Goal: Task Accomplishment & Management: Use online tool/utility

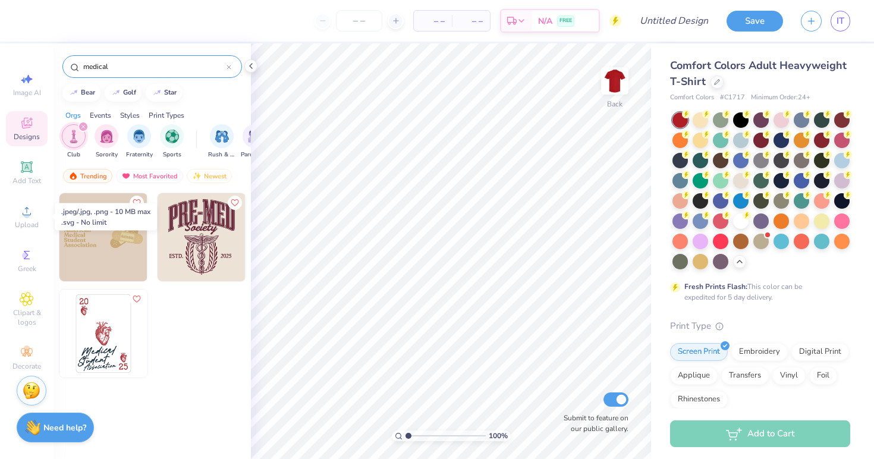
scroll to position [279, 0]
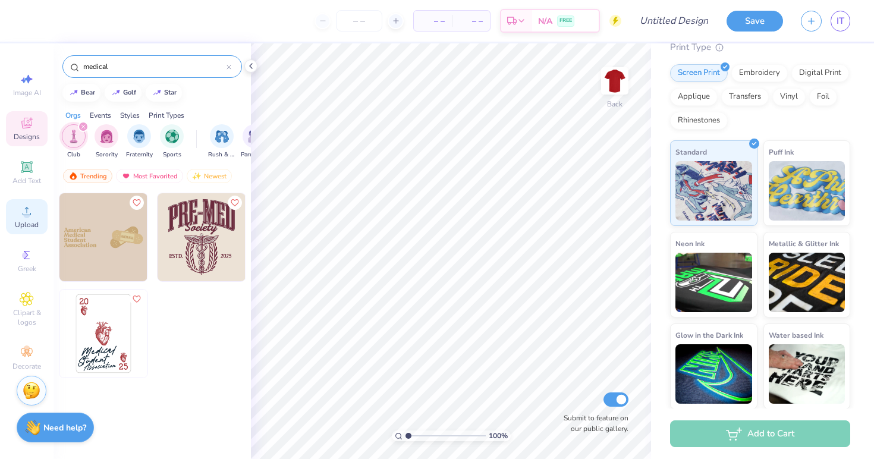
click at [38, 220] on span "Upload" at bounding box center [27, 225] width 24 height 10
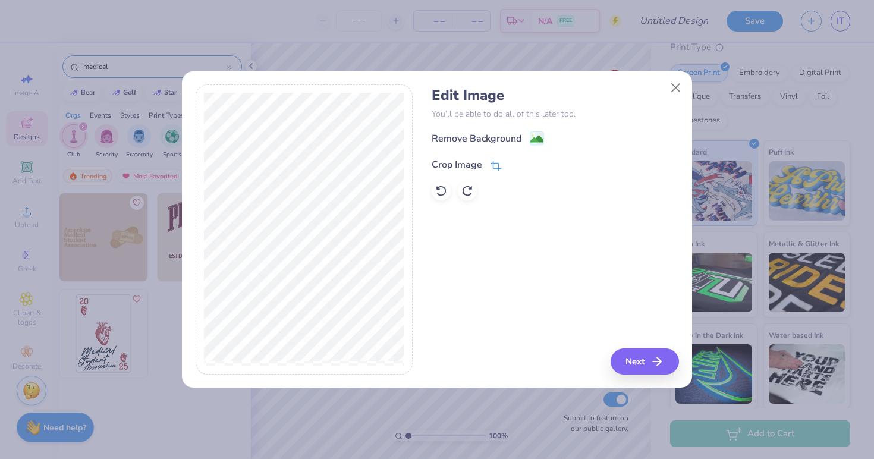
click at [499, 169] on icon at bounding box center [495, 165] width 11 height 11
click at [633, 362] on div "Edit Image You’ll be able to do all of this later too. Remove Background Crop I…" at bounding box center [554, 229] width 247 height 290
click at [652, 361] on div "Edit Image You’ll be able to do all of this later too. Remove Background Crop I…" at bounding box center [554, 229] width 247 height 290
click at [515, 166] on icon at bounding box center [515, 163] width 7 height 7
click at [640, 361] on button "Next" at bounding box center [646, 361] width 68 height 26
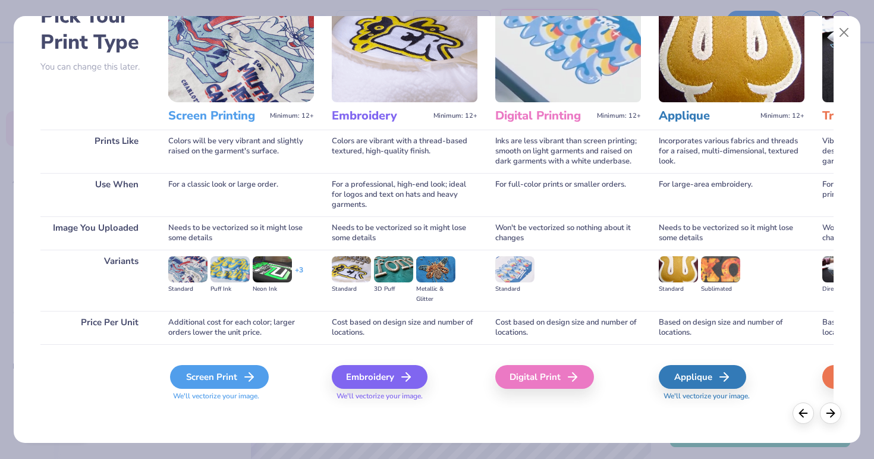
scroll to position [0, 0]
click at [234, 374] on div "Screen Print" at bounding box center [219, 377] width 99 height 24
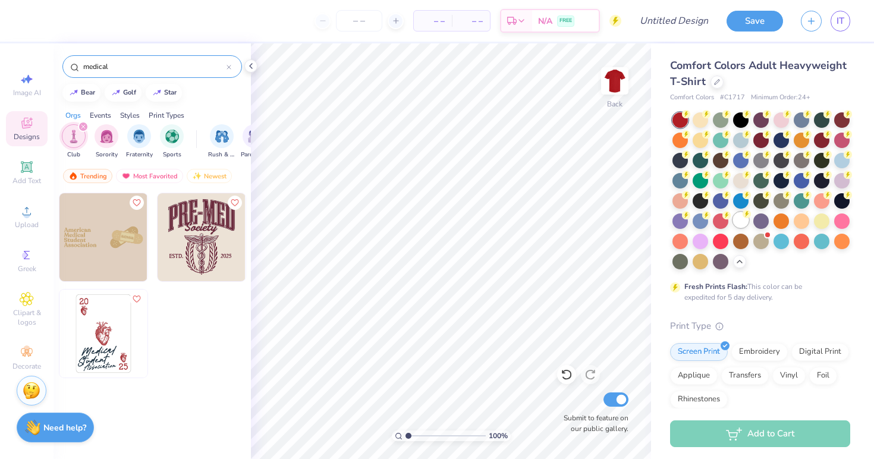
click at [744, 219] on div at bounding box center [740, 219] width 15 height 15
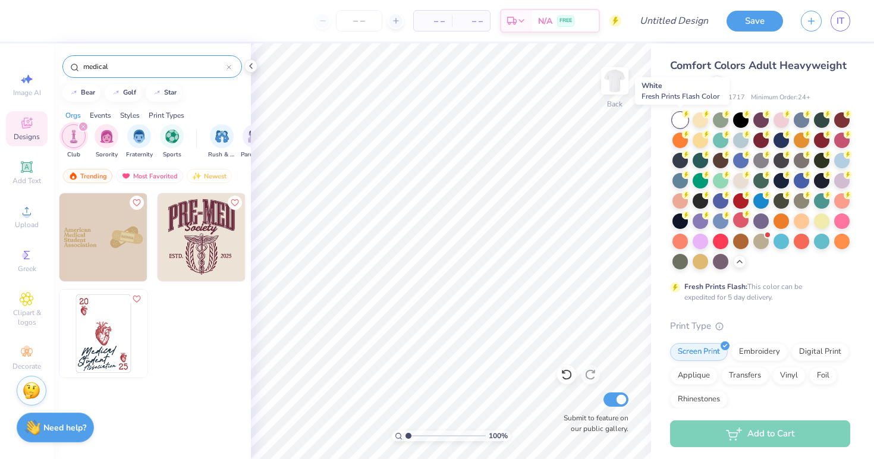
click at [678, 119] on div at bounding box center [679, 119] width 15 height 15
click at [677, 119] on div at bounding box center [679, 119] width 15 height 15
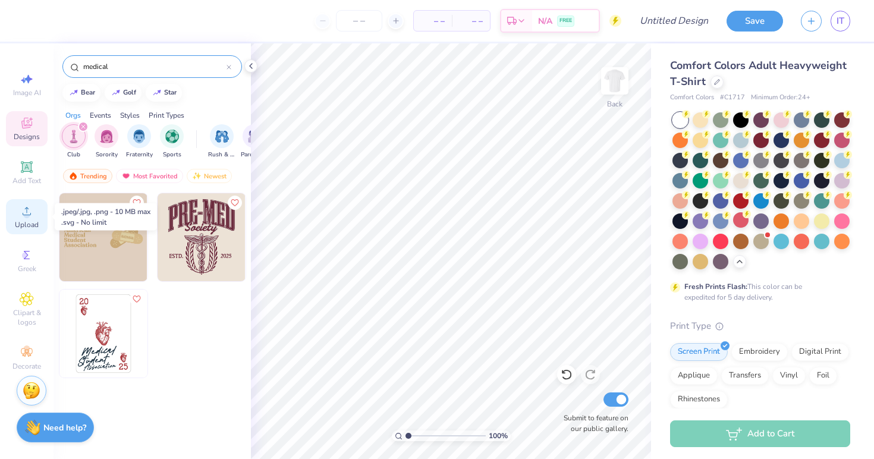
click at [26, 219] on div "Upload" at bounding box center [27, 216] width 42 height 35
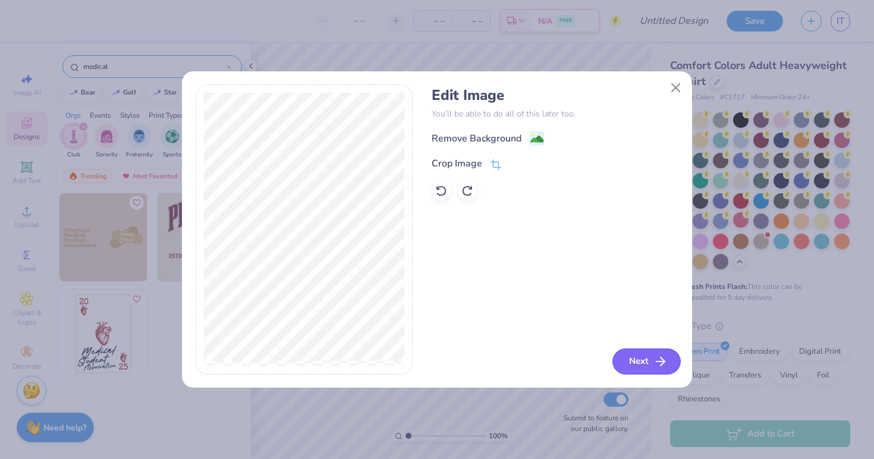
click at [640, 358] on button "Next" at bounding box center [646, 361] width 68 height 26
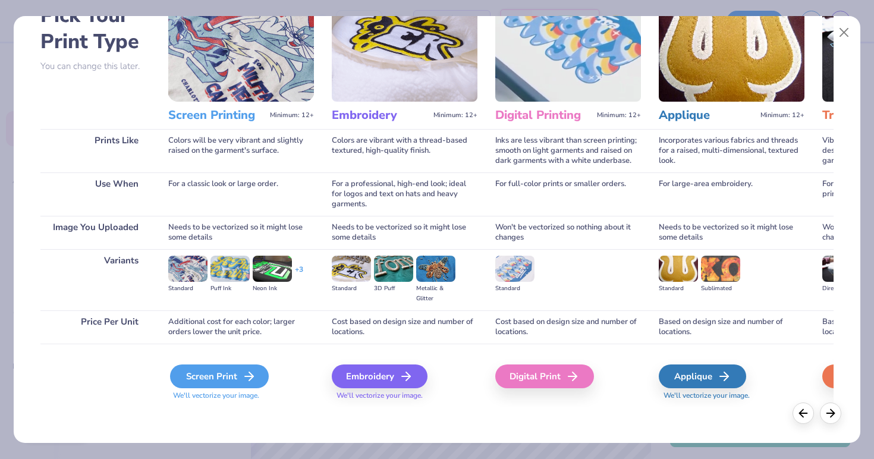
scroll to position [74, 0]
click at [237, 378] on div "Screen Print" at bounding box center [219, 376] width 99 height 24
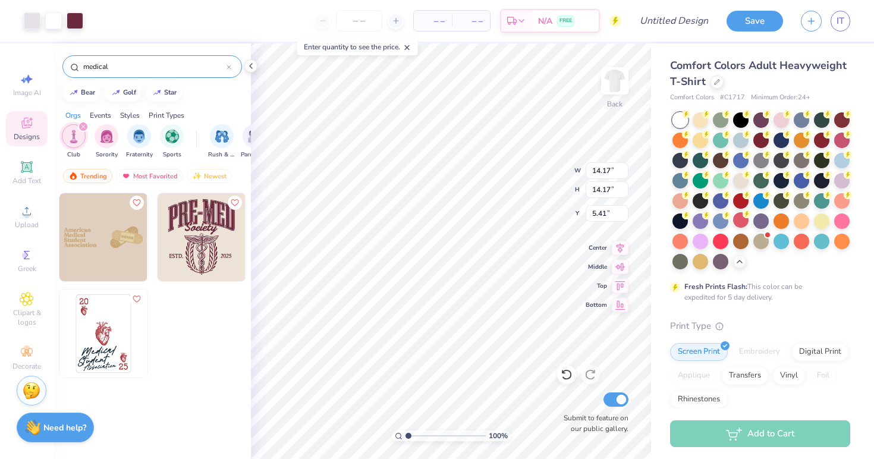
click at [83, 127] on icon "filter for Club" at bounding box center [83, 127] width 4 height 4
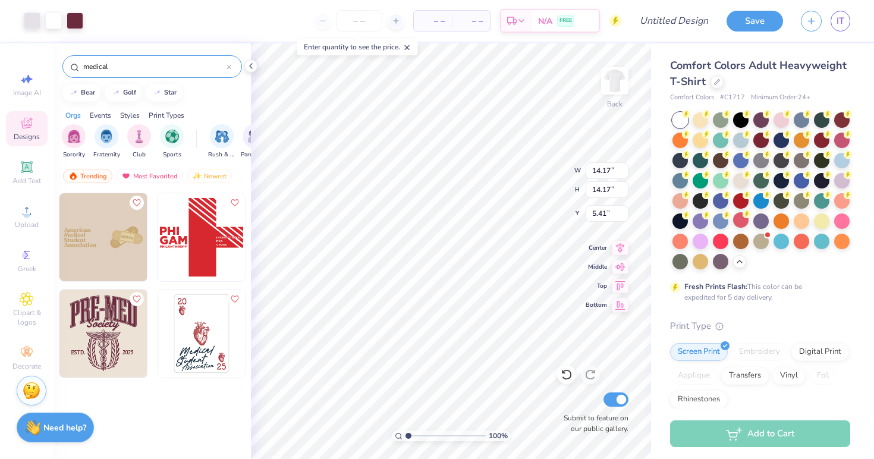
click at [119, 313] on img at bounding box center [103, 333] width 88 height 88
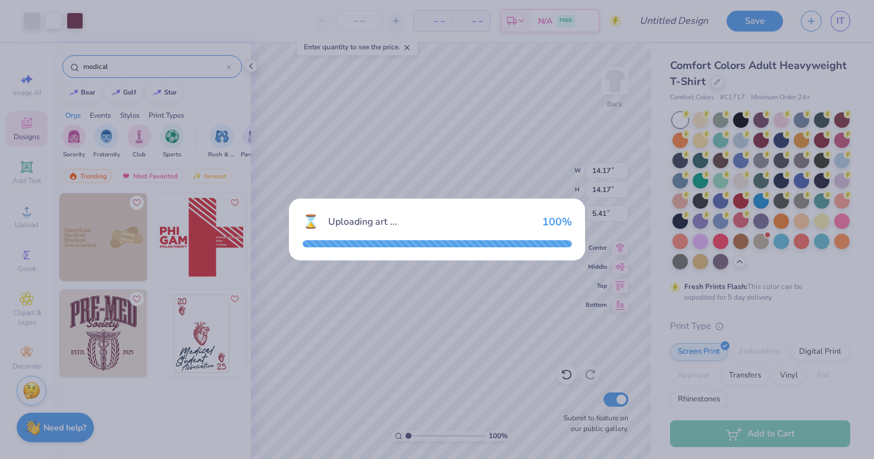
type input "10.81"
type input "12.23"
type input "3.00"
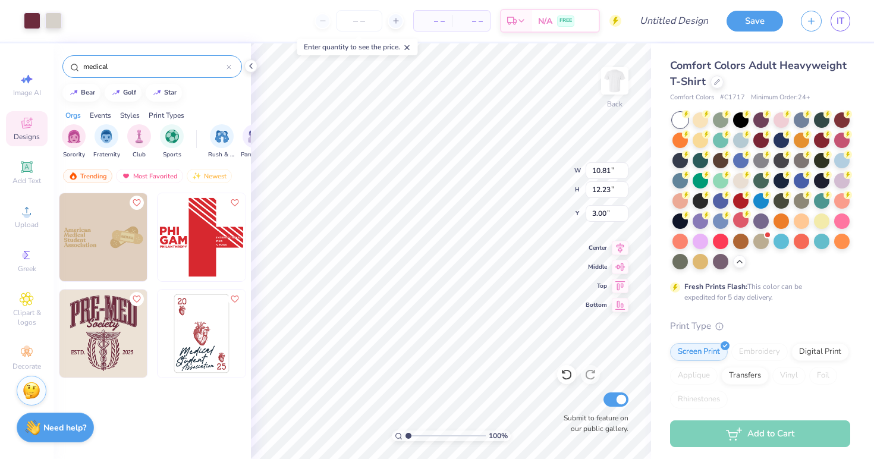
type input "14.17"
type input "5.41"
type input "5.37"
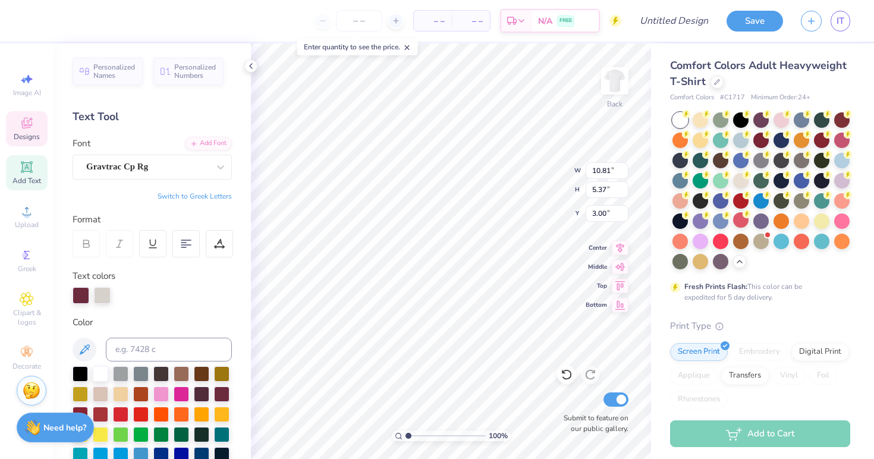
scroll to position [0, 0]
type textarea "P"
type textarea "MEDLIFE"
type textarea "BSU"
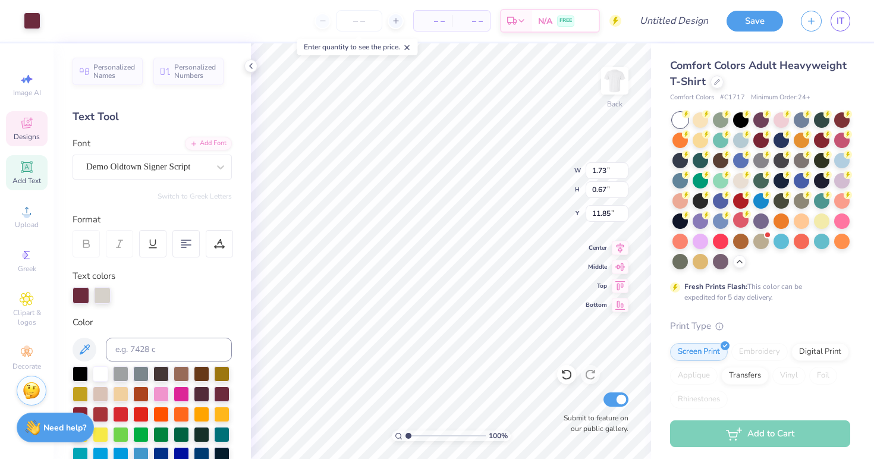
type input "11.83"
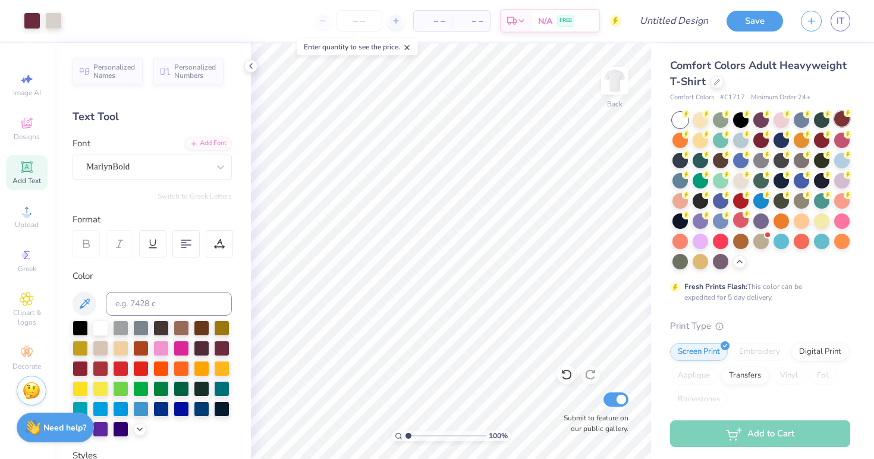
click at [844, 123] on div at bounding box center [841, 118] width 15 height 15
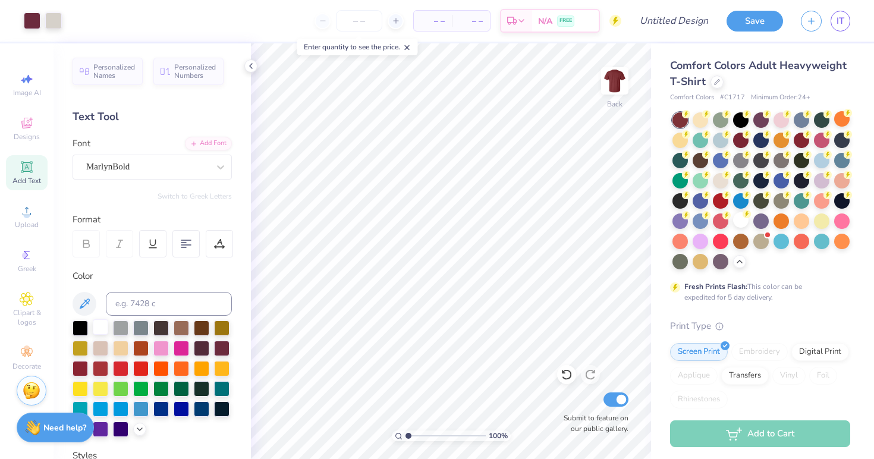
click at [103, 328] on div at bounding box center [100, 326] width 15 height 15
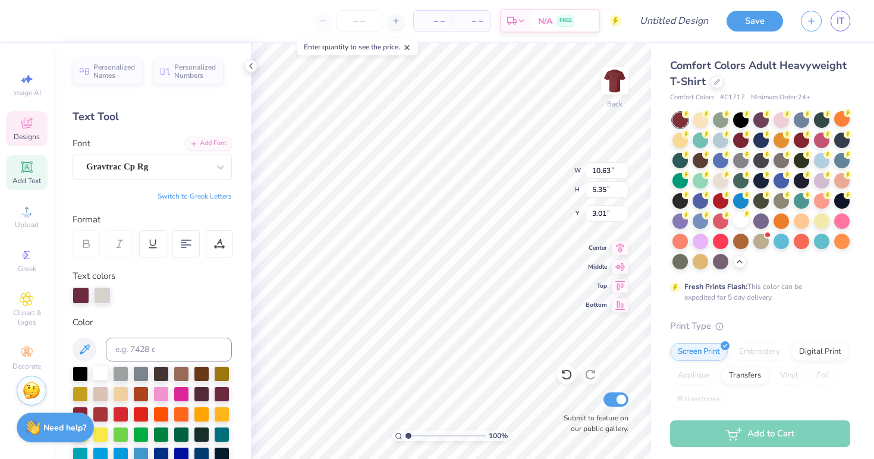
click at [100, 371] on div at bounding box center [100, 372] width 15 height 15
type input "2.21"
type input "0.67"
type input "11.87"
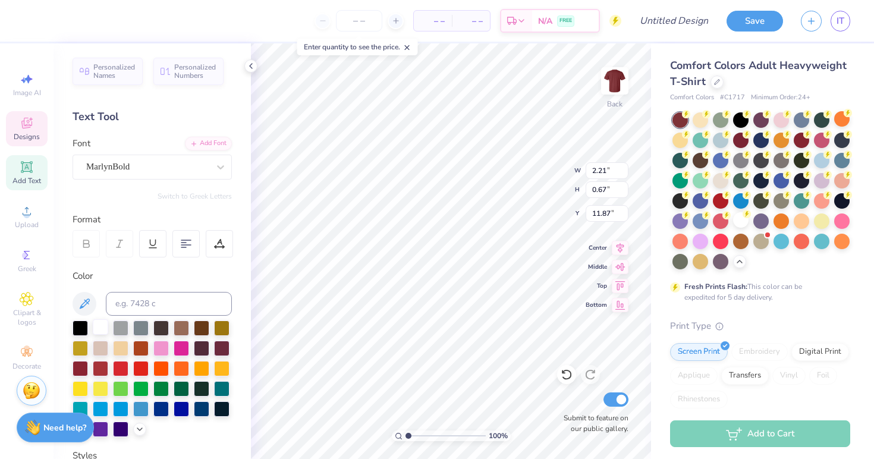
click at [105, 326] on div at bounding box center [100, 326] width 15 height 15
type input "5.16"
type input "5.97"
type input "8.99"
click at [100, 327] on div at bounding box center [100, 326] width 15 height 15
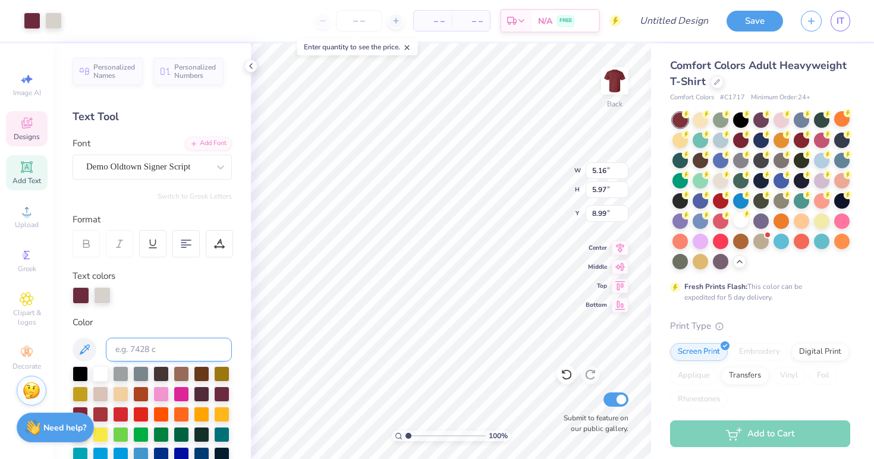
type input "3.46"
type input "1.49"
type input "6.98"
click at [78, 371] on div at bounding box center [80, 372] width 15 height 15
type input "5.16"
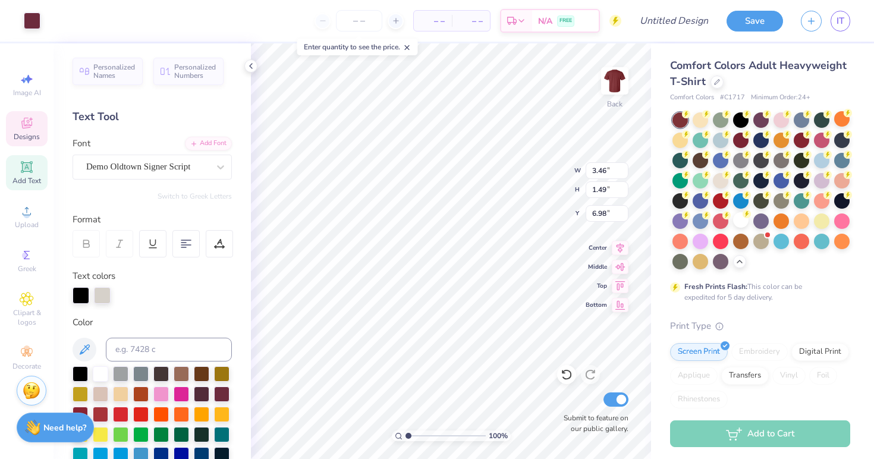
type input "5.97"
type input "8.93"
click at [100, 377] on div at bounding box center [100, 372] width 15 height 15
click at [219, 451] on div at bounding box center [221, 453] width 15 height 15
type input "3.27"
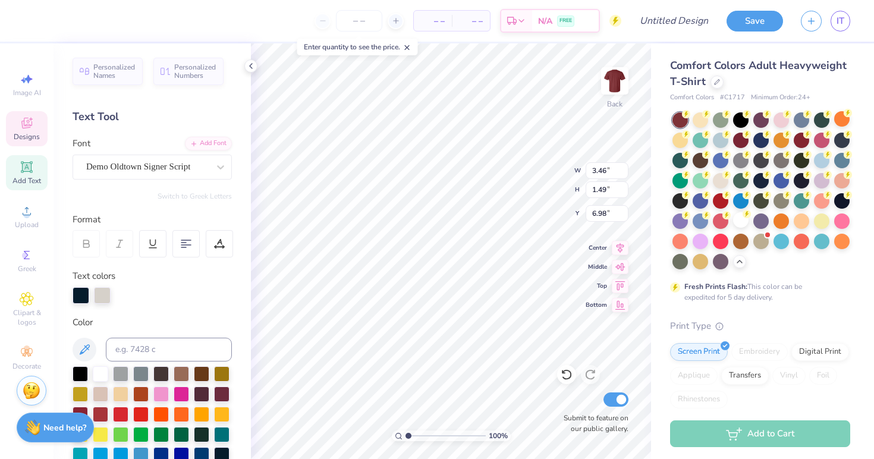
type input "6.62"
type input "2.85"
type input "5.63"
type input "5.37"
type input "1.27"
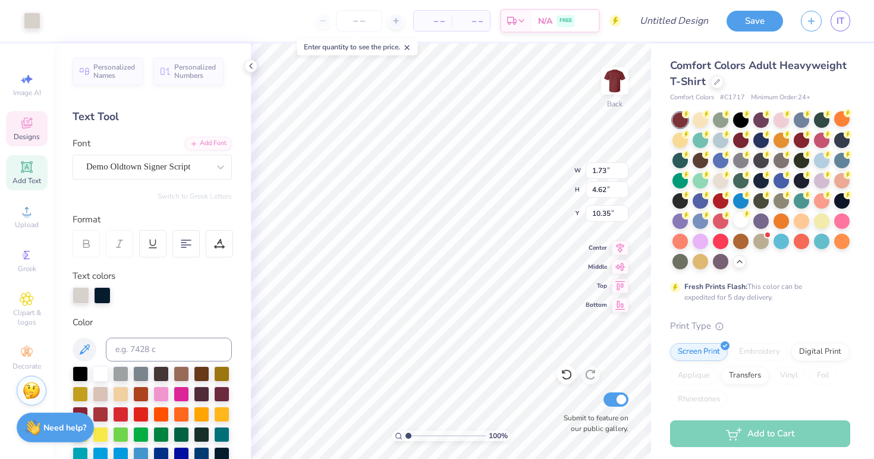
type input "8.95"
type input "7.96"
type input "1.88"
type input "6.74"
type input "5.56"
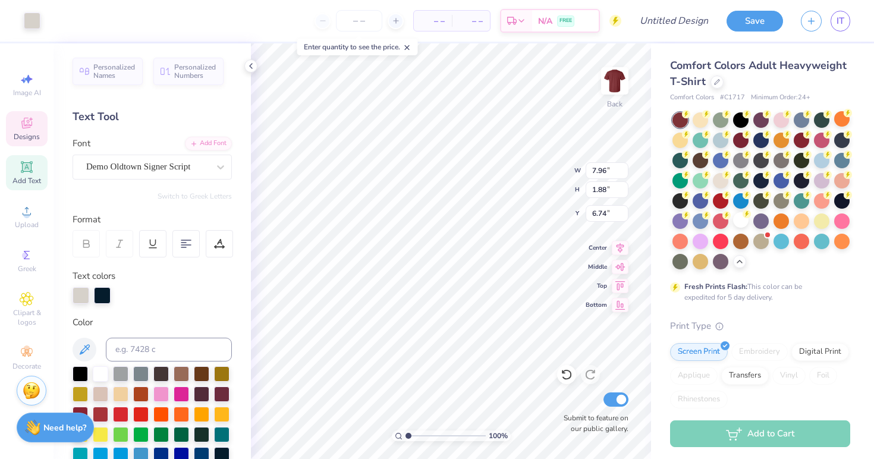
type input "6.67"
type input "7.02"
type input "7.09"
type input "2.48"
type input "6.65"
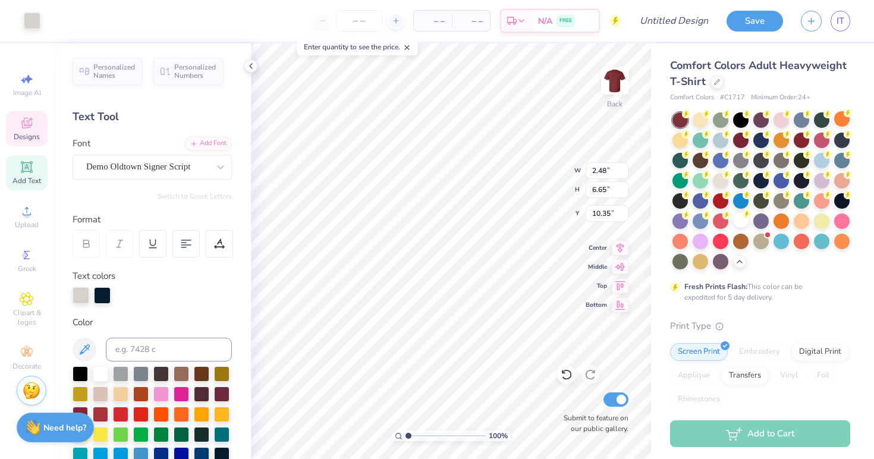
type input "0.49"
type input "6.59"
type input "8.62"
type input "0.56"
type input "7.60"
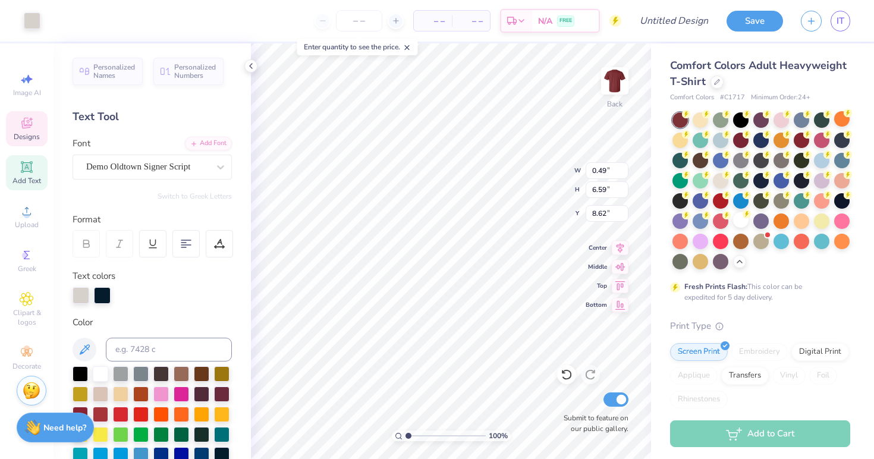
type input "7.61"
type input "7.68"
type input "8.63"
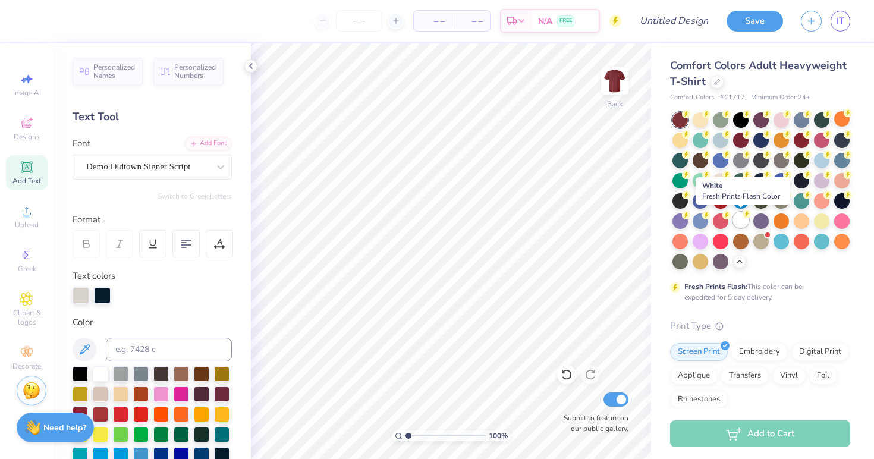
click at [744, 226] on div at bounding box center [740, 219] width 15 height 15
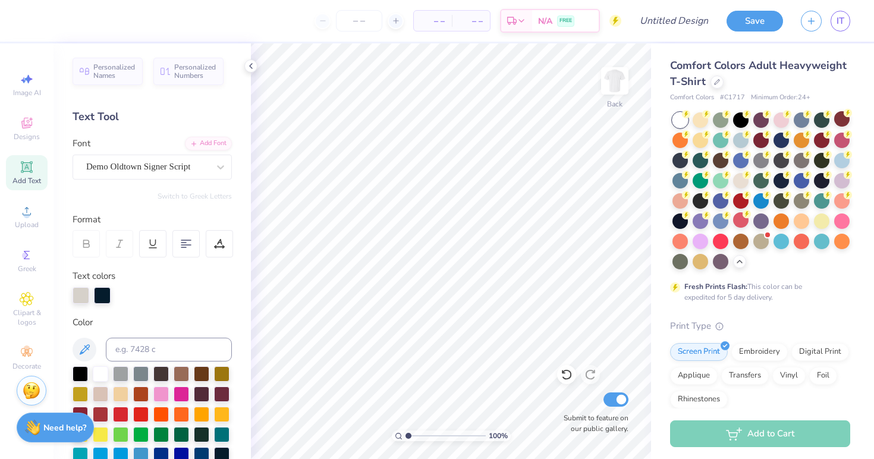
click at [34, 169] on div "Add Text" at bounding box center [27, 172] width 42 height 35
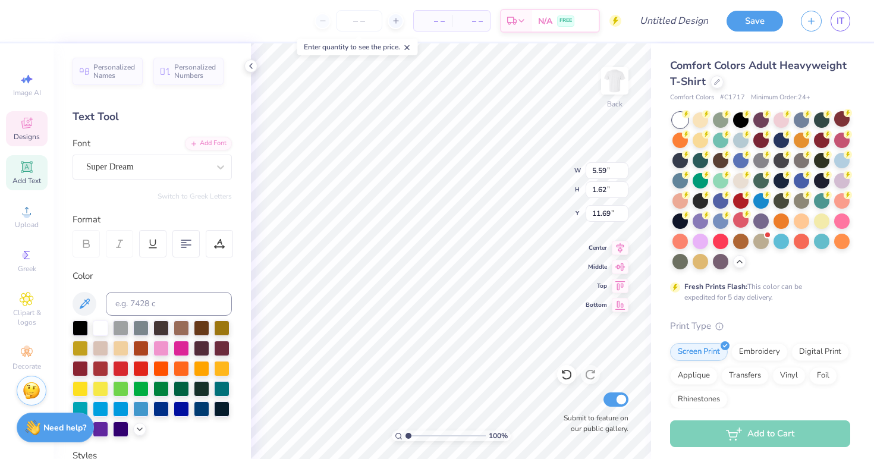
click at [29, 145] on div "Designs" at bounding box center [27, 128] width 42 height 35
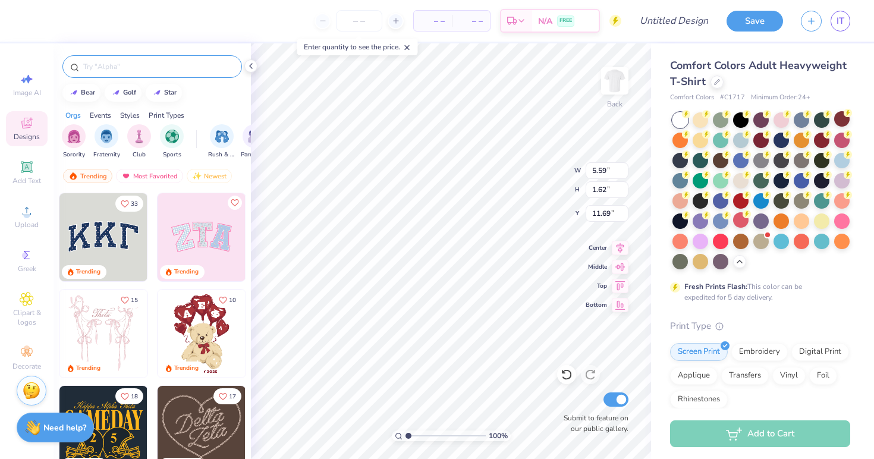
click at [147, 74] on div at bounding box center [151, 66] width 179 height 23
click at [137, 67] on input "text" at bounding box center [158, 67] width 152 height 12
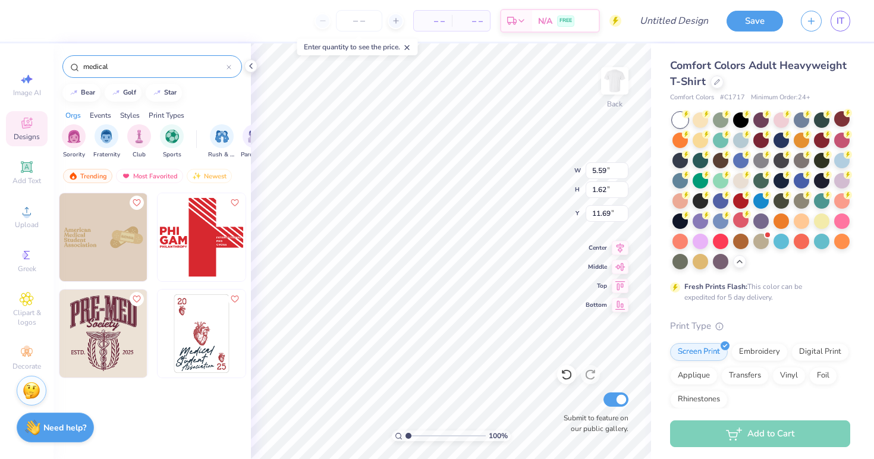
click at [171, 113] on div "Print Types" at bounding box center [167, 115] width 36 height 11
click at [134, 112] on div "Styles" at bounding box center [130, 115] width 20 height 11
click at [112, 113] on div "Orgs Events Styles Print Types" at bounding box center [151, 112] width 197 height 17
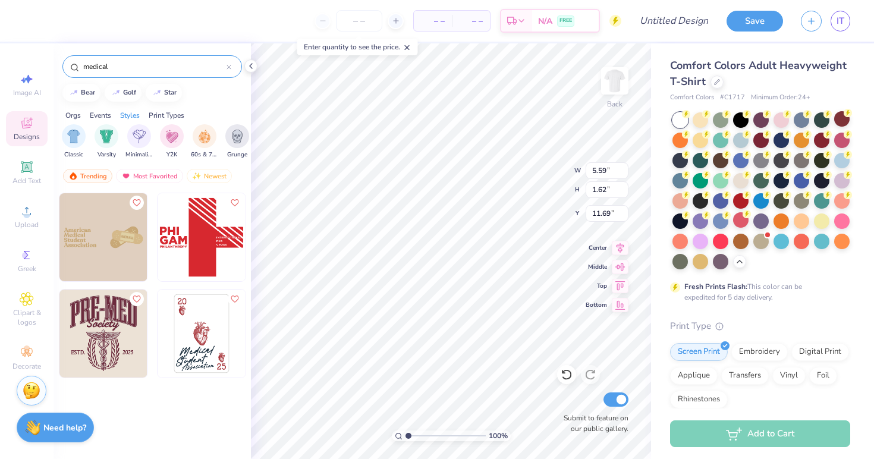
click at [103, 114] on div "Events" at bounding box center [100, 115] width 21 height 11
click at [81, 114] on div "Orgs" at bounding box center [72, 115] width 15 height 11
click at [130, 71] on input "medical" at bounding box center [154, 67] width 144 height 12
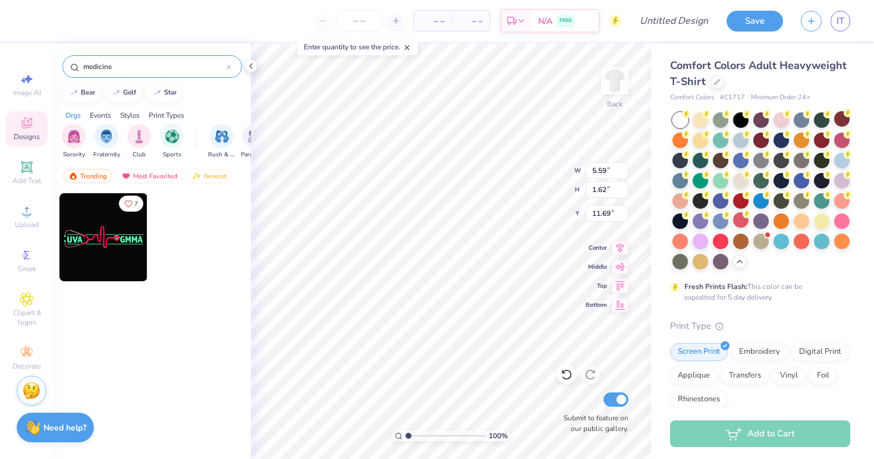
type input "medicine"
click at [111, 254] on img at bounding box center [103, 237] width 88 height 88
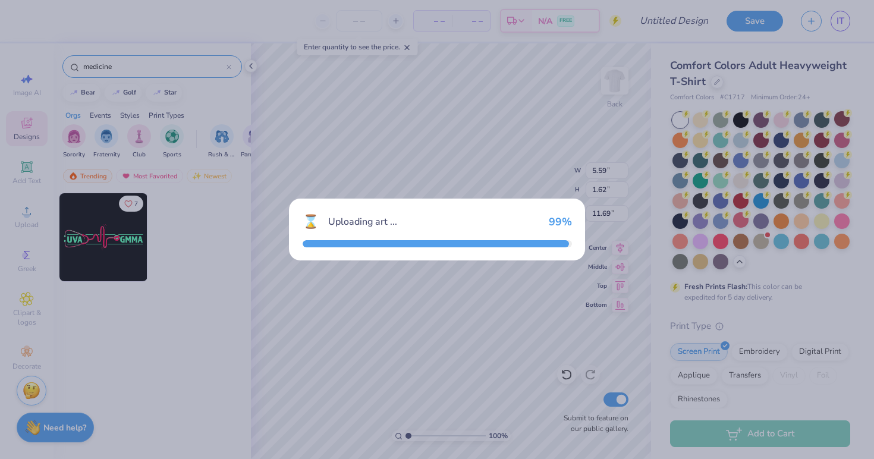
type input "11.39"
type input "3.81"
type input "3.00"
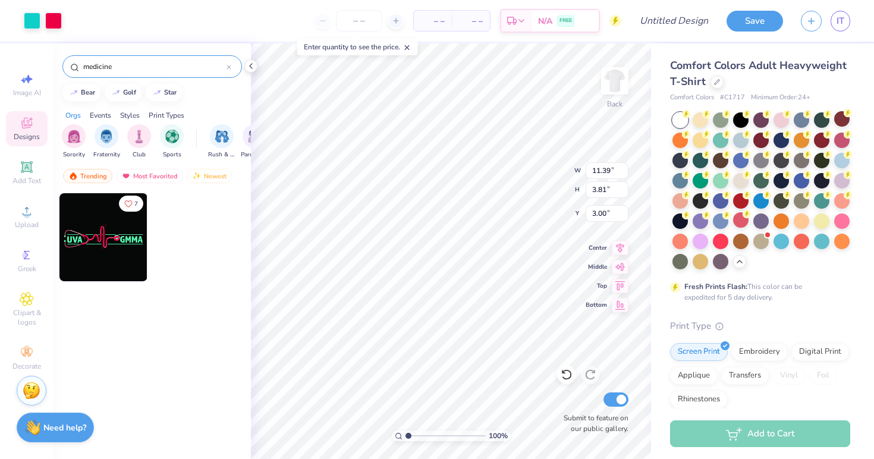
type input "5.59"
type input "1.62"
type input "11.69"
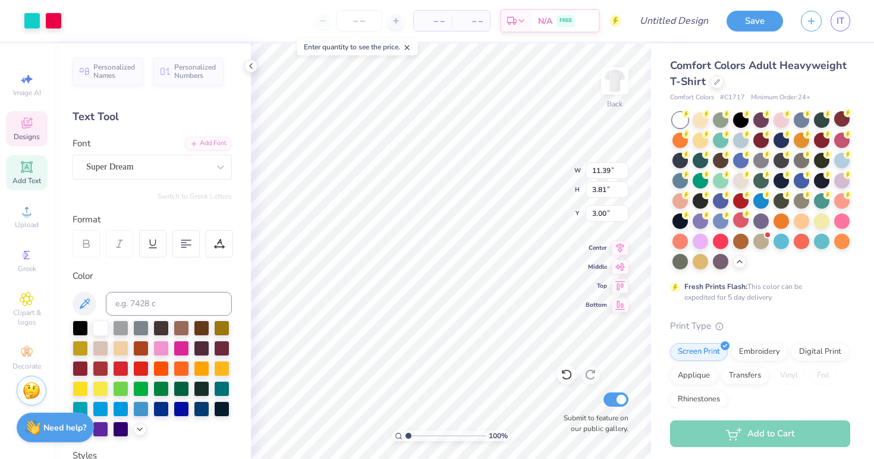
type input "5.83"
type input "2.23"
type input "0.96"
type input "7.61"
type textarea "BSU"
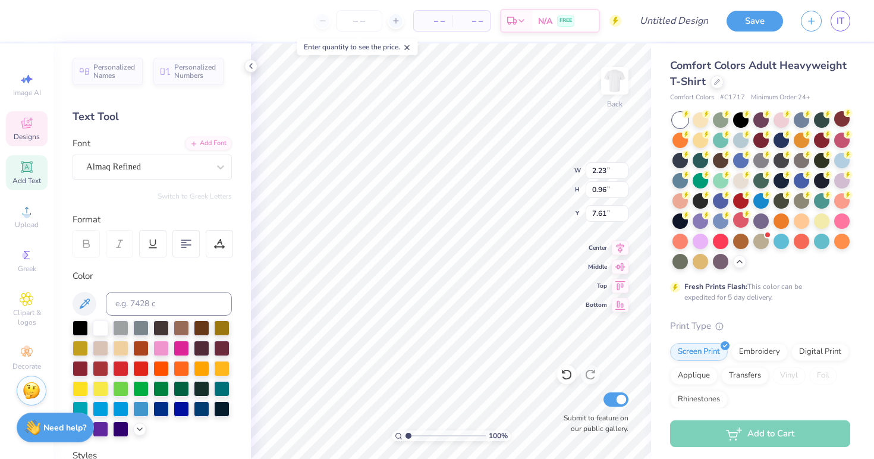
type input "3.28"
type input "7.56"
type textarea "MEDLIFE"
type input "8.07"
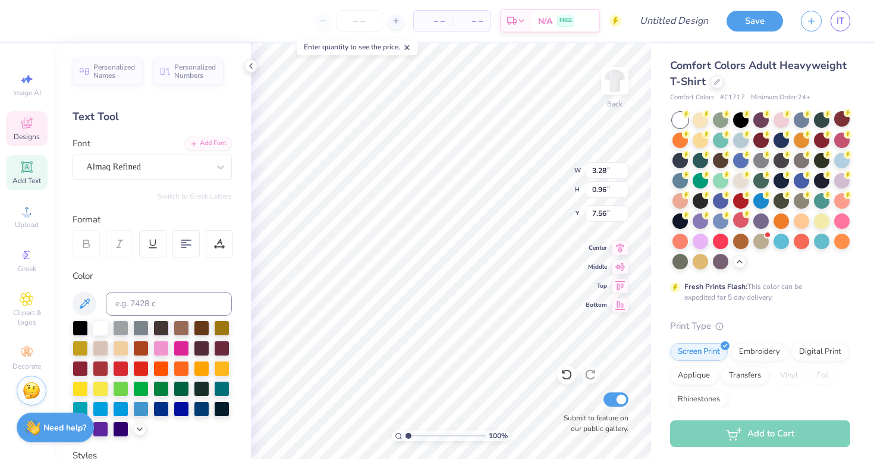
type input "3.17"
type input "6.12"
type input "7.71"
type textarea "MEDLIFE"
type input "7.71"
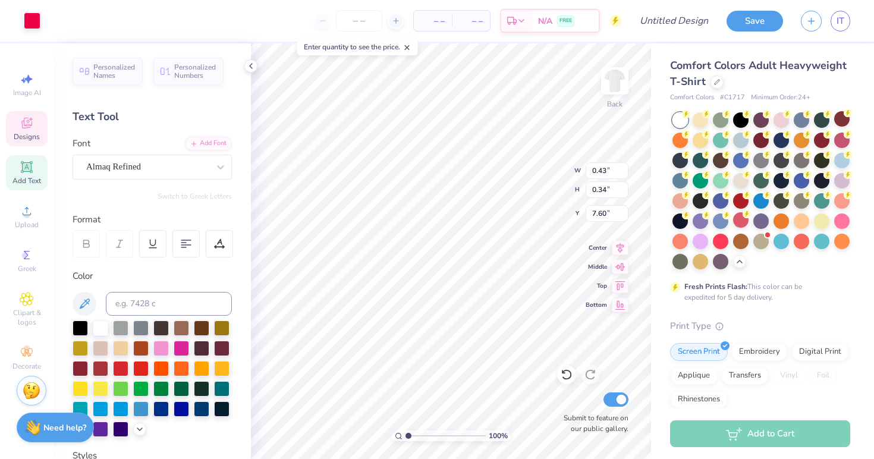
type input "7.54"
type input "6.09"
type input "3.81"
type input "5.83"
type input "5.80"
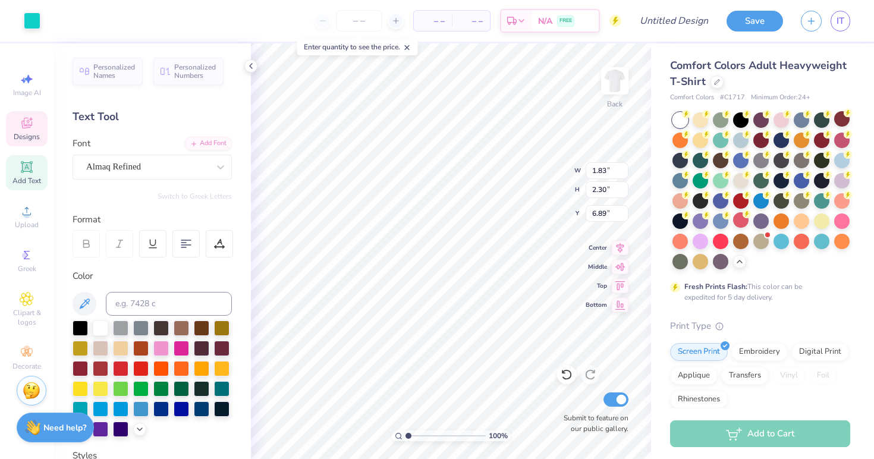
type input "1.79"
type input "2.25"
type input "6.94"
type input "8.07"
type input "3.81"
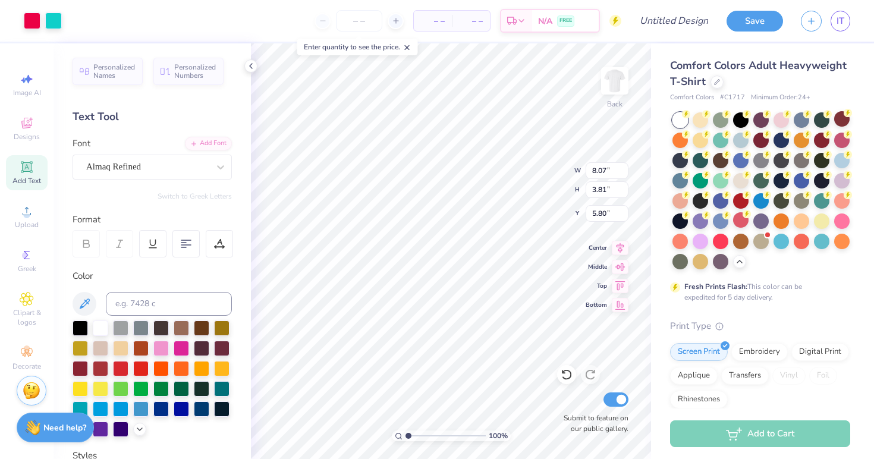
type input "11.50"
type input "0.30"
type input "0.11"
type input "7.90"
type input "0.26"
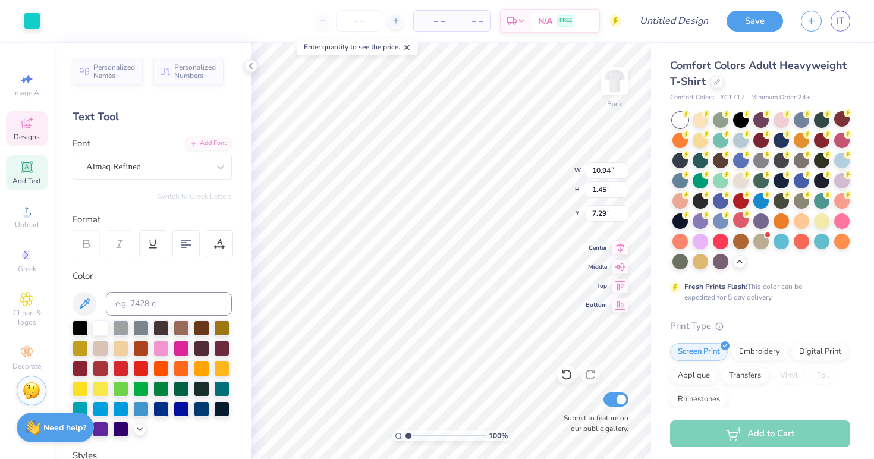
type input "0.28"
type input "7.77"
type input "7.03"
type input "7.44"
click at [77, 326] on div at bounding box center [80, 326] width 15 height 15
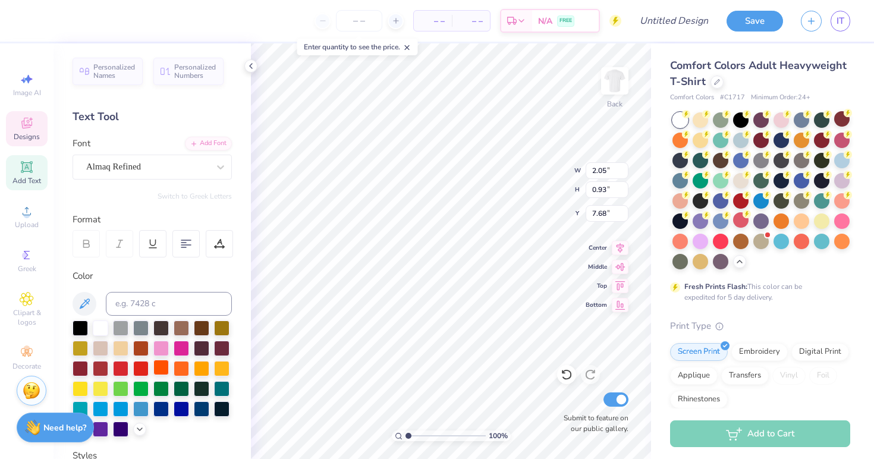
type input "4.48"
type input "0.90"
type input "7.71"
click at [81, 325] on div at bounding box center [80, 326] width 15 height 15
type input "10.94"
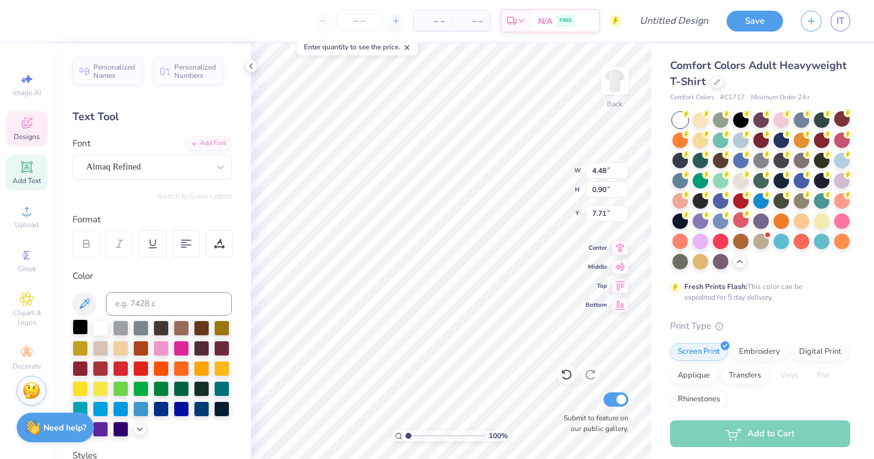
type input "1.45"
type input "7.44"
click at [80, 329] on div at bounding box center [80, 326] width 15 height 15
click at [79, 327] on div at bounding box center [80, 326] width 15 height 15
click at [81, 326] on div at bounding box center [80, 326] width 15 height 15
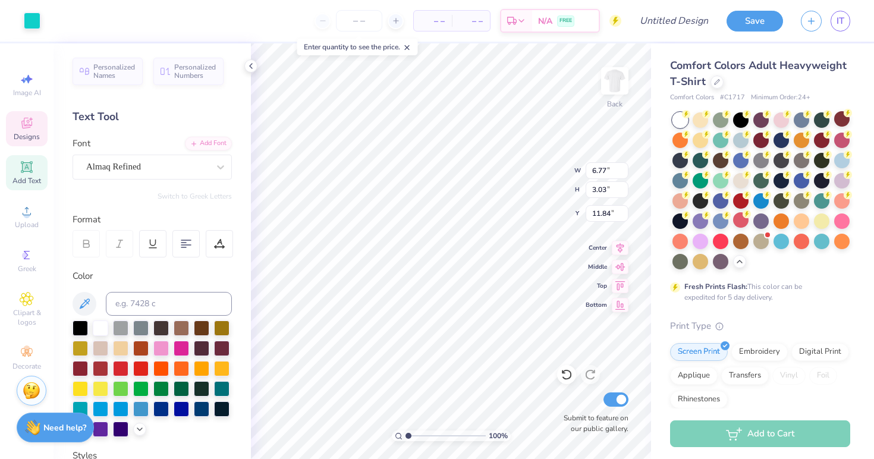
type input "8.92"
click at [82, 331] on div at bounding box center [80, 326] width 15 height 15
click at [119, 327] on div at bounding box center [120, 326] width 15 height 15
click at [119, 328] on div at bounding box center [120, 326] width 15 height 15
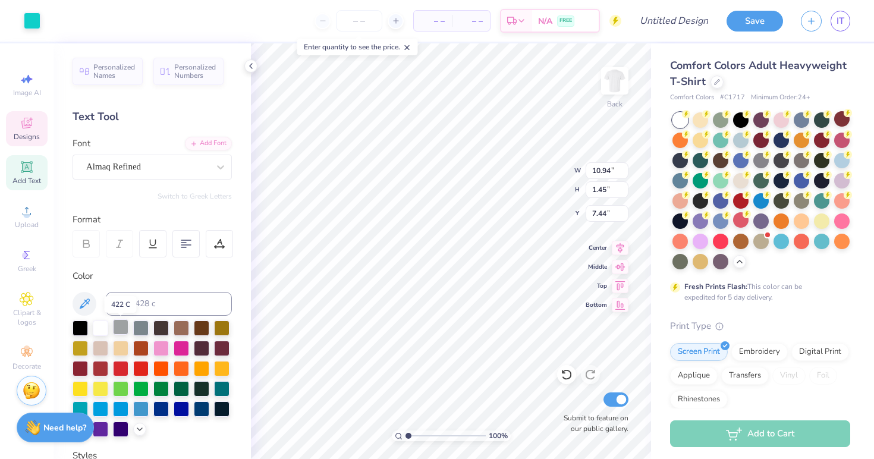
click at [119, 328] on div at bounding box center [120, 326] width 15 height 15
click at [228, 408] on div at bounding box center [221, 407] width 15 height 15
type input "5.80"
type input "12.50"
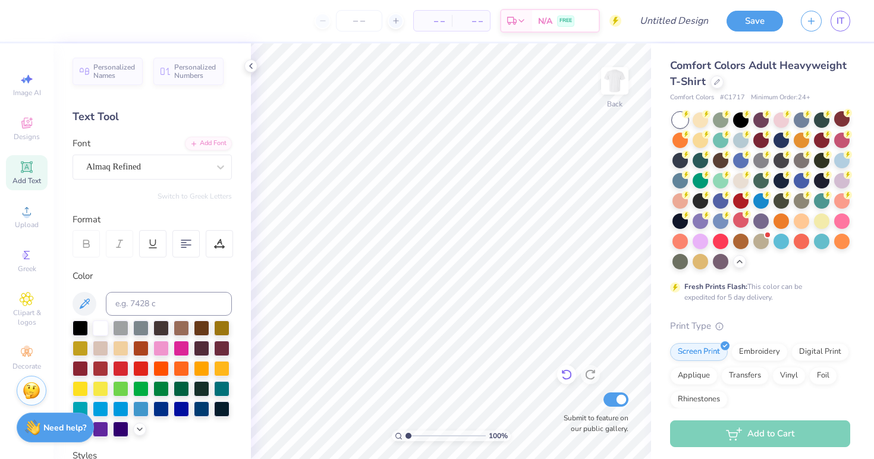
click at [567, 377] on icon at bounding box center [566, 374] width 12 height 12
click at [566, 377] on icon at bounding box center [566, 374] width 12 height 12
type input "1.44"
type input "2.25"
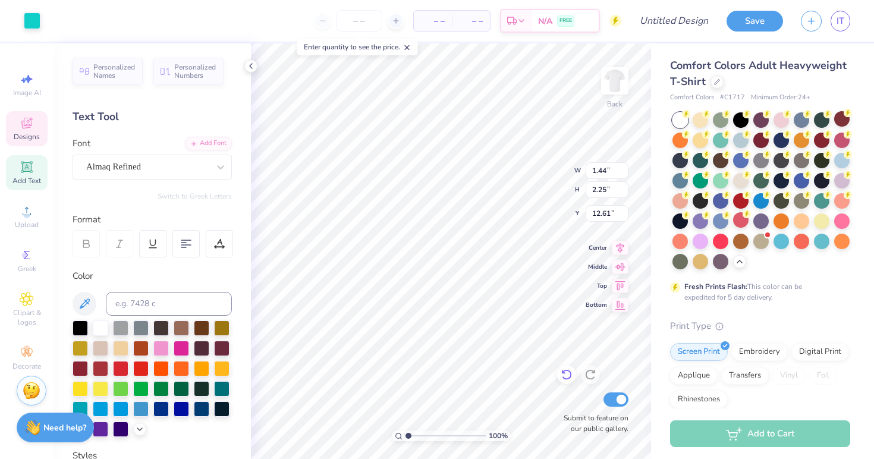
type input "12.50"
click at [569, 372] on icon at bounding box center [566, 374] width 12 height 12
click at [610, 88] on img at bounding box center [615, 81] width 48 height 48
type input "9.70"
type input "11.88"
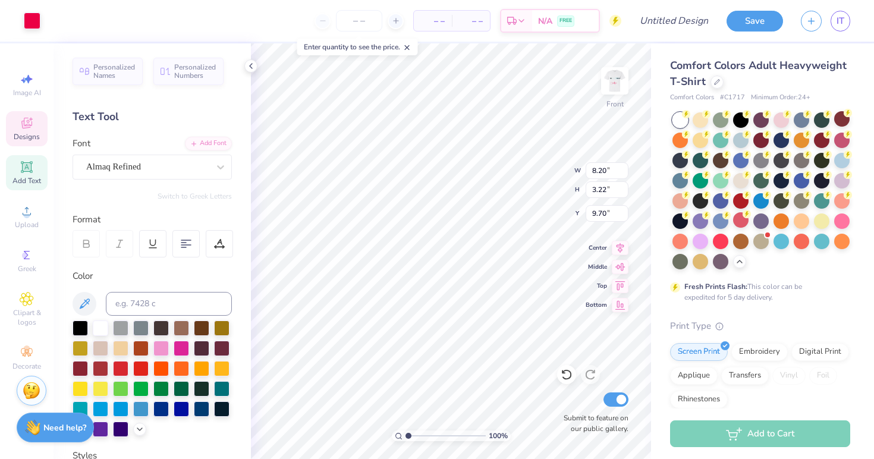
type input "4.66"
type input "8.28"
click at [613, 87] on img at bounding box center [615, 81] width 48 height 48
click at [35, 125] on div "Designs" at bounding box center [27, 128] width 42 height 35
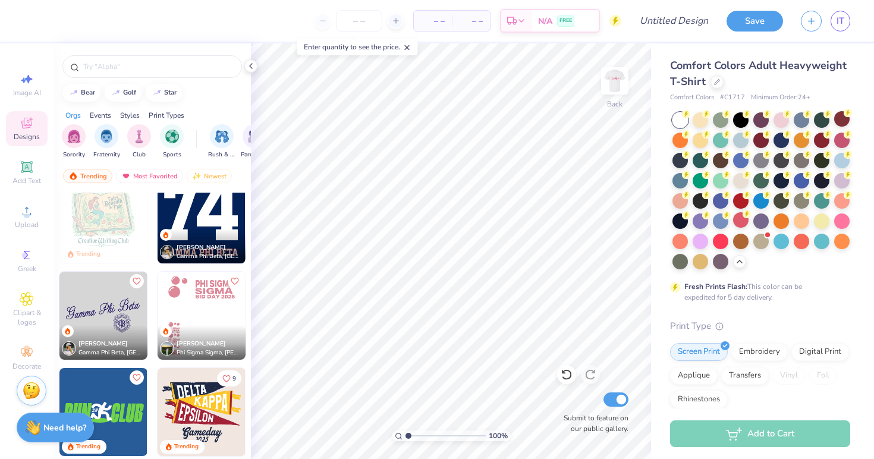
scroll to position [2522, 0]
click at [163, 70] on input "text" at bounding box center [158, 67] width 152 height 12
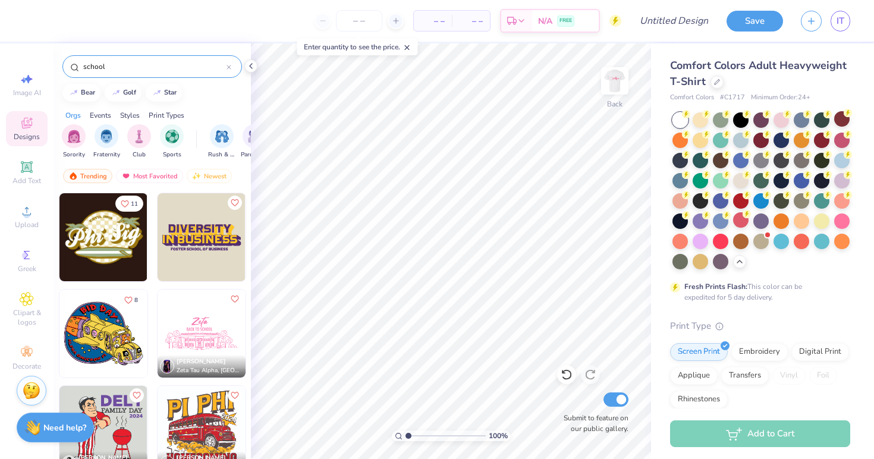
scroll to position [0, 0]
type input "s"
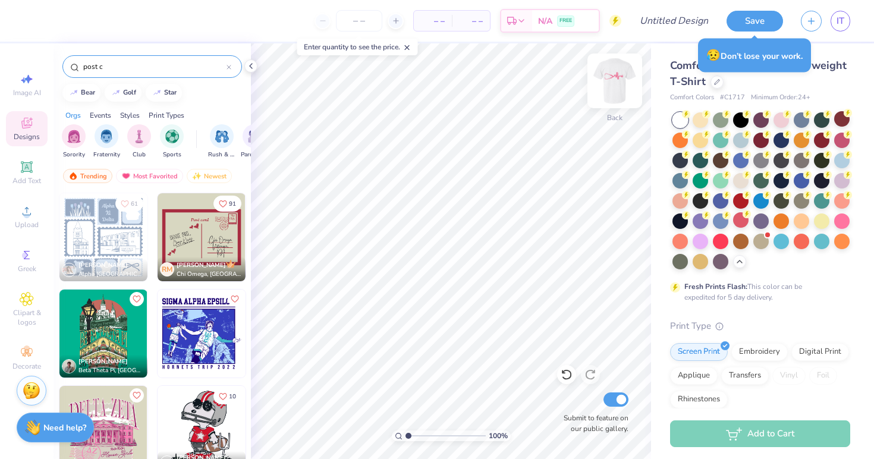
type input "post c"
click at [620, 74] on img at bounding box center [615, 81] width 48 height 48
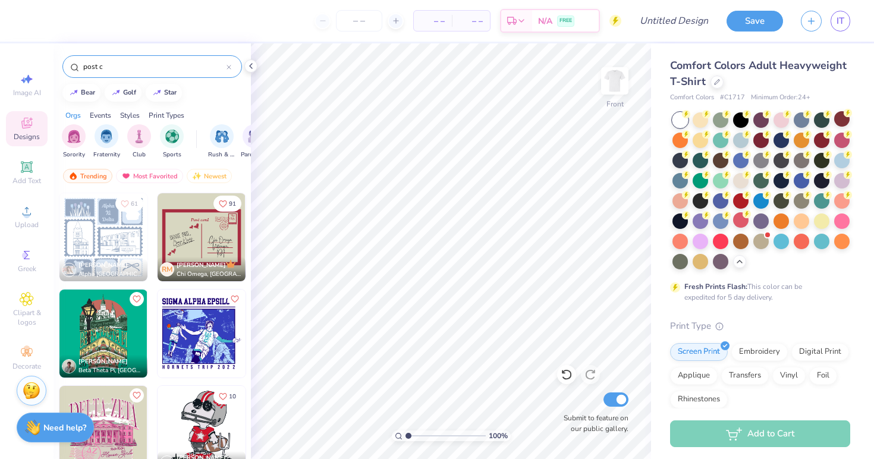
click at [100, 244] on img at bounding box center [103, 237] width 88 height 88
click at [100, 242] on img at bounding box center [103, 237] width 88 height 88
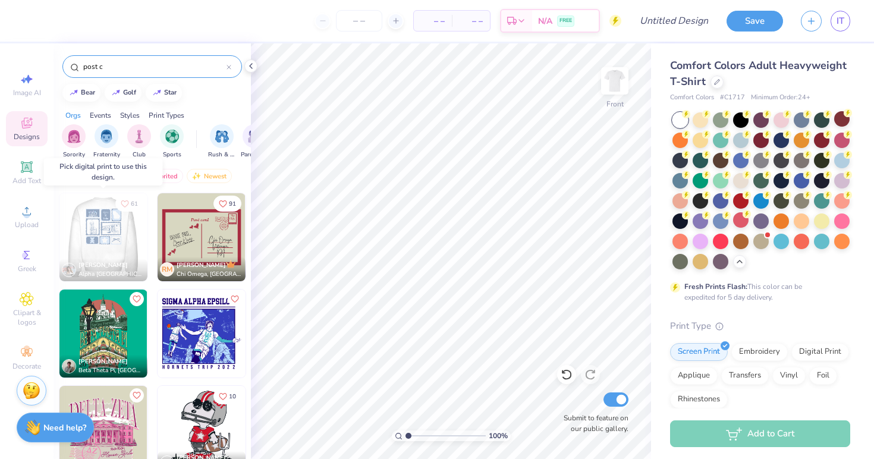
click at [100, 238] on img at bounding box center [103, 237] width 88 height 88
click at [104, 239] on img at bounding box center [103, 237] width 88 height 88
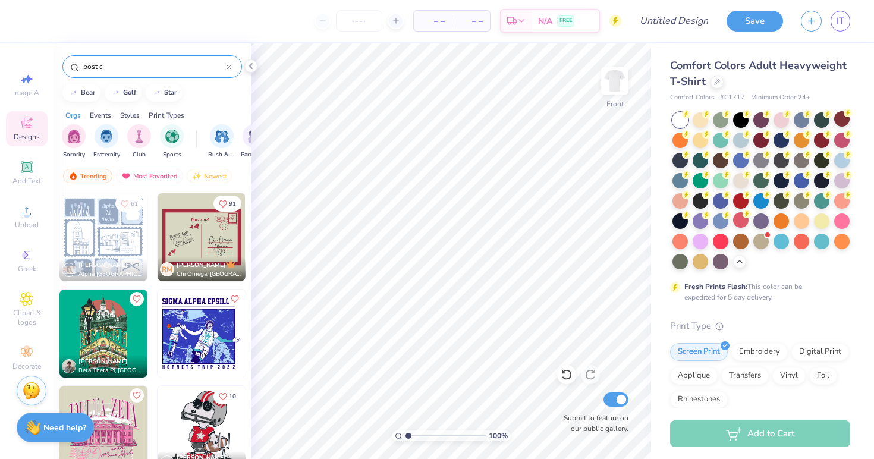
click at [102, 253] on img at bounding box center [103, 237] width 88 height 88
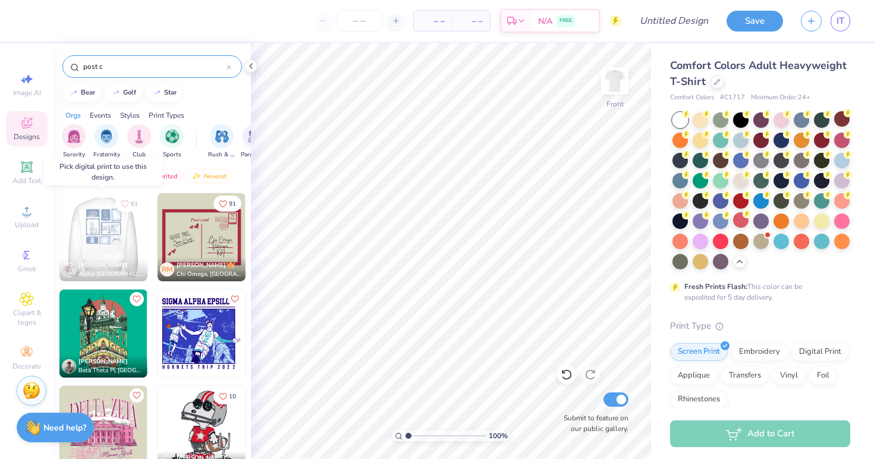
click at [102, 253] on img at bounding box center [103, 237] width 88 height 88
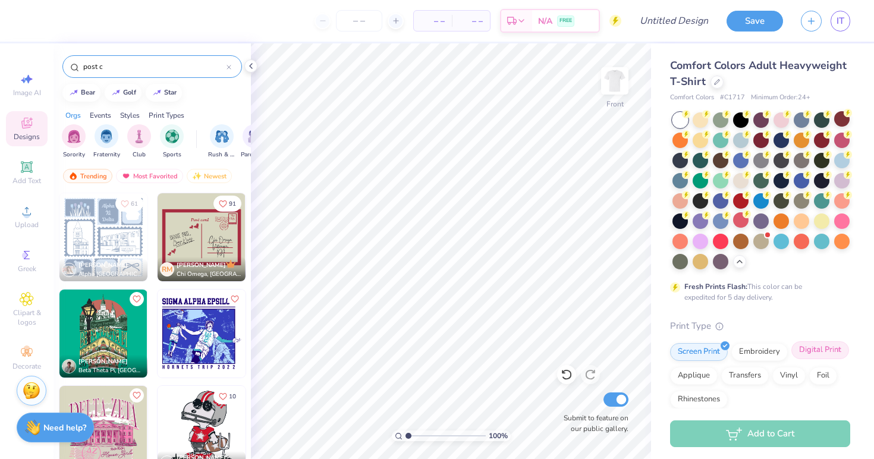
click at [814, 351] on div "Digital Print" at bounding box center [820, 350] width 58 height 18
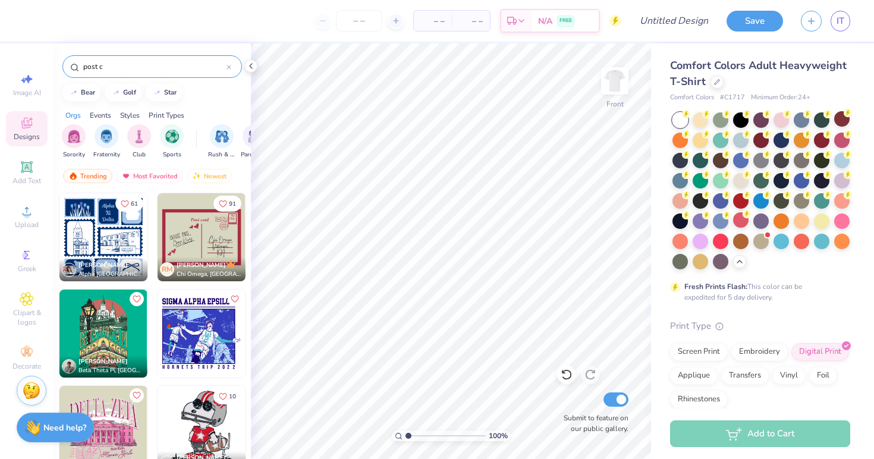
click at [106, 235] on img at bounding box center [103, 237] width 88 height 88
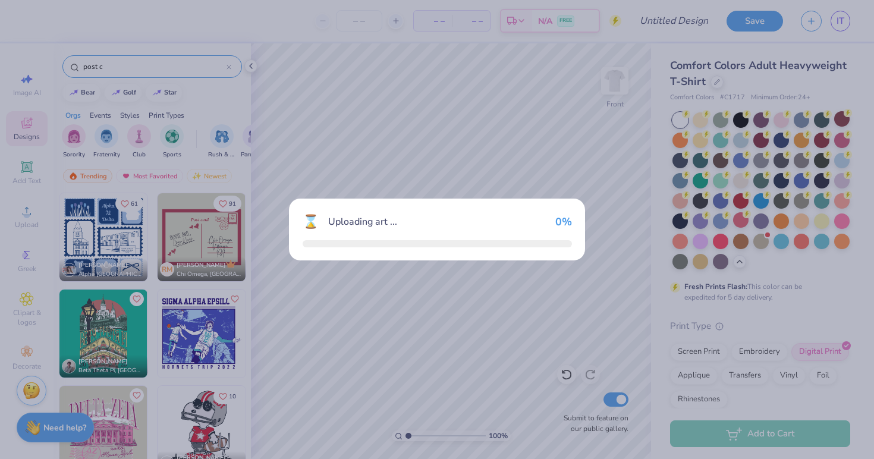
click at [106, 235] on div "⌛ Uploading art ... 0 %" at bounding box center [437, 229] width 874 height 459
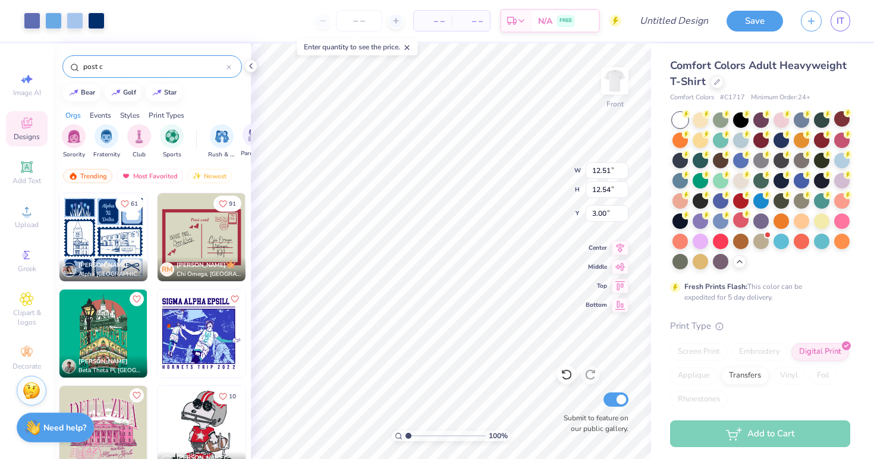
type input "5.96"
click at [567, 370] on icon at bounding box center [566, 374] width 12 height 12
click at [568, 371] on icon at bounding box center [566, 375] width 10 height 11
click at [571, 374] on icon at bounding box center [566, 375] width 10 height 11
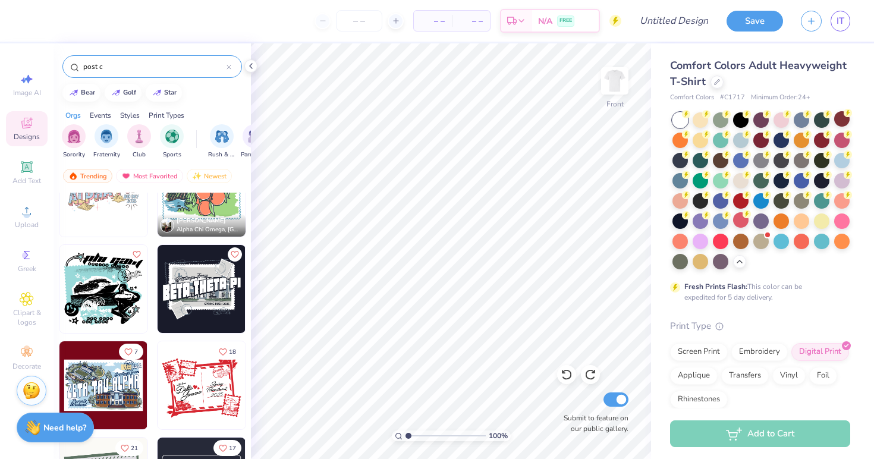
scroll to position [551, 0]
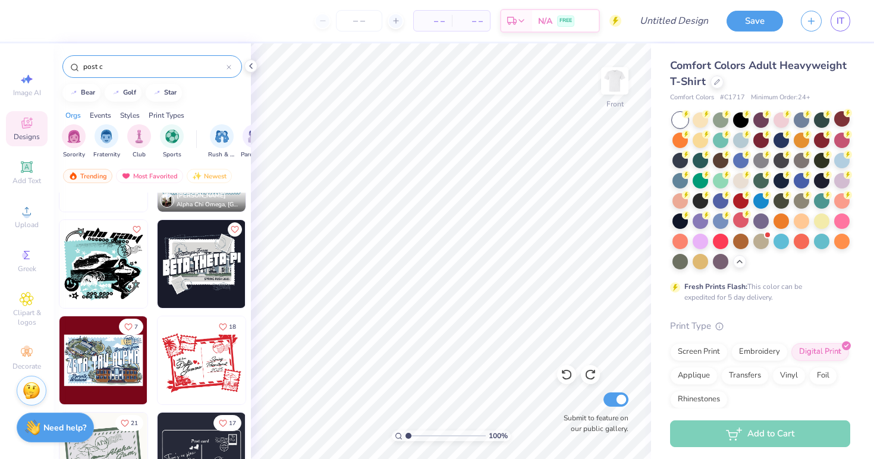
click at [169, 69] on input "post c" at bounding box center [154, 67] width 144 height 12
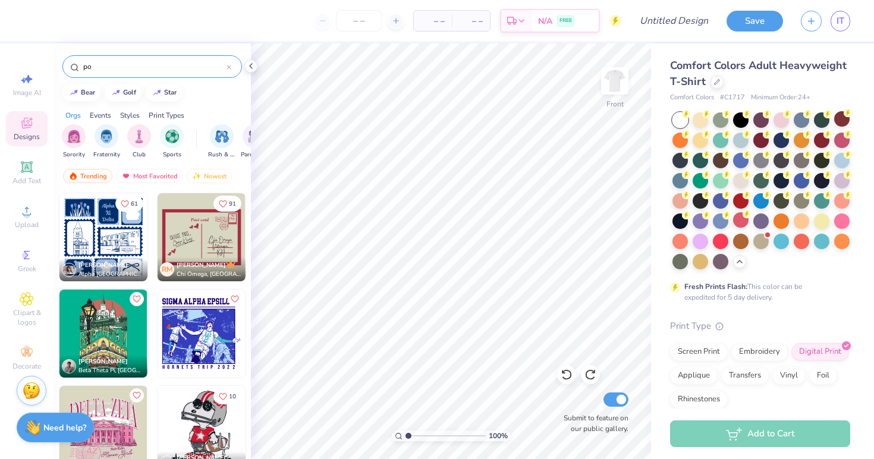
type input "p"
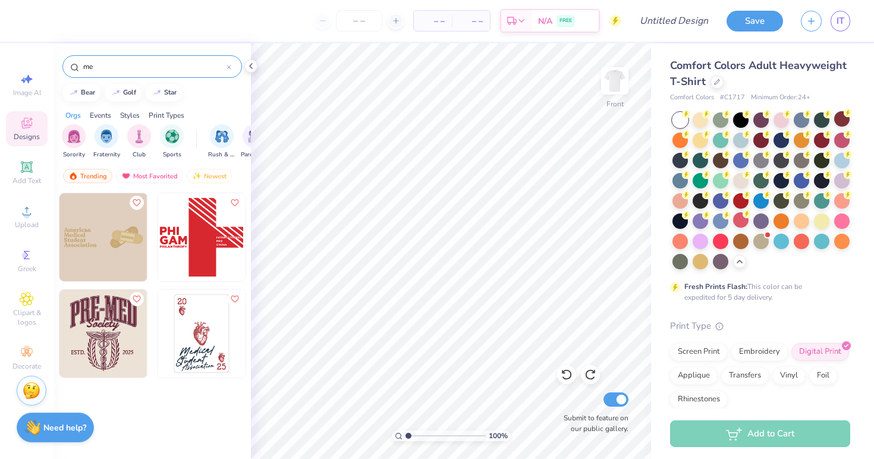
type input "m"
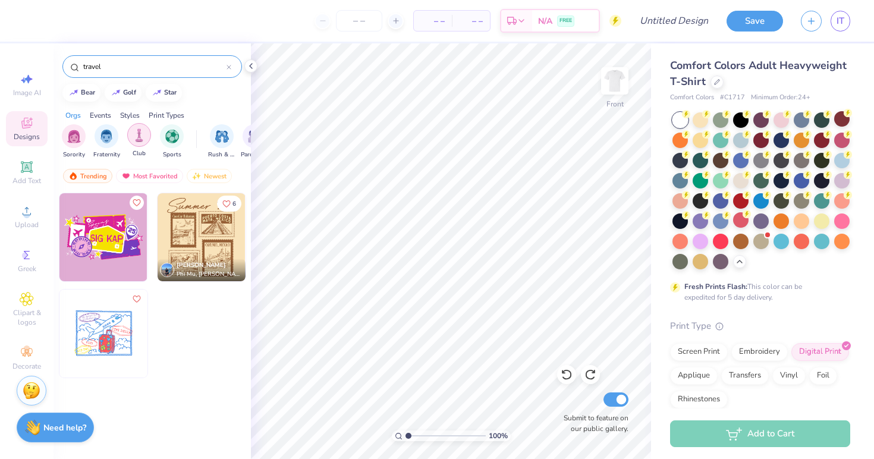
type input "travel"
click at [146, 135] on div "filter for Club" at bounding box center [139, 135] width 24 height 24
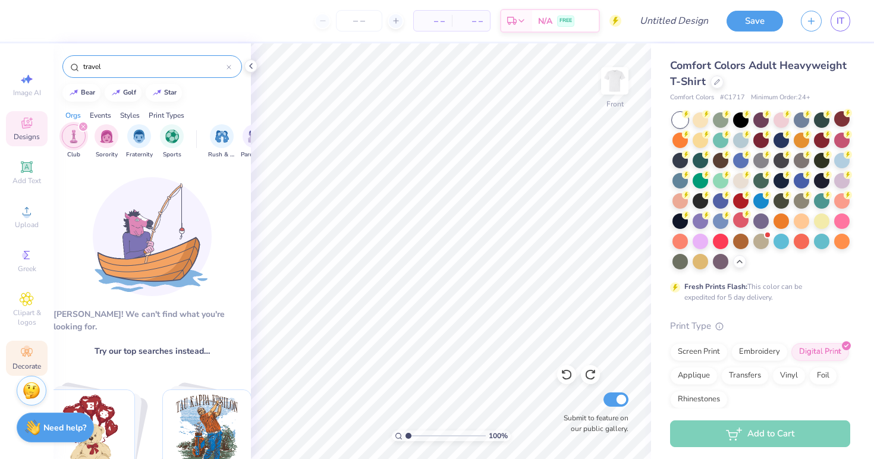
scroll to position [0, 0]
click at [29, 358] on icon at bounding box center [27, 352] width 14 height 14
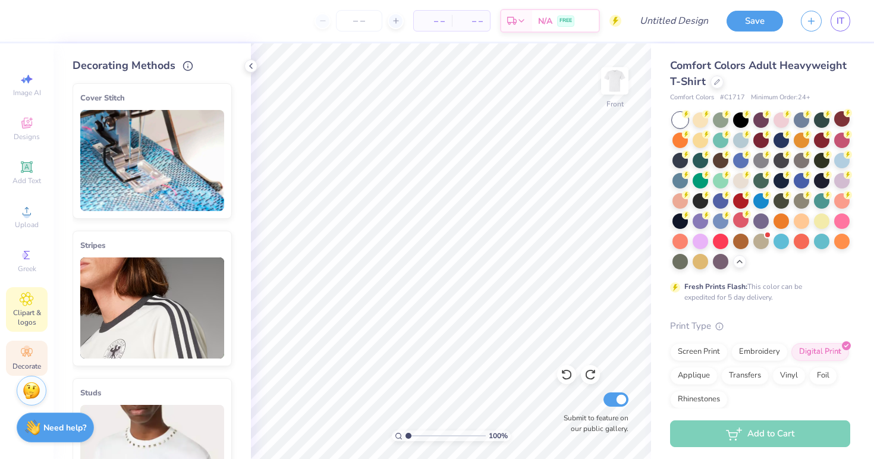
click at [37, 308] on span "Clipart & logos" at bounding box center [27, 317] width 42 height 19
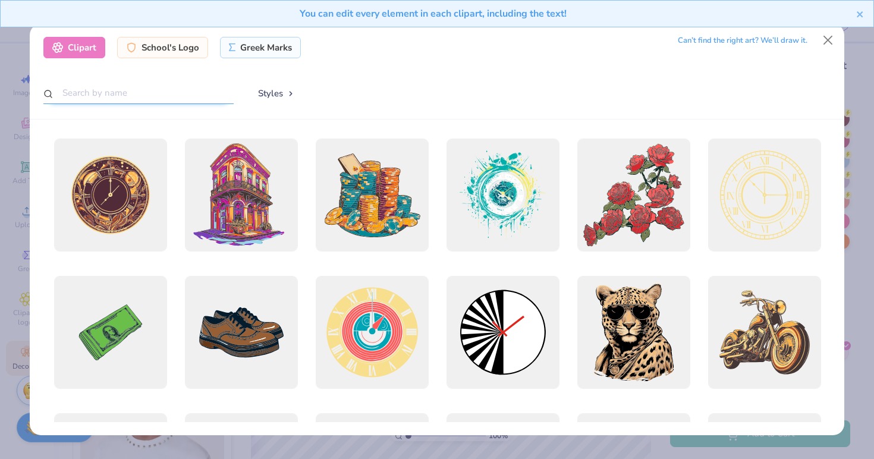
click at [177, 87] on input "text" at bounding box center [138, 93] width 190 height 22
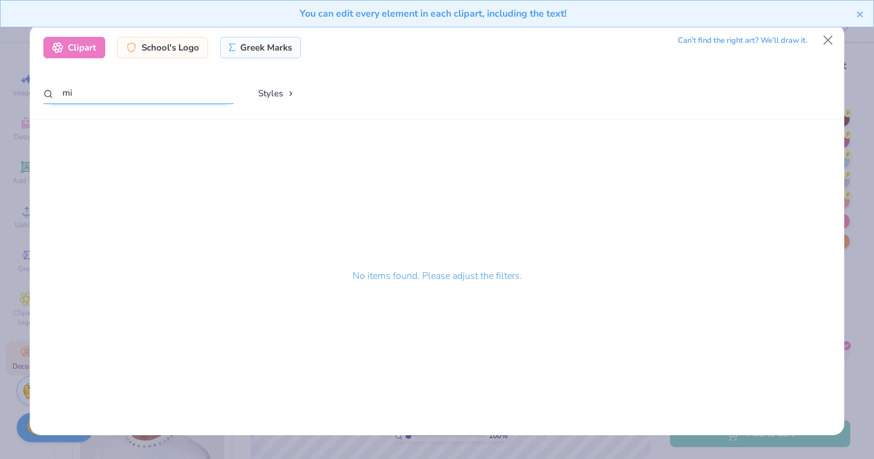
type input "m"
type input "MEDLIFE"
click at [99, 47] on div "Clipart" at bounding box center [74, 47] width 62 height 21
click at [87, 45] on div "Clipart" at bounding box center [74, 47] width 62 height 21
click at [176, 46] on div "School's Logo" at bounding box center [162, 45] width 91 height 21
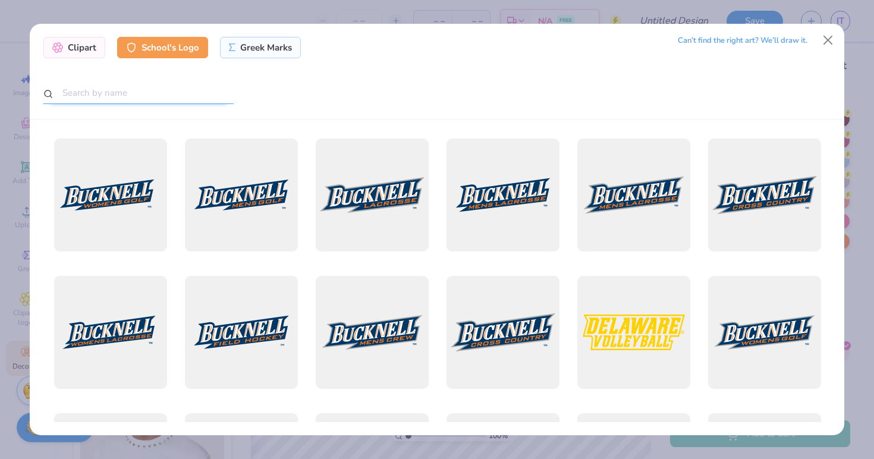
click at [149, 92] on input "text" at bounding box center [138, 93] width 190 height 22
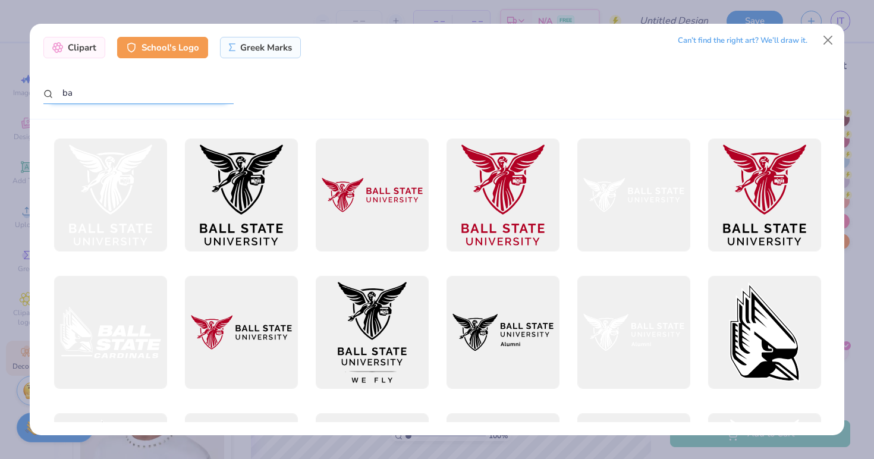
type input "b"
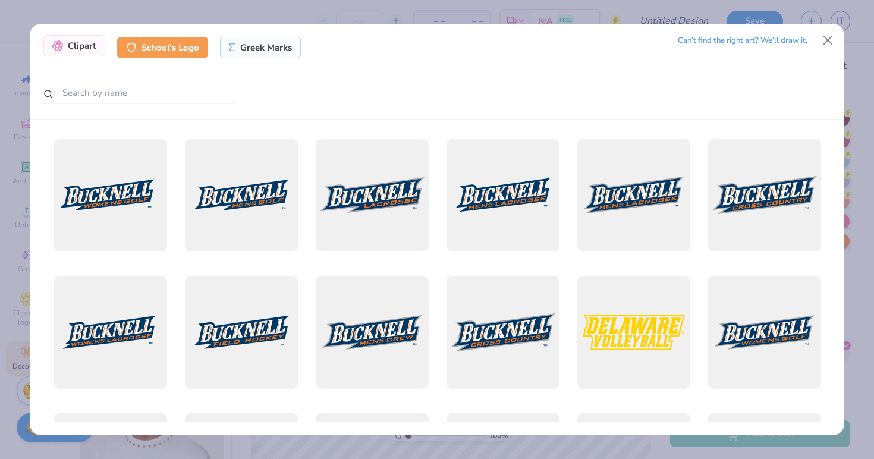
click at [93, 55] on div "Clipart" at bounding box center [74, 45] width 62 height 21
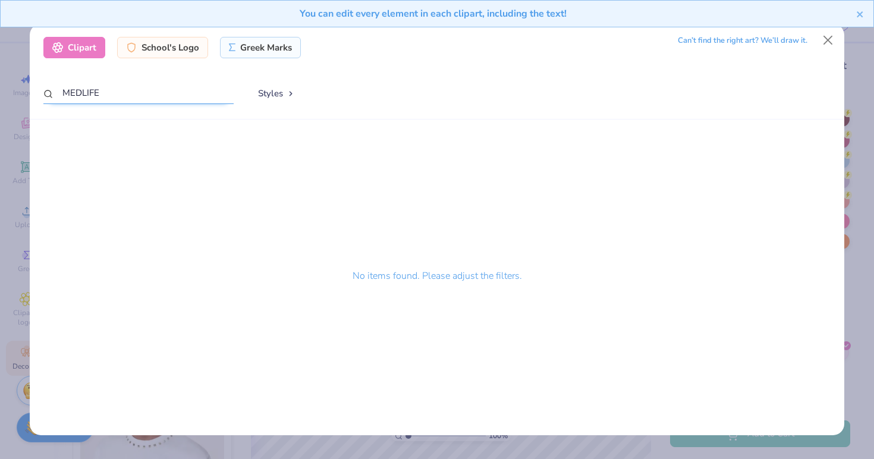
click at [201, 85] on input "MEDLIFE" at bounding box center [138, 93] width 190 height 22
click at [169, 90] on input "MEDLIFE" at bounding box center [138, 93] width 190 height 22
type input "M"
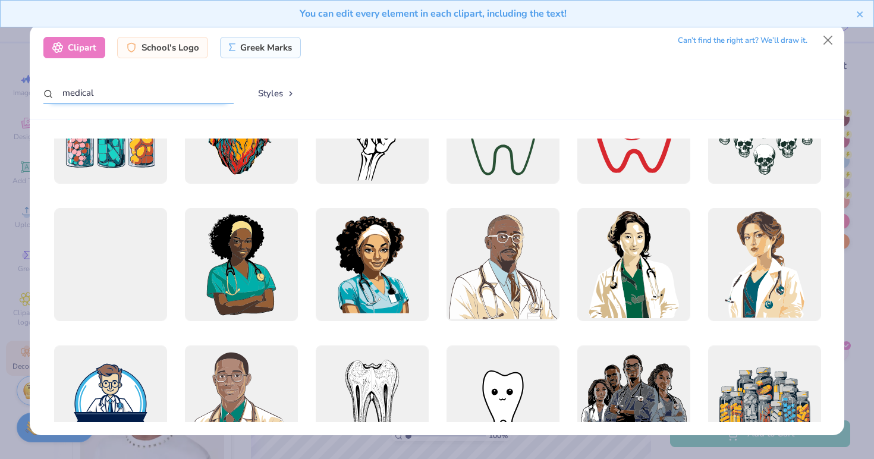
scroll to position [334, 0]
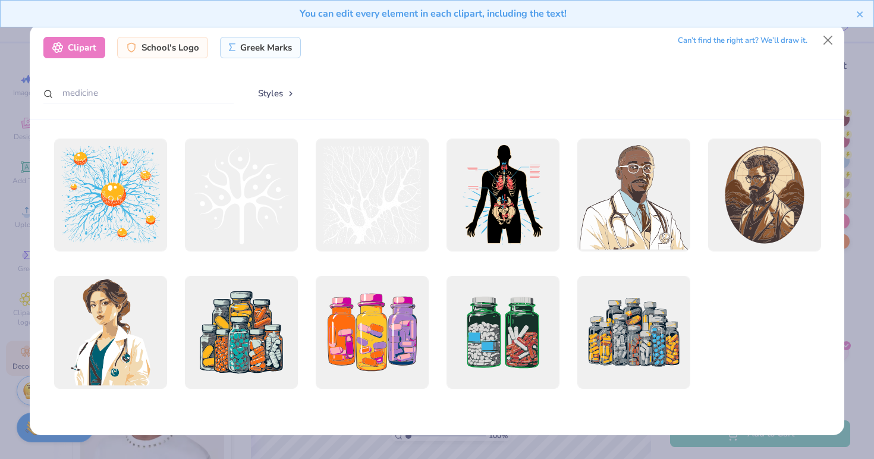
click at [283, 92] on button "Styles" at bounding box center [276, 93] width 62 height 23
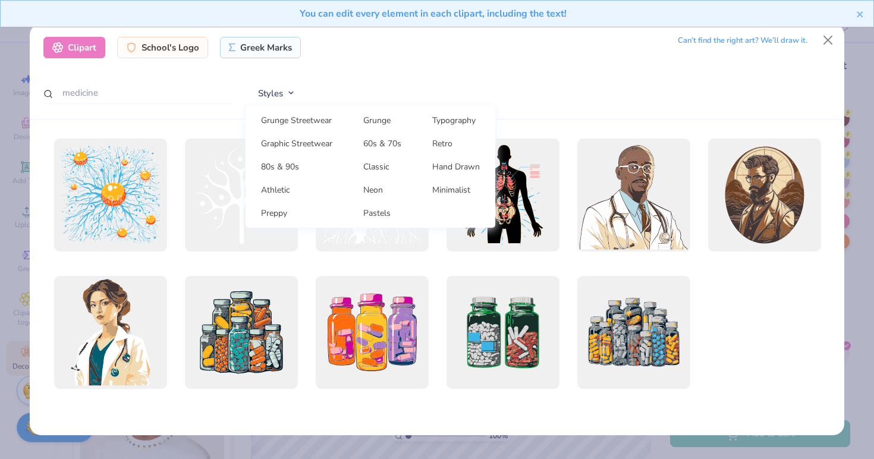
click at [373, 72] on div "Clipart School's Logo Greek Marks Can’t find the right art? We’ll draw it. medi…" at bounding box center [437, 72] width 814 height 96
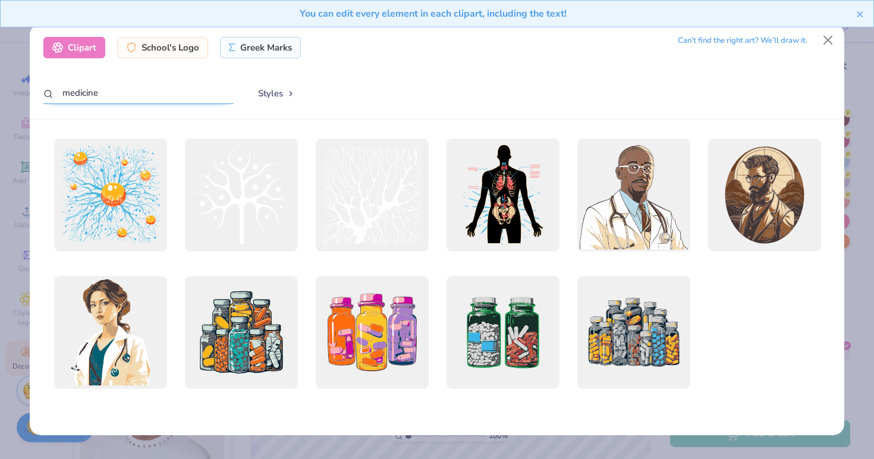
click at [109, 94] on input "medicine" at bounding box center [138, 93] width 190 height 22
type input "m"
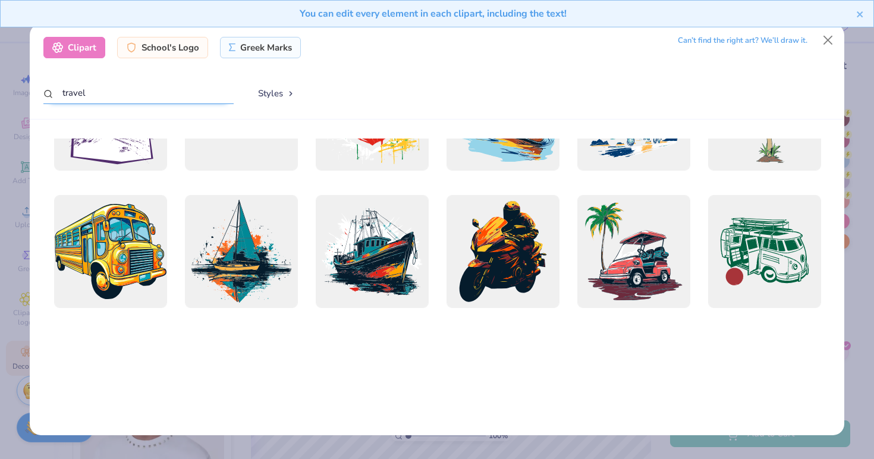
scroll to position [511, 0]
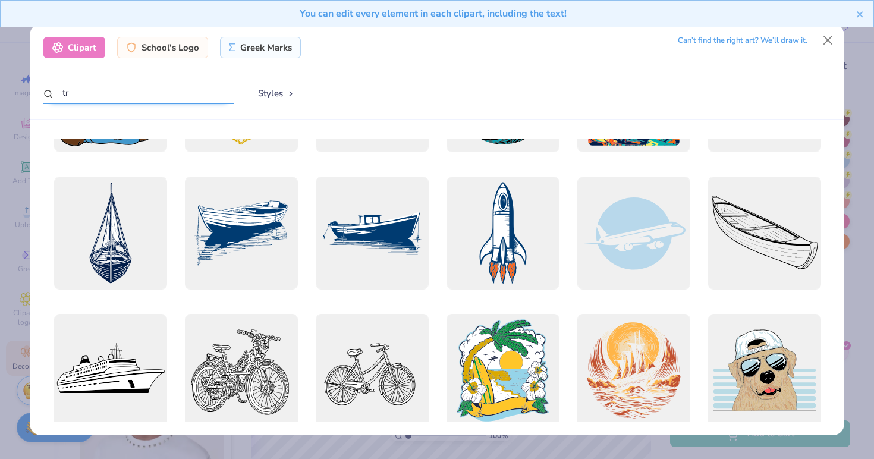
type input "t"
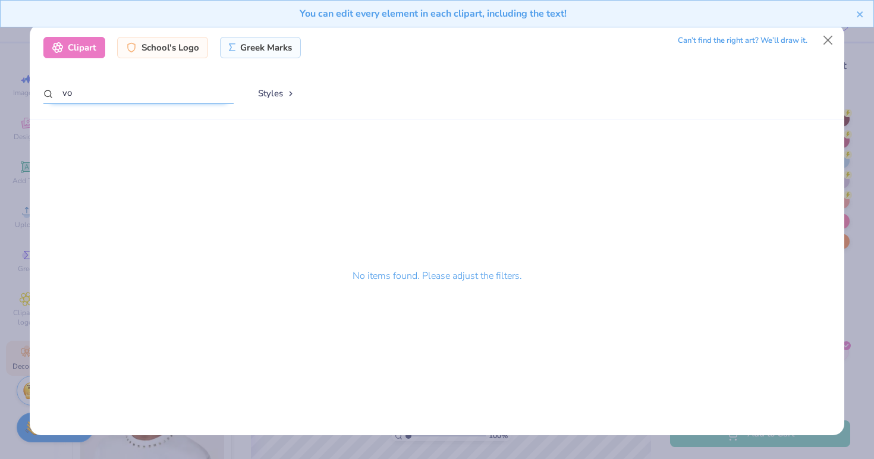
type input "v"
type input "h"
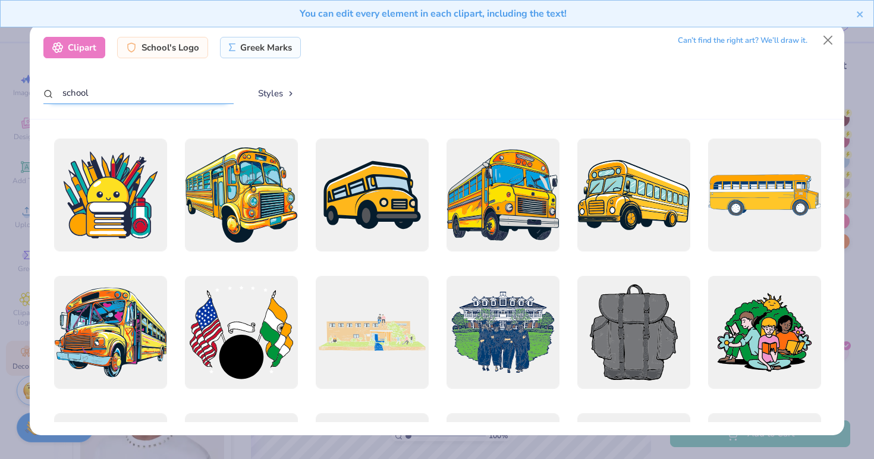
scroll to position [0, 0]
click at [213, 91] on input "school" at bounding box center [138, 93] width 190 height 22
type input "s"
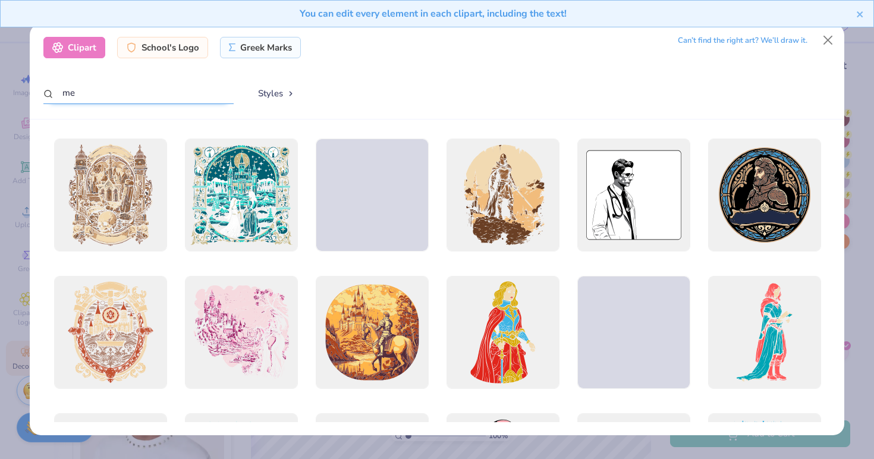
type input "m"
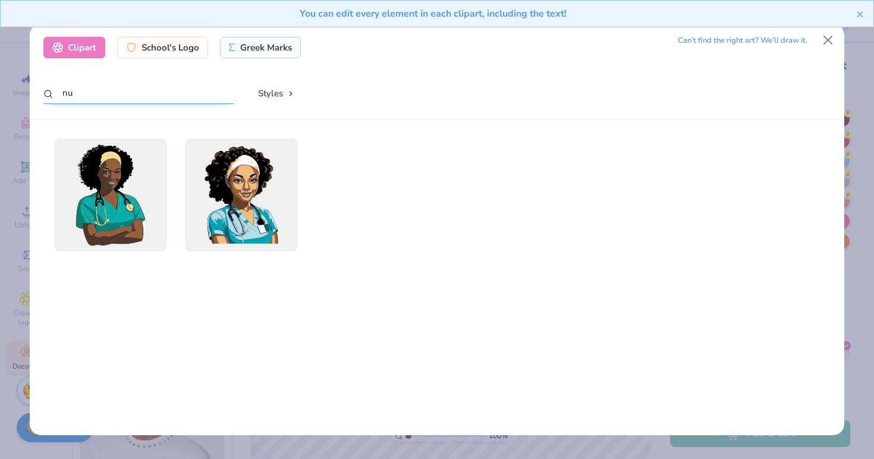
type input "n"
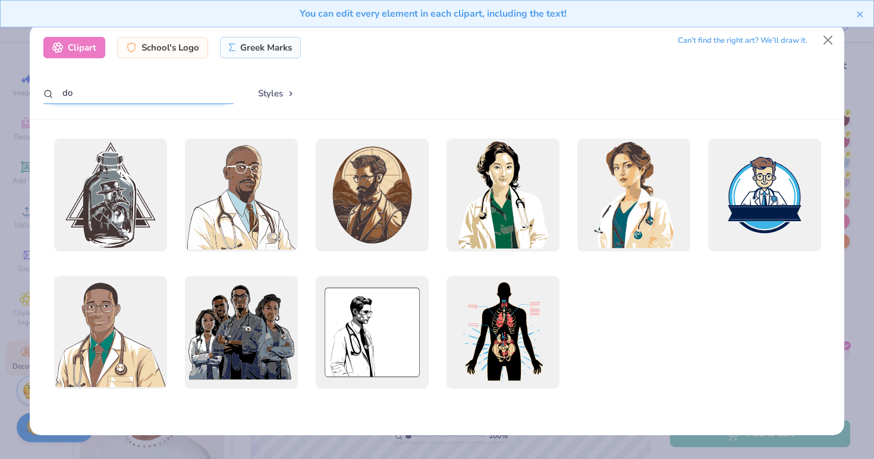
type input "d"
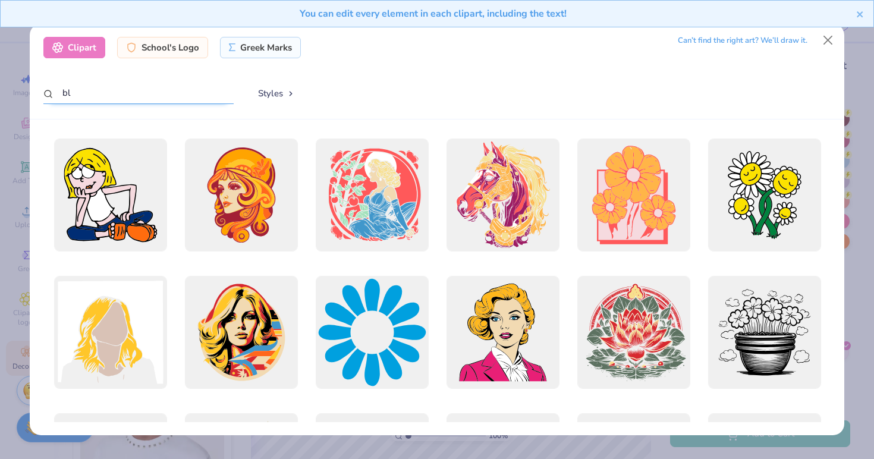
type input "b"
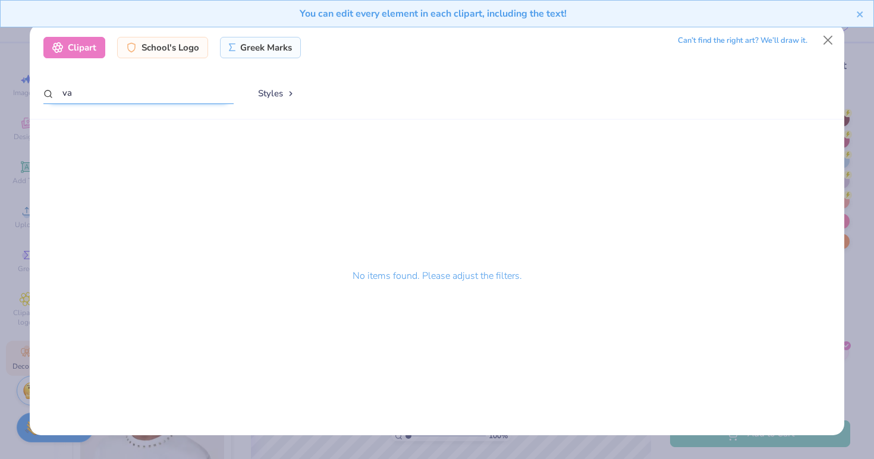
type input "v"
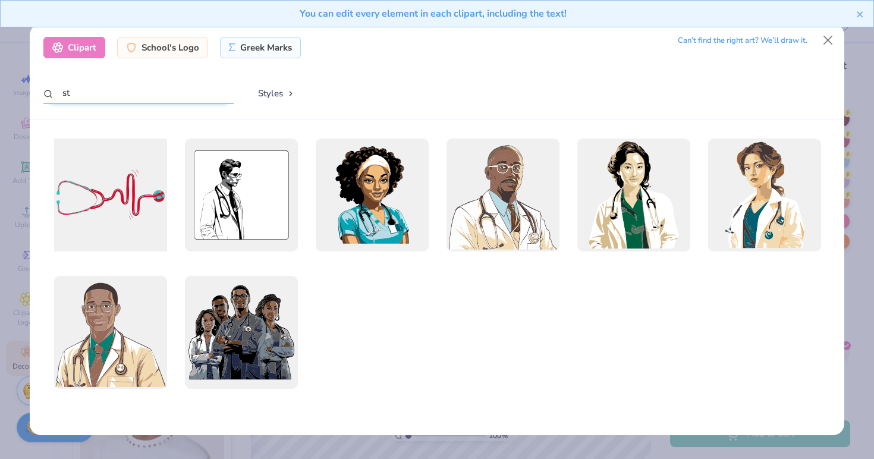
type input "s"
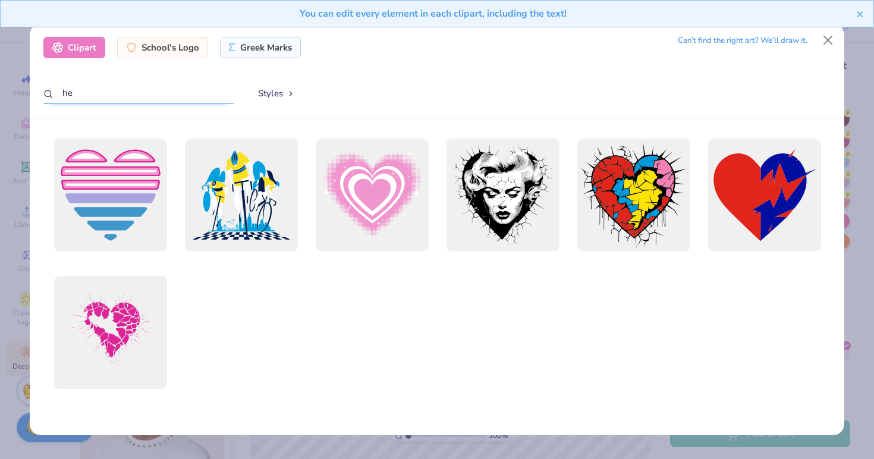
type input "h"
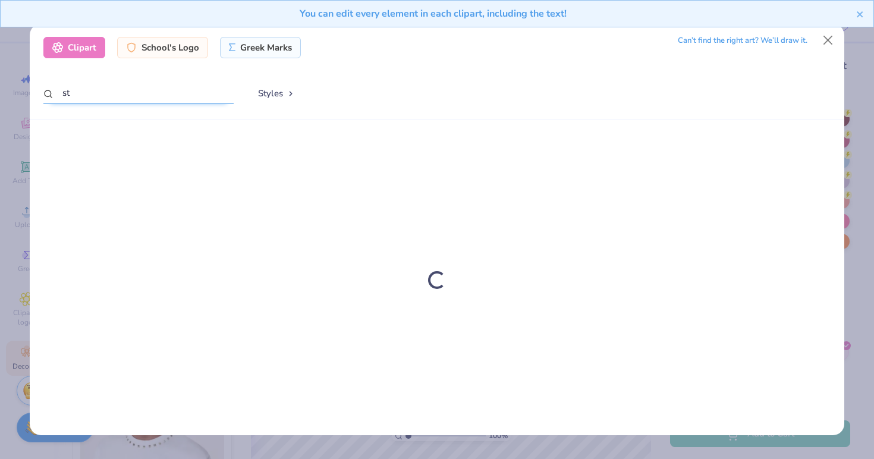
type input "s"
type input "e"
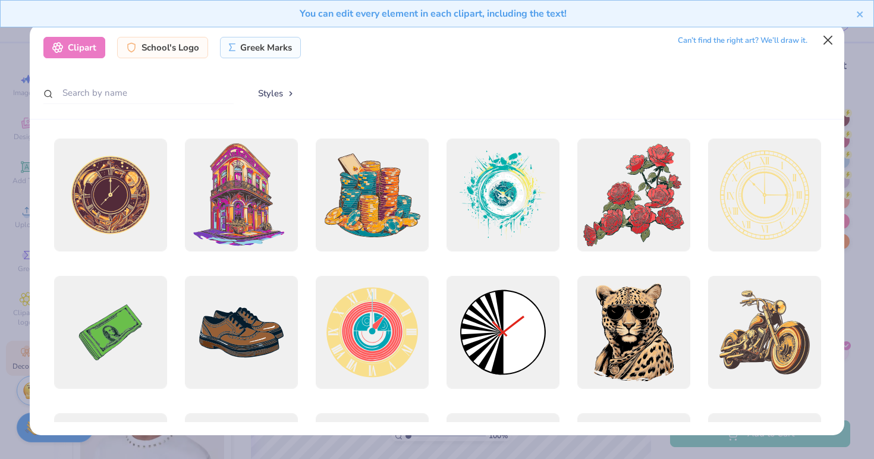
click at [824, 39] on button "Close" at bounding box center [828, 40] width 23 height 23
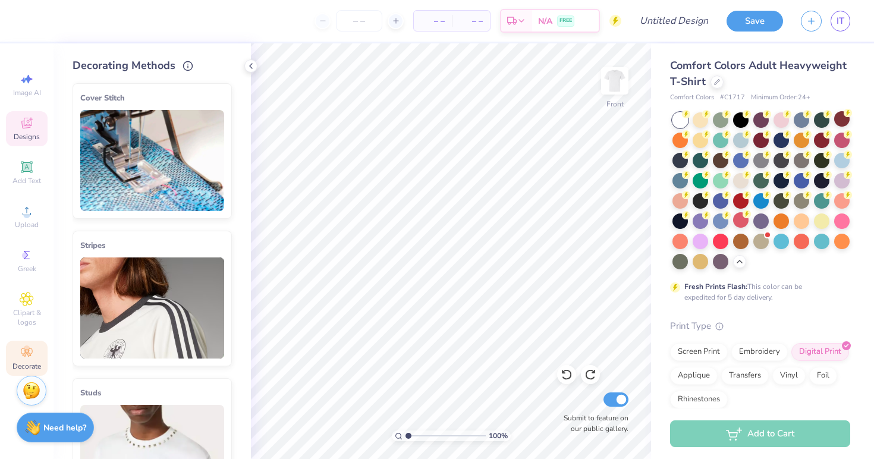
click at [30, 134] on span "Designs" at bounding box center [27, 137] width 26 height 10
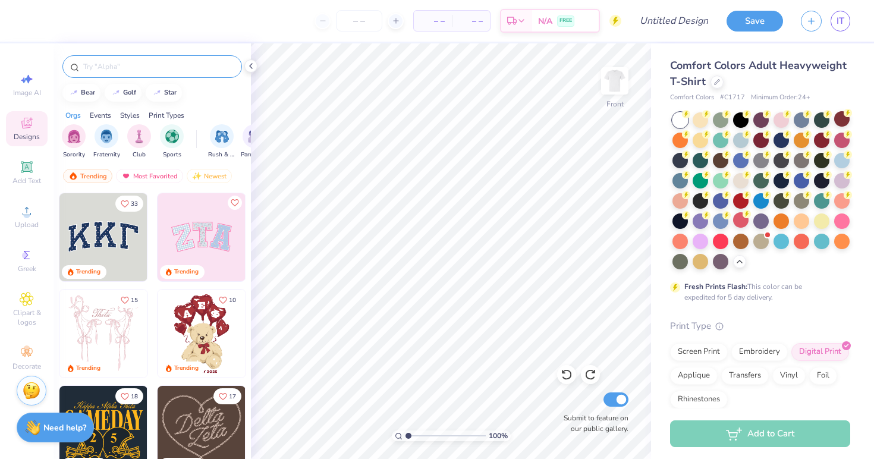
click at [155, 73] on div at bounding box center [151, 66] width 179 height 23
click at [149, 71] on input "text" at bounding box center [158, 67] width 152 height 12
type input "[MEDICAL_DATA]"
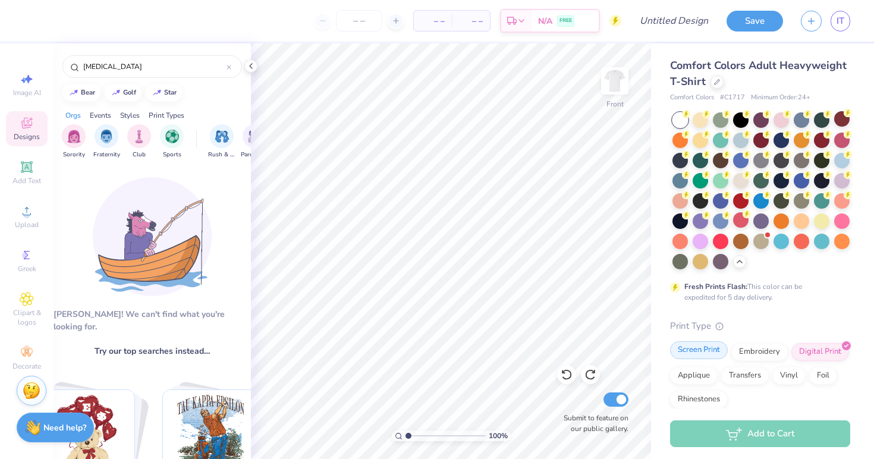
click at [696, 357] on div "Screen Print" at bounding box center [699, 350] width 58 height 18
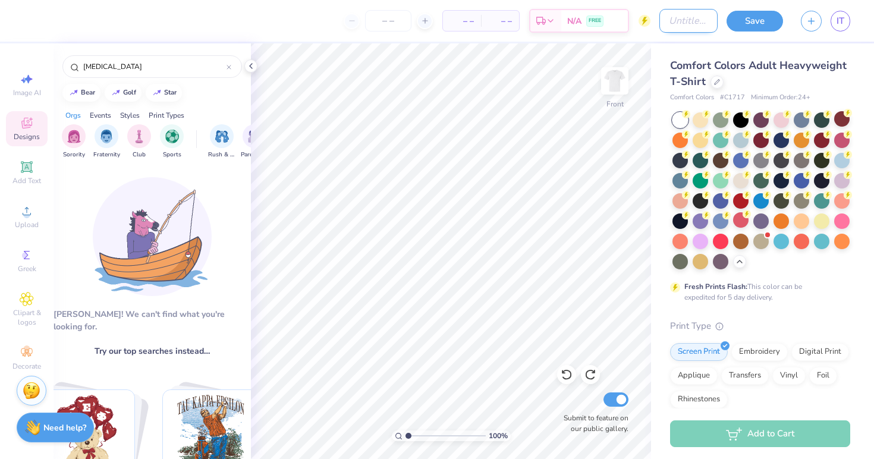
click at [683, 22] on input "Design Title" at bounding box center [688, 21] width 58 height 24
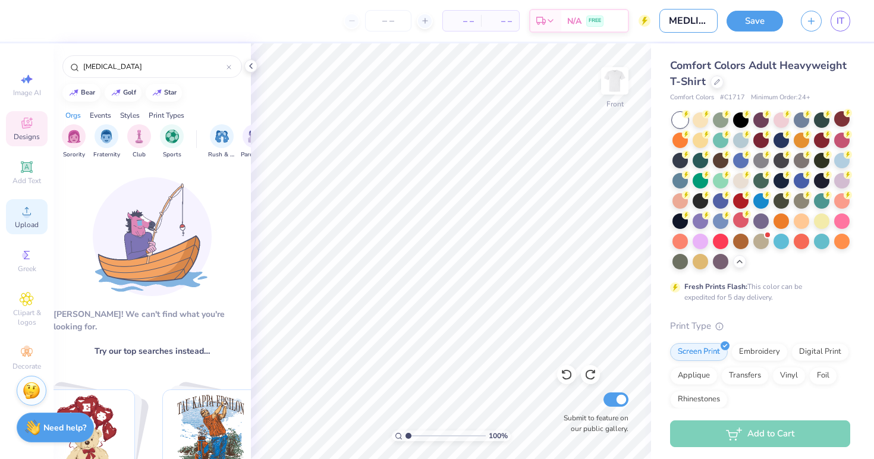
type input "MEDLIFE"
click at [23, 220] on span "Upload" at bounding box center [27, 225] width 24 height 10
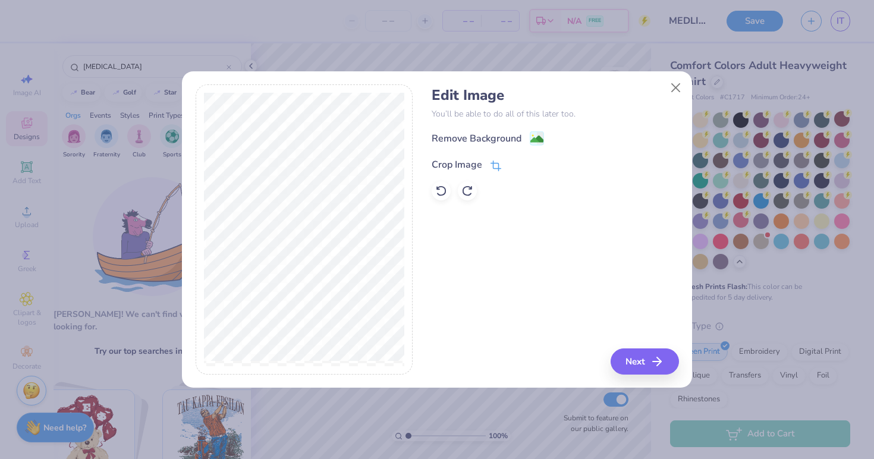
click at [496, 163] on icon at bounding box center [495, 167] width 8 height 8
click at [510, 161] on button at bounding box center [515, 163] width 12 height 12
click at [642, 358] on button "Next" at bounding box center [646, 361] width 68 height 26
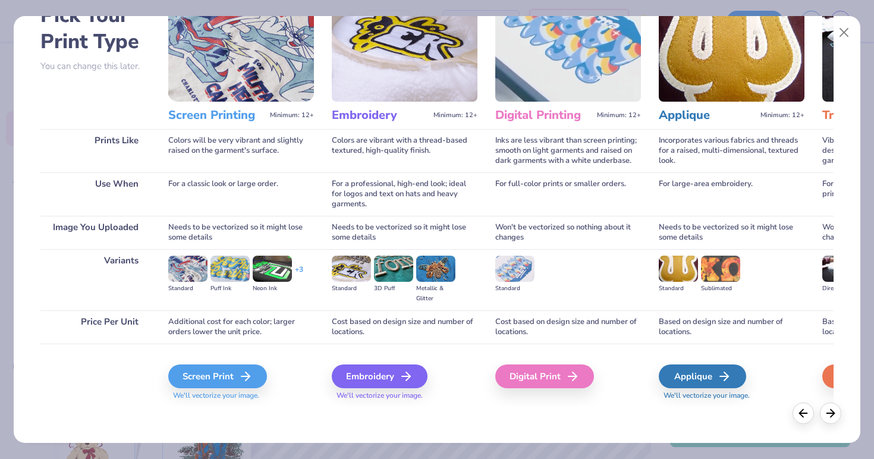
scroll to position [74, 0]
click at [247, 376] on line at bounding box center [249, 376] width 8 height 0
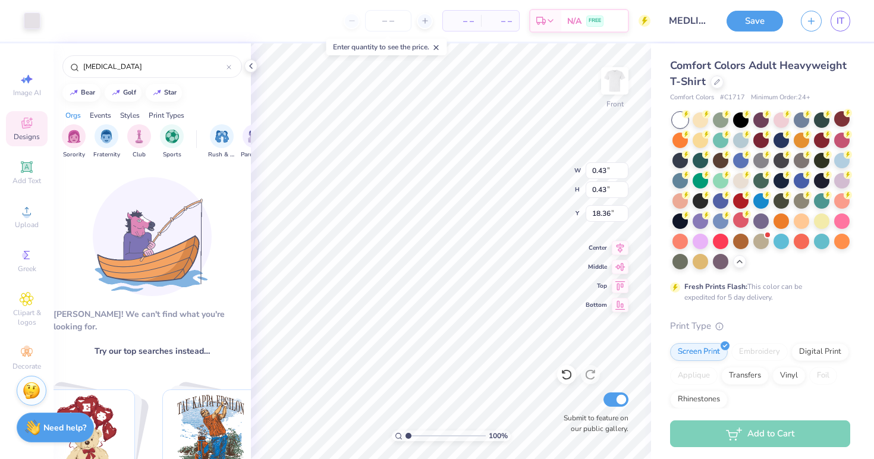
type input "17.71"
type input "6.11"
type input "1.98"
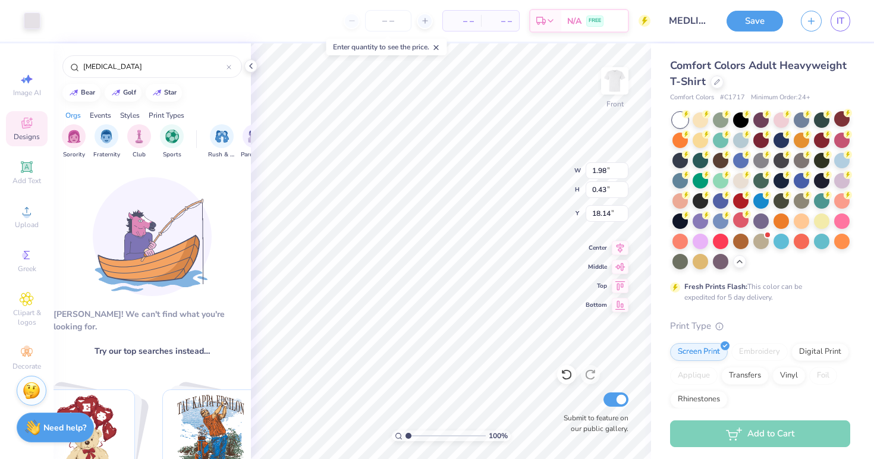
type input "16.60"
type input "15.98"
type input "13.32"
type input "1.29"
type input "0.87"
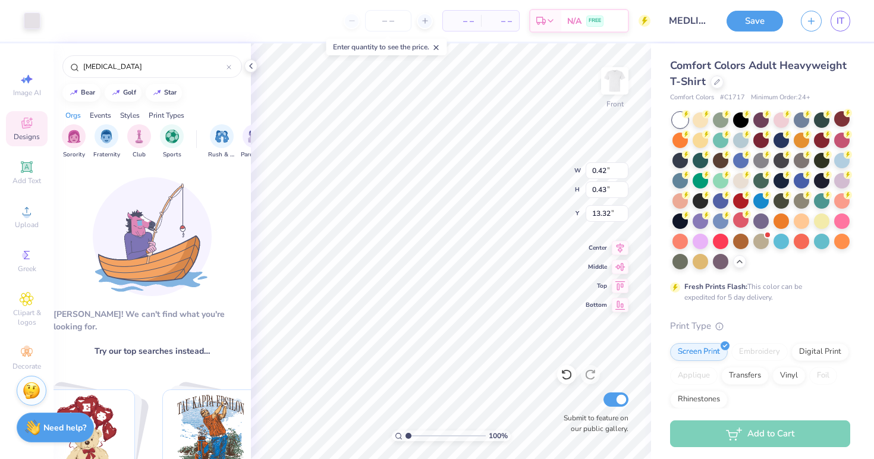
type input "9.52"
type input "1.68"
type input "2.15"
type input "0.86"
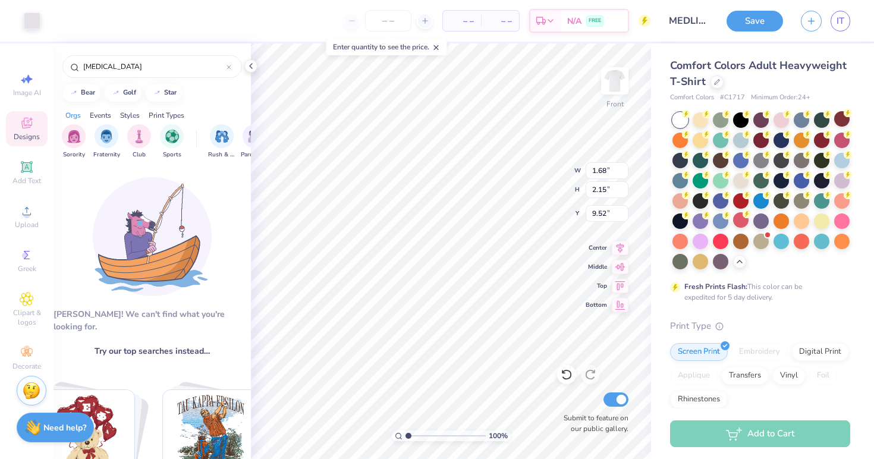
type input "9.09"
type input "7.44"
type input "6.02"
type input "8.43"
type input "0.86"
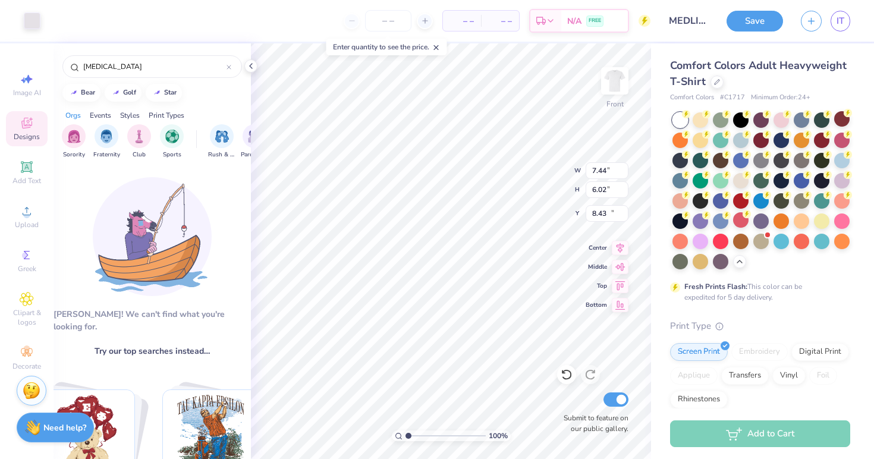
type input "0.86"
type input "15.99"
type input "7.44"
type input "6.02"
type input "8.43"
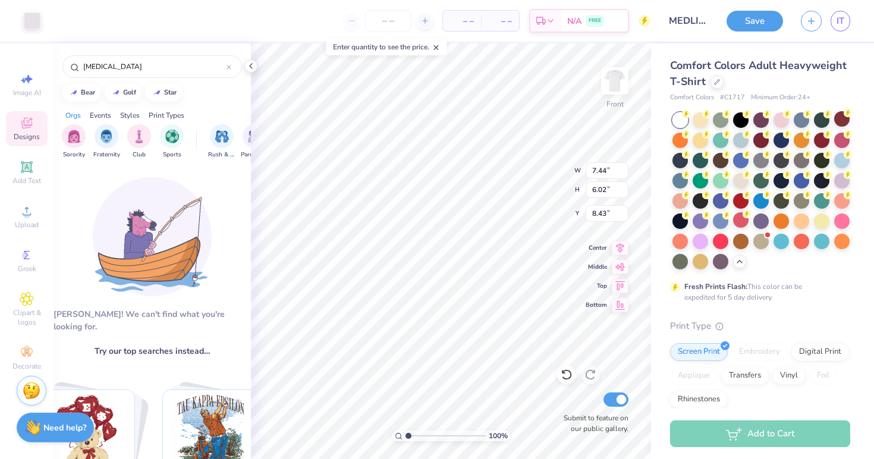
type input "14.48"
type input "10.64"
click at [619, 282] on icon at bounding box center [620, 283] width 10 height 9
type input "0.50"
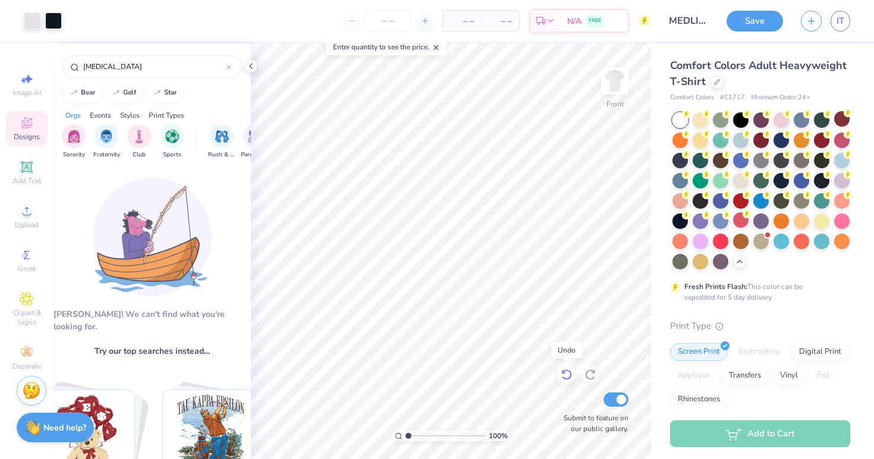
click at [559, 370] on div at bounding box center [566, 374] width 19 height 19
click at [560, 371] on div at bounding box center [566, 374] width 19 height 19
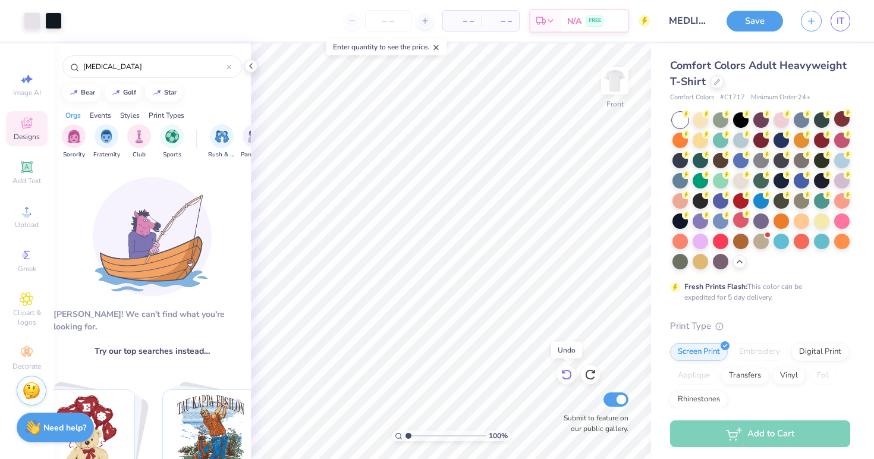
click at [560, 371] on div at bounding box center [566, 374] width 19 height 19
click at [567, 374] on icon at bounding box center [566, 374] width 12 height 12
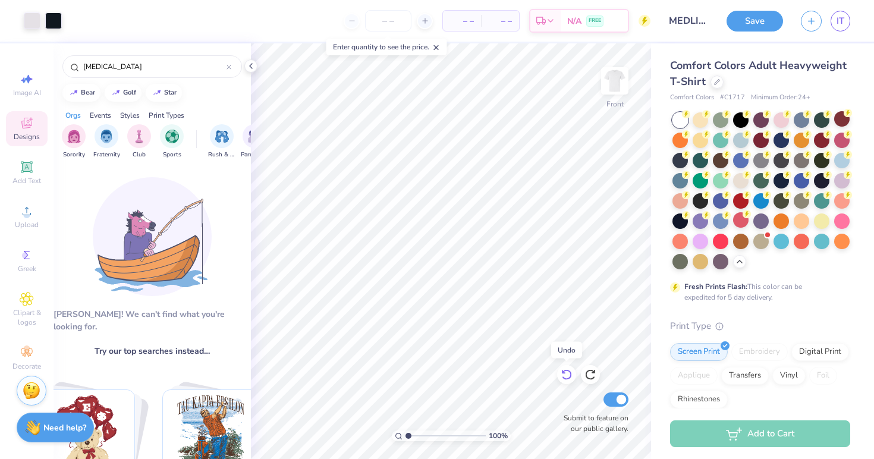
click at [567, 374] on icon at bounding box center [566, 374] width 12 height 12
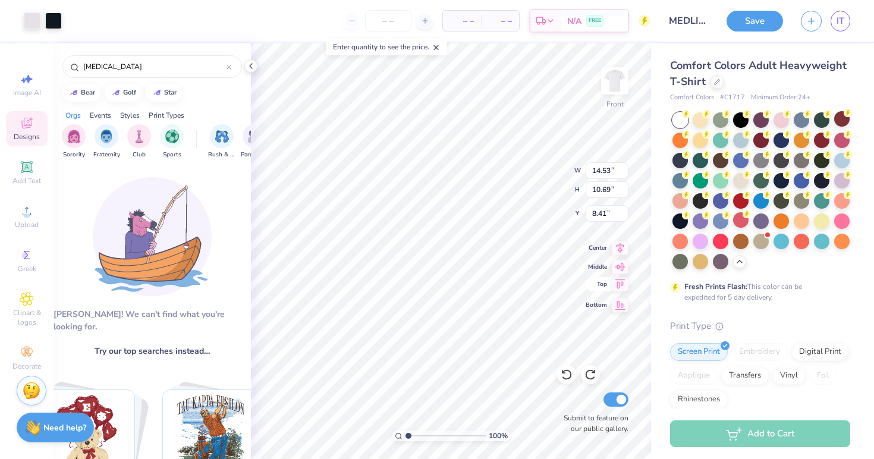
click at [620, 284] on icon at bounding box center [620, 284] width 17 height 14
click at [623, 268] on icon at bounding box center [620, 265] width 10 height 8
click at [620, 249] on icon at bounding box center [620, 246] width 8 height 10
click at [623, 308] on icon at bounding box center [620, 303] width 10 height 9
click at [620, 266] on icon at bounding box center [620, 265] width 10 height 8
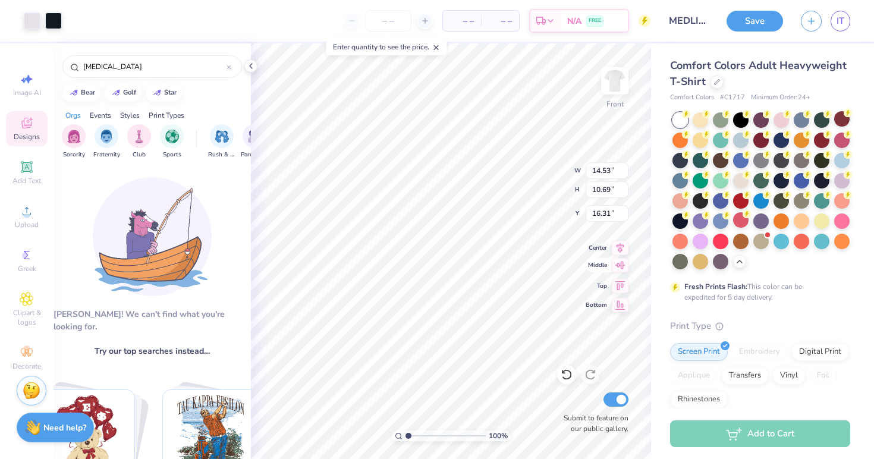
type input "8.41"
click at [37, 162] on div "Add Text" at bounding box center [27, 172] width 42 height 35
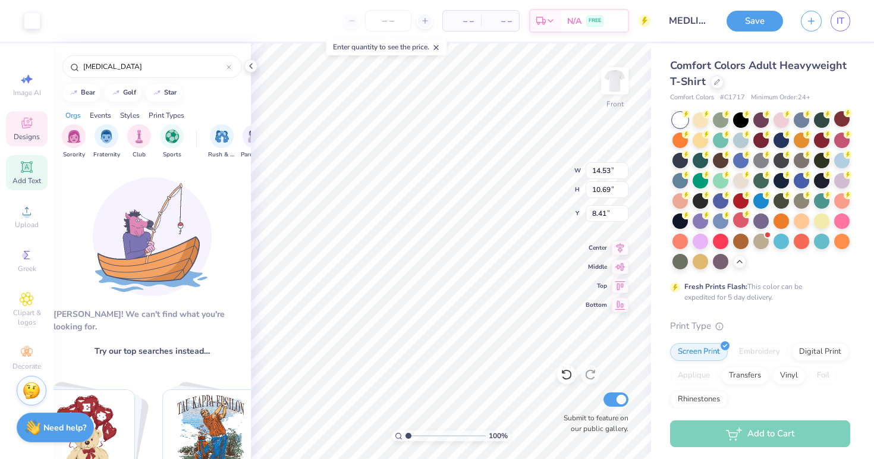
type input "5.69"
type input "1.65"
type input "12.93"
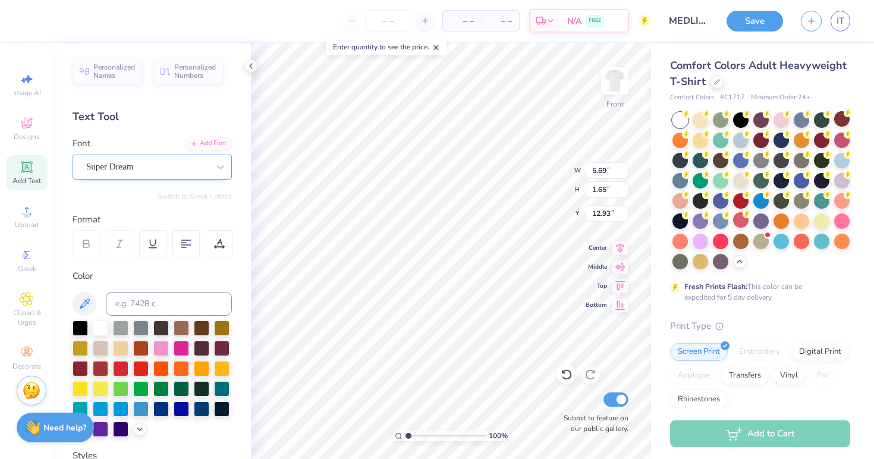
click at [197, 168] on div "Super Dream" at bounding box center [147, 166] width 125 height 18
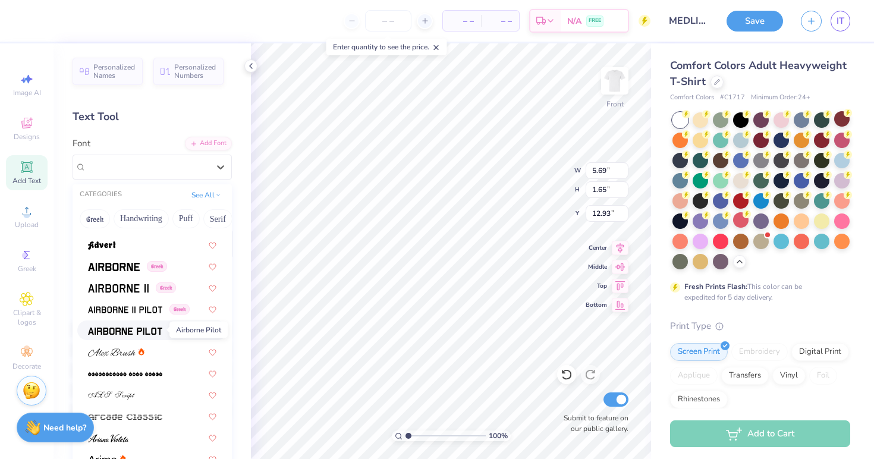
scroll to position [336, 0]
click at [130, 272] on span at bounding box center [114, 266] width 52 height 12
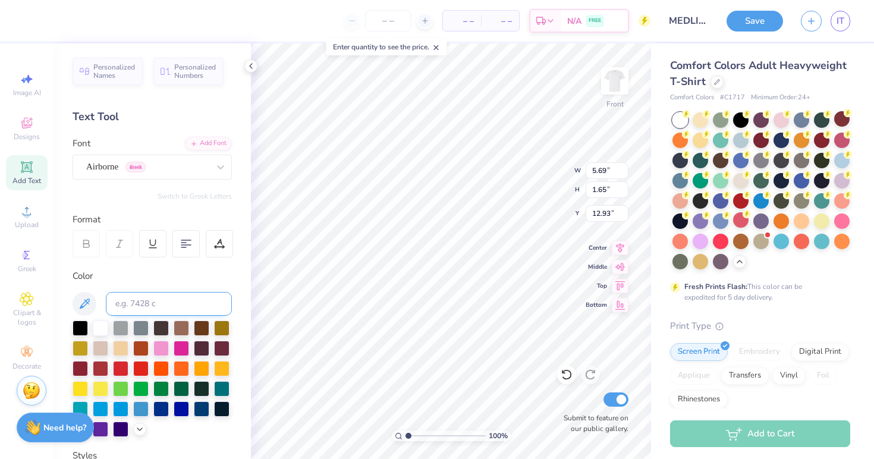
type input "5.44"
type input "1.72"
type input "12.89"
click at [140, 369] on div at bounding box center [140, 367] width 15 height 15
click at [115, 368] on div at bounding box center [120, 367] width 15 height 15
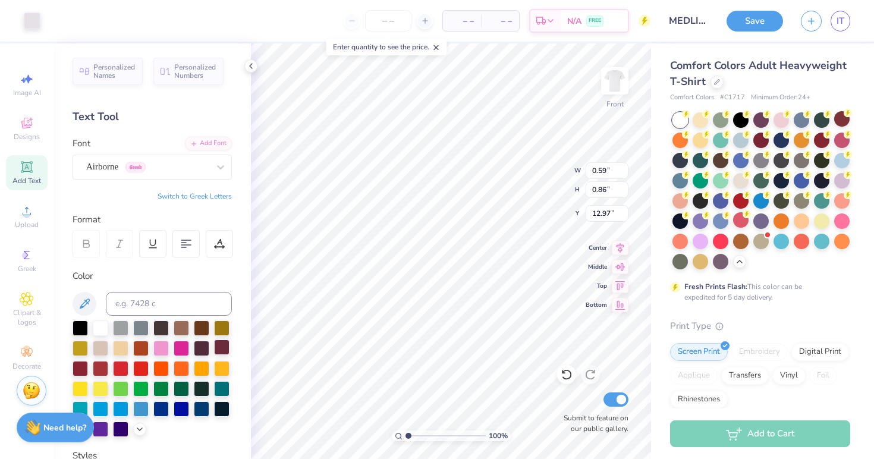
type input "14.48"
type input "10.64"
type input "8.43"
click at [566, 374] on icon at bounding box center [566, 374] width 12 height 12
type input "5.44"
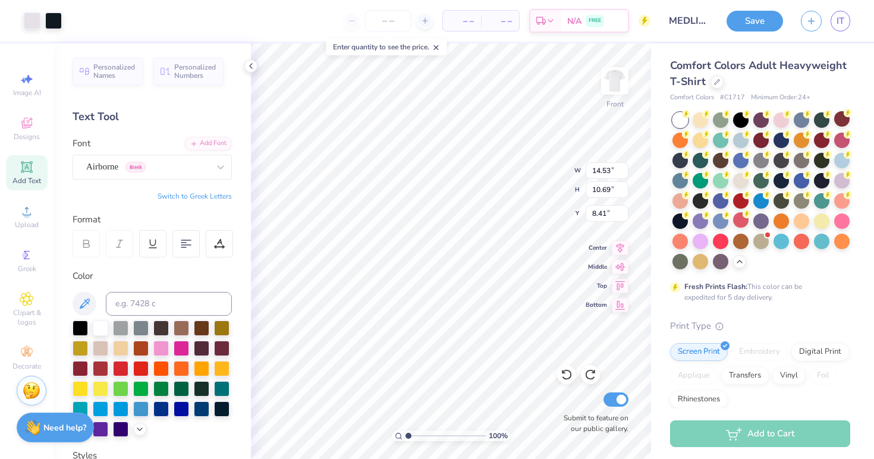
type input "1.72"
type input "14.24"
type textarea "T"
click at [624, 217] on div "100 % Front W 5.44 H 1.72 Y 14.24 Center Middle Top Bottom Submit to feature on…" at bounding box center [451, 250] width 400 height 415
click at [563, 377] on icon at bounding box center [566, 375] width 10 height 11
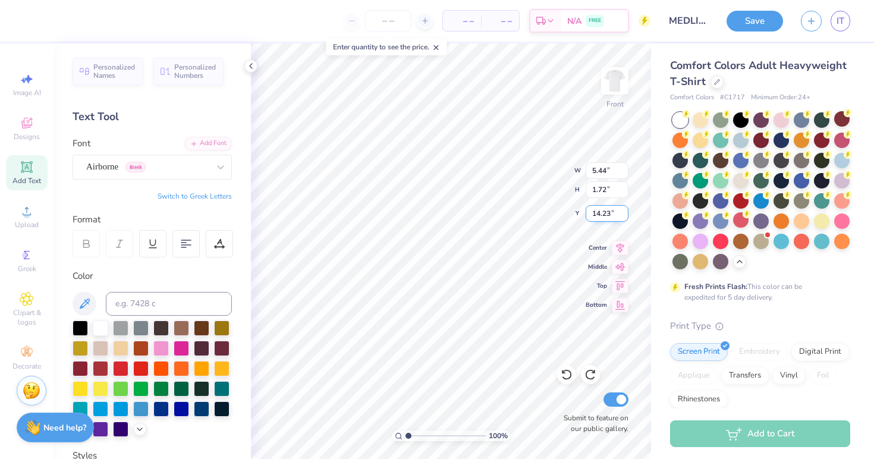
click at [623, 217] on input "14.23" at bounding box center [606, 213] width 43 height 17
click at [623, 217] on input "14.22" at bounding box center [606, 213] width 43 height 17
click at [623, 217] on input "14.21" at bounding box center [606, 213] width 43 height 17
click at [623, 217] on input "14.2" at bounding box center [606, 213] width 43 height 17
click at [623, 217] on input "14.19" at bounding box center [606, 213] width 43 height 17
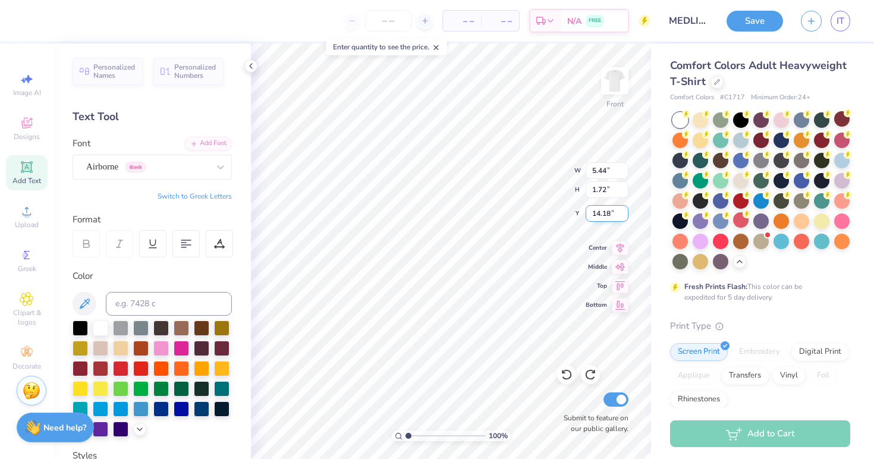
click at [623, 217] on input "14.18" at bounding box center [606, 213] width 43 height 17
click at [623, 218] on input "13.94" at bounding box center [606, 213] width 43 height 17
click at [565, 382] on div at bounding box center [566, 374] width 19 height 19
click at [566, 379] on icon at bounding box center [566, 375] width 10 height 11
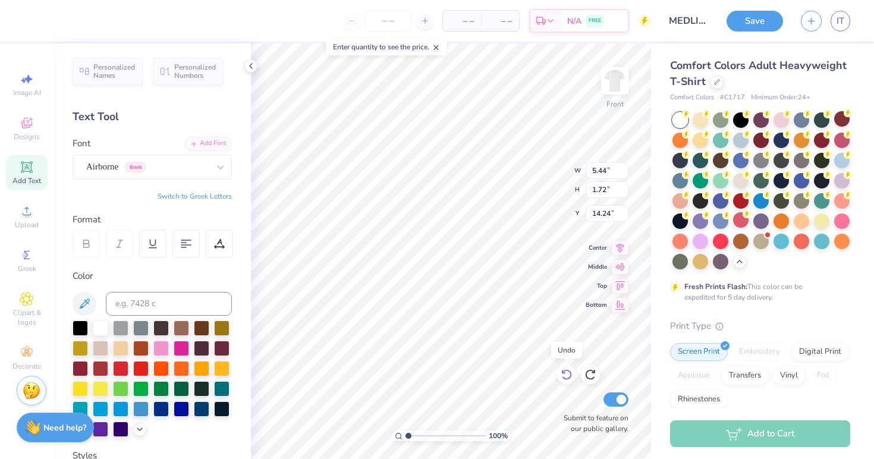
type input "12.03"
type textarea "T"
type textarea "MEDLIFE"
type input "14.53"
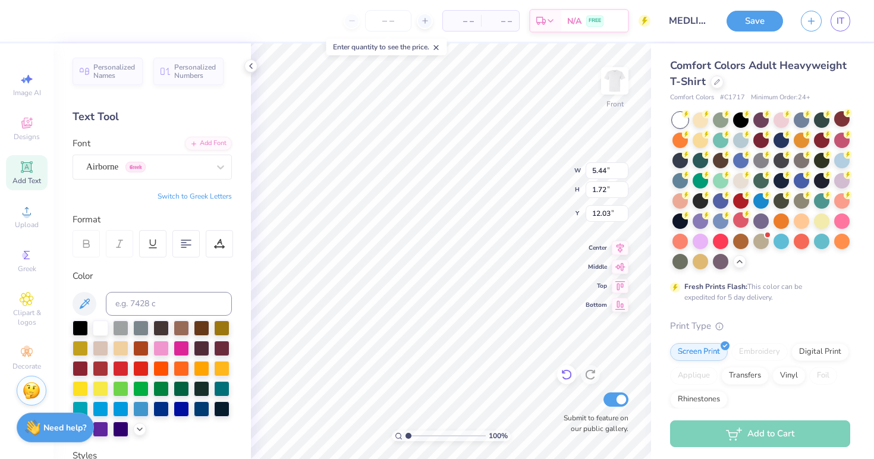
type input "10.69"
type input "8.41"
type input "9.30"
type input "1.72"
type input "6.69"
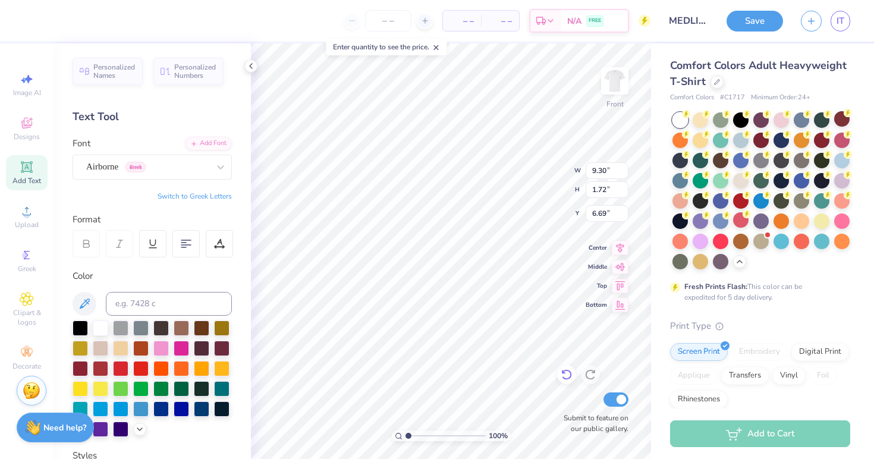
type input "6.06"
type input "1.12"
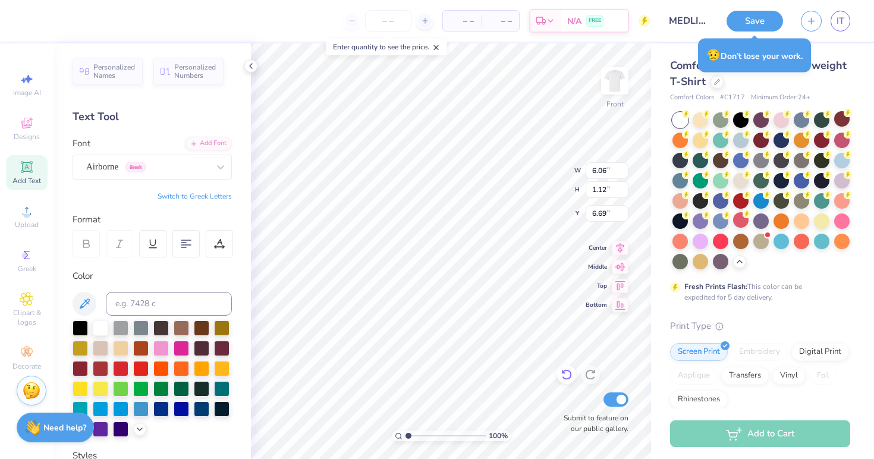
type input "14.16"
type input "5.61"
type input "1.04"
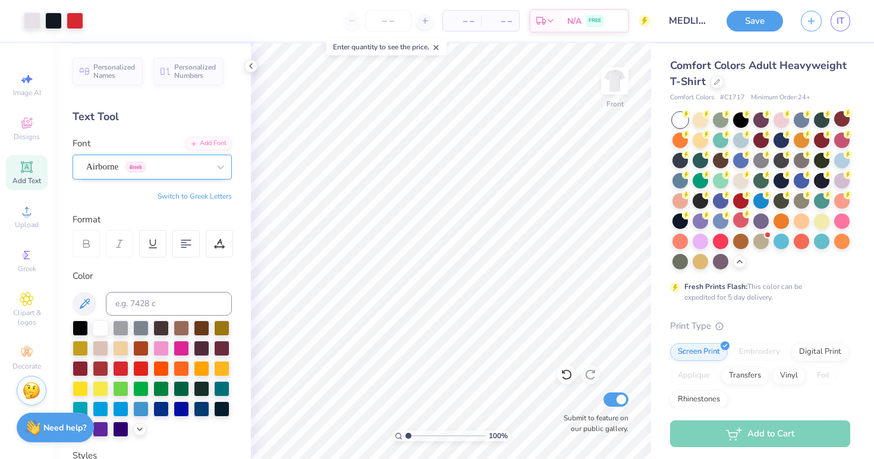
click at [163, 171] on div "Airborne Greek" at bounding box center [147, 166] width 125 height 18
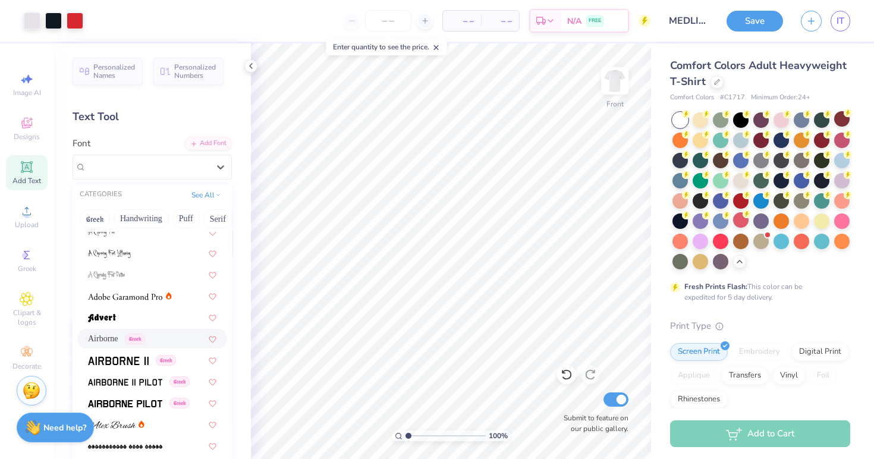
scroll to position [272, 0]
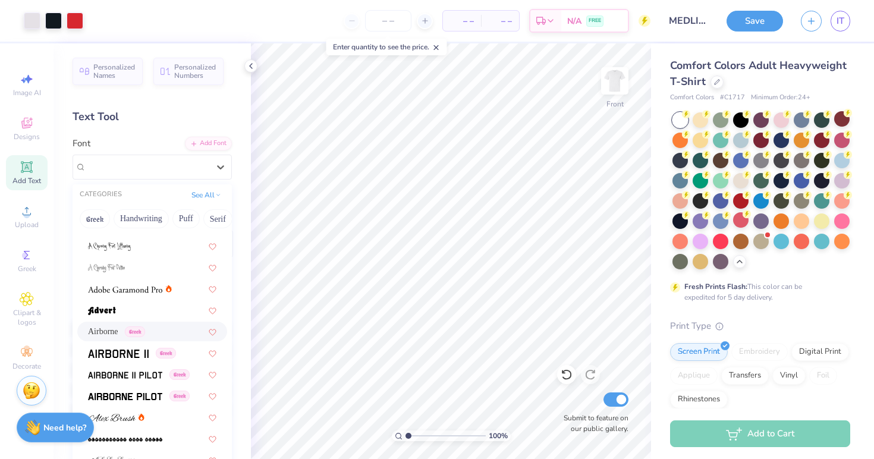
click at [177, 335] on div "Airborne Greek" at bounding box center [152, 331] width 128 height 12
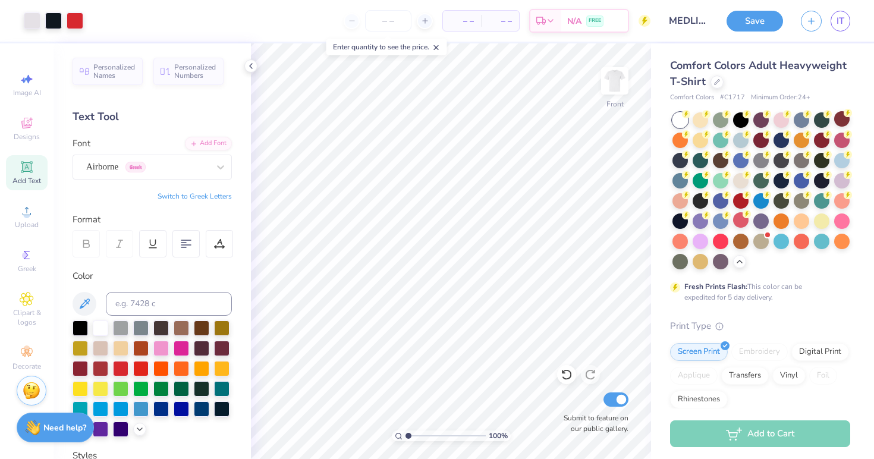
click at [33, 172] on icon at bounding box center [27, 167] width 14 height 14
type input "4.96"
click at [124, 365] on div at bounding box center [120, 367] width 15 height 15
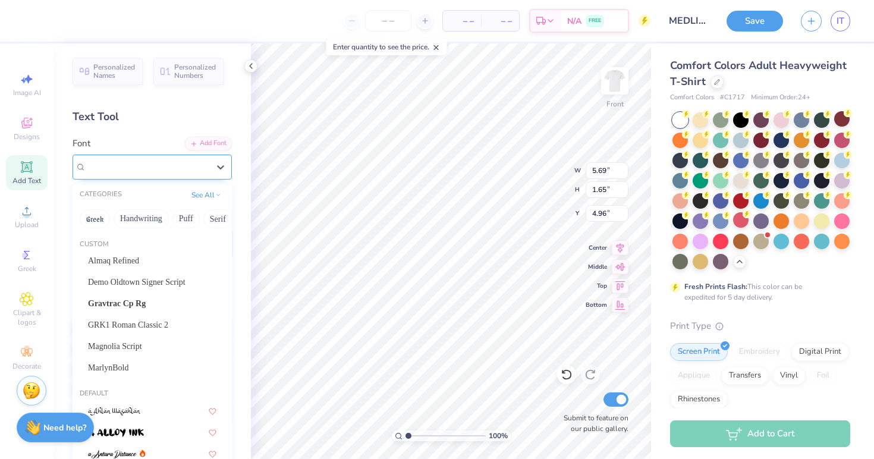
click at [184, 164] on div "Super Dream" at bounding box center [147, 166] width 125 height 18
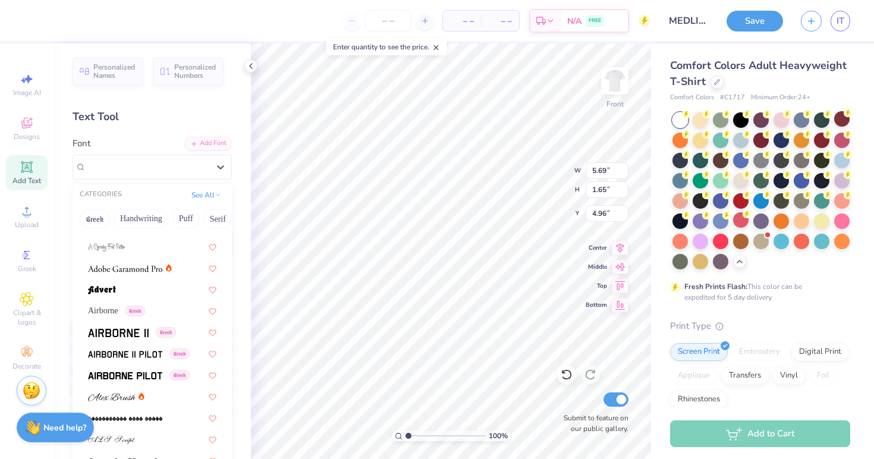
scroll to position [292, 0]
click at [131, 310] on div "Airborne Greek" at bounding box center [116, 311] width 57 height 12
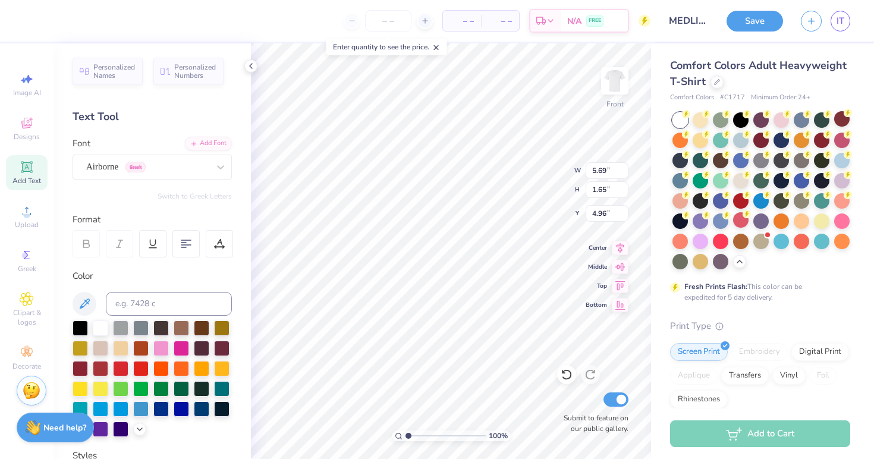
type input "5.44"
type input "1.72"
type input "4.93"
type textarea "T"
type textarea "BSU"
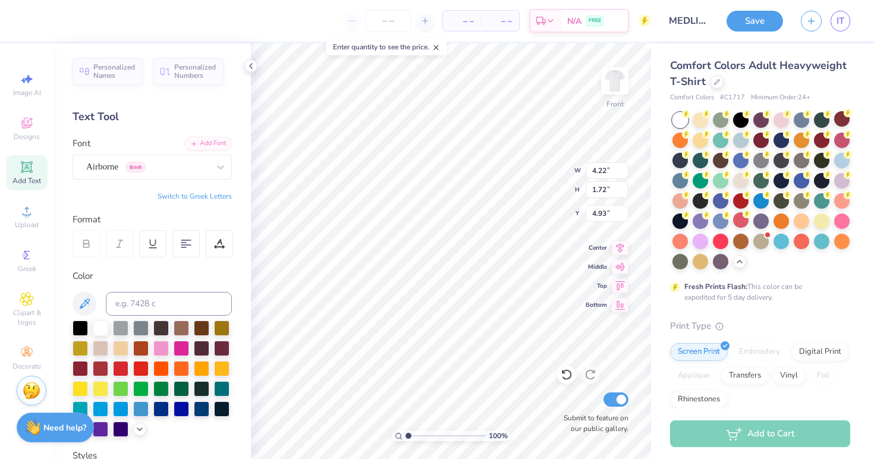
type input "2.95"
type input "1.20"
type input "12.55"
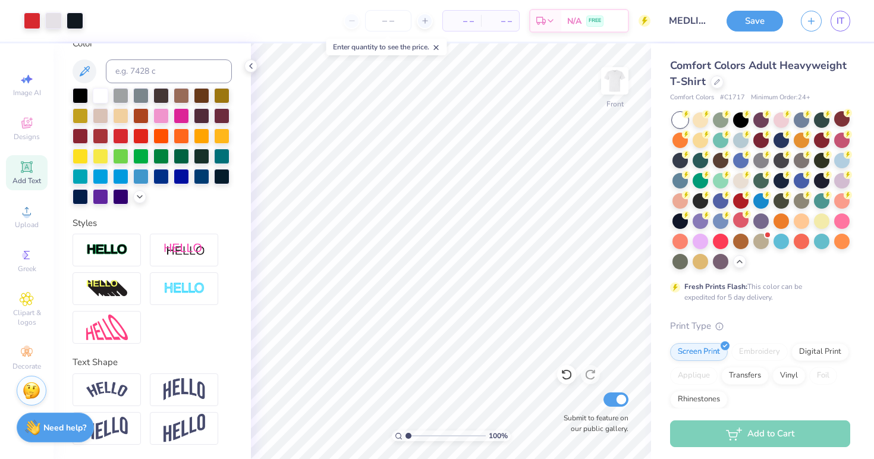
scroll to position [232, 0]
click at [562, 370] on icon at bounding box center [566, 374] width 12 height 12
click at [613, 84] on img at bounding box center [615, 81] width 48 height 48
click at [26, 225] on span "Upload" at bounding box center [27, 225] width 24 height 10
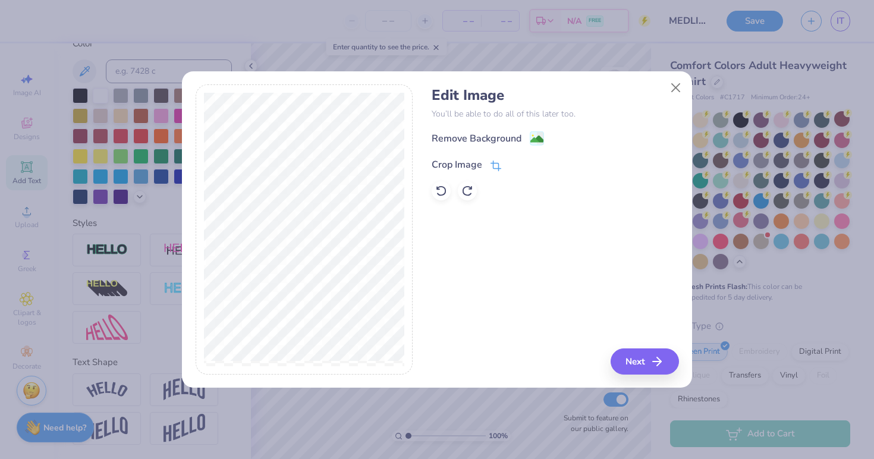
click at [497, 166] on icon at bounding box center [495, 165] width 11 height 11
click at [513, 164] on icon at bounding box center [515, 163] width 7 height 7
click at [486, 162] on div "Crop Image" at bounding box center [466, 164] width 70 height 14
click at [513, 161] on icon at bounding box center [515, 163] width 7 height 7
click at [648, 357] on button "Next" at bounding box center [646, 361] width 68 height 26
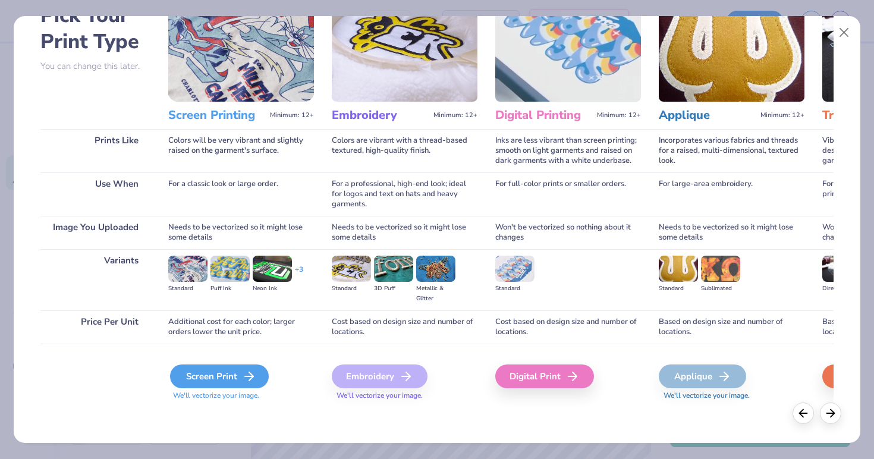
scroll to position [74, 0]
click at [232, 386] on div "Screen Print" at bounding box center [219, 376] width 99 height 24
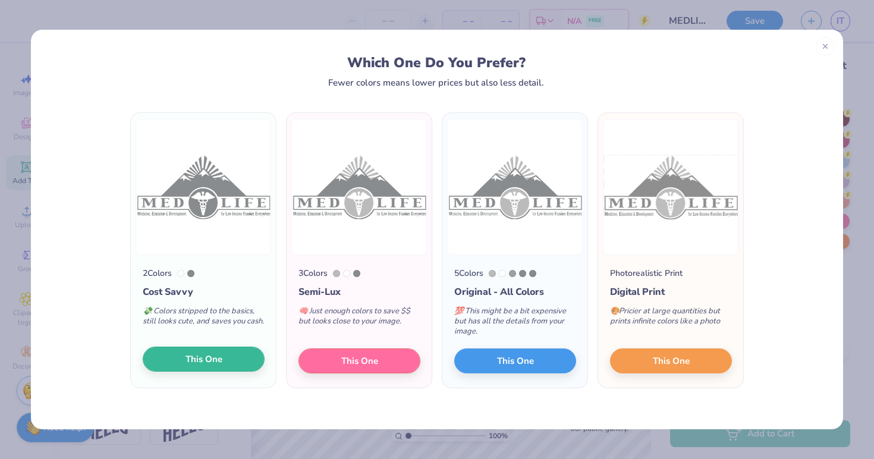
click at [183, 359] on button "This One" at bounding box center [204, 358] width 122 height 25
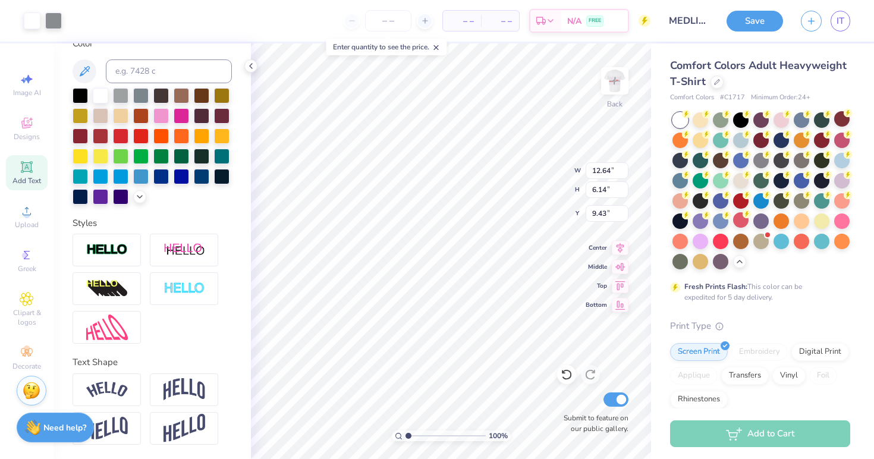
type input "4.47"
type input "8.31"
click at [78, 92] on div at bounding box center [80, 94] width 15 height 15
click at [80, 98] on div at bounding box center [80, 94] width 15 height 15
click at [67, 432] on div "Need help? Chat with us." at bounding box center [55, 426] width 77 height 30
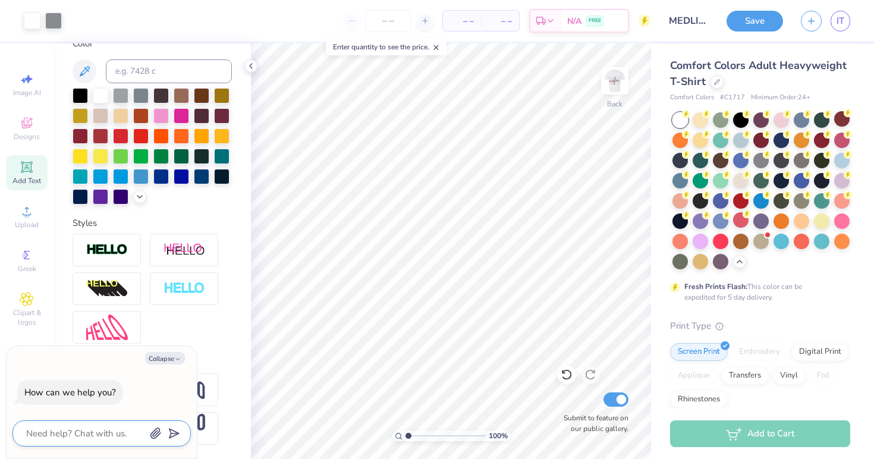
click at [85, 434] on textarea at bounding box center [85, 433] width 121 height 15
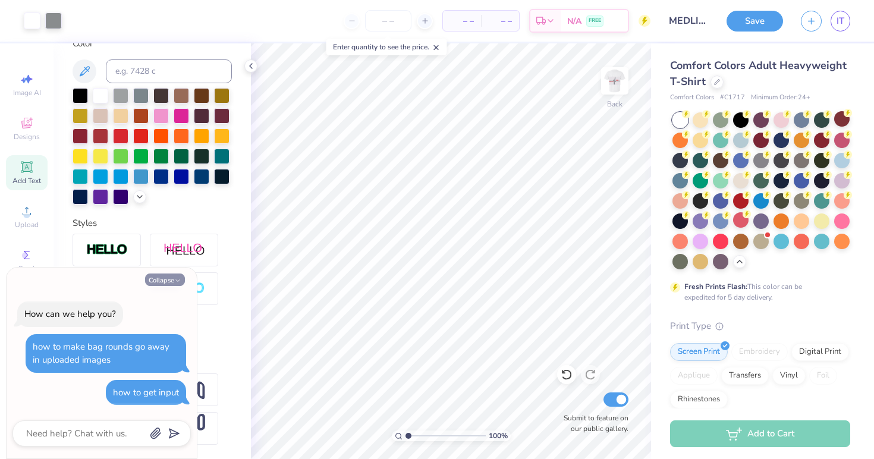
click at [175, 280] on icon "button" at bounding box center [177, 280] width 7 height 7
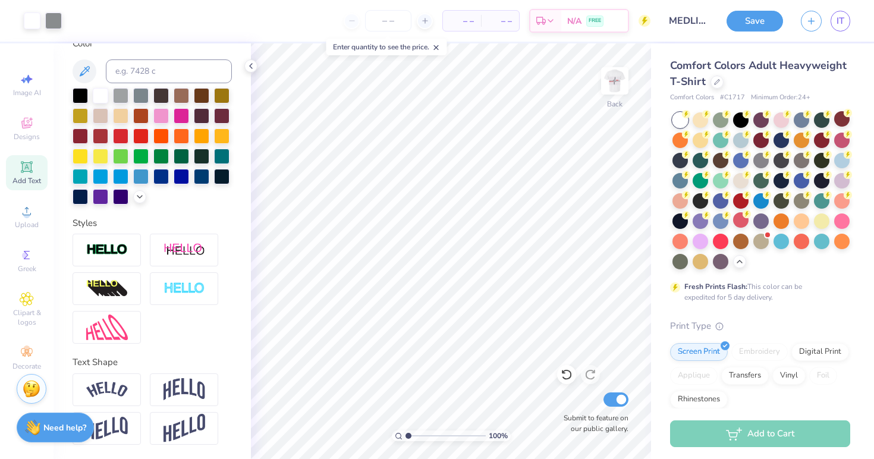
click at [34, 389] on img at bounding box center [32, 389] width 18 height 18
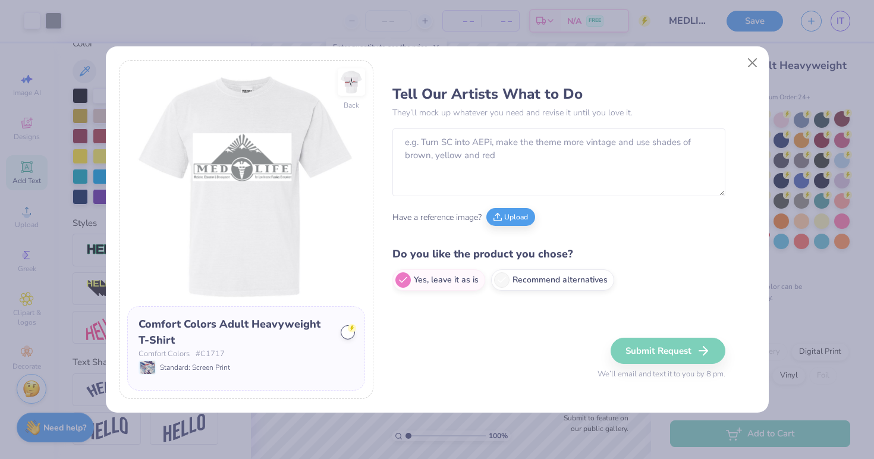
click at [34, 389] on div "Back Comfort Colors Adult Heavyweight T-Shirt Comfort Colors # C1717 Standard: …" at bounding box center [437, 229] width 874 height 459
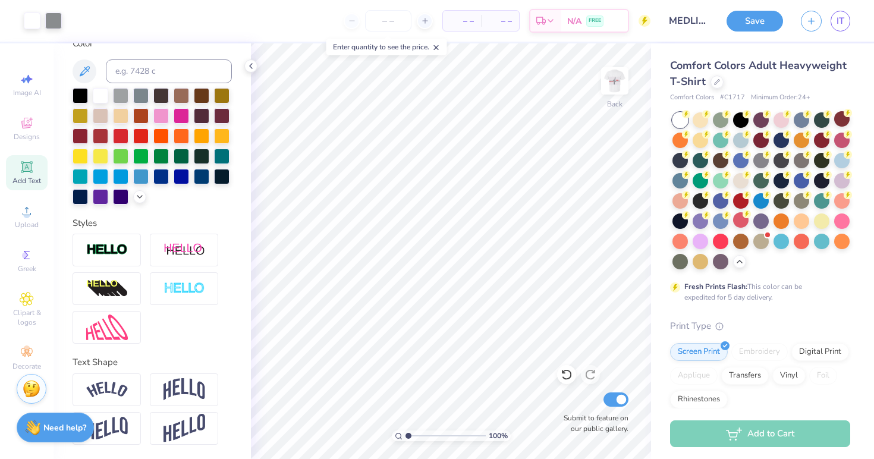
click at [30, 387] on img at bounding box center [32, 389] width 18 height 18
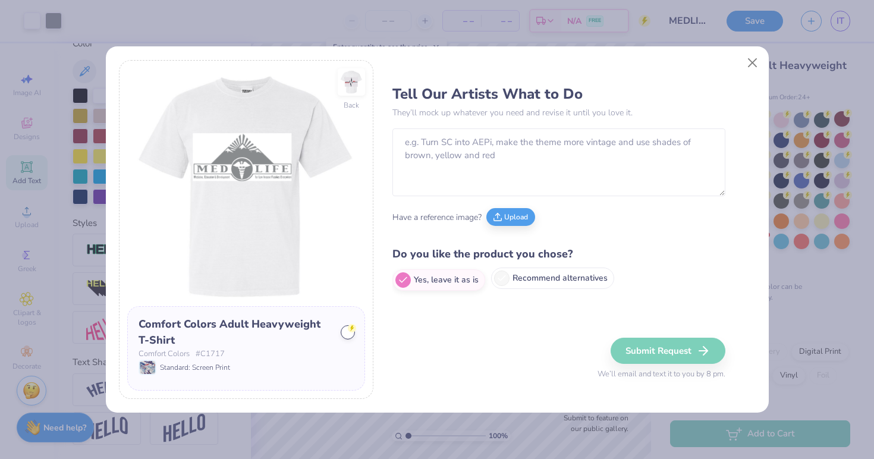
click at [540, 278] on label "Recommend alternatives" at bounding box center [552, 277] width 123 height 21
click at [400, 278] on input "Recommend alternatives" at bounding box center [396, 280] width 8 height 8
click at [358, 78] on img at bounding box center [351, 82] width 55 height 55
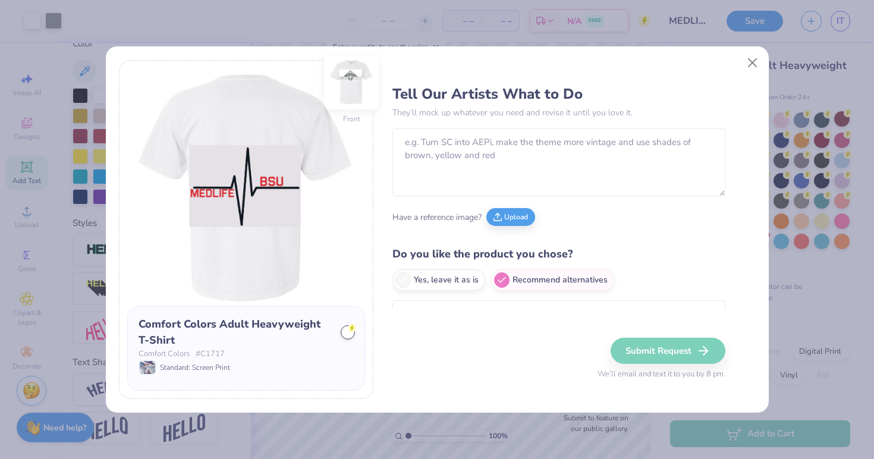
click at [354, 76] on img at bounding box center [351, 82] width 55 height 55
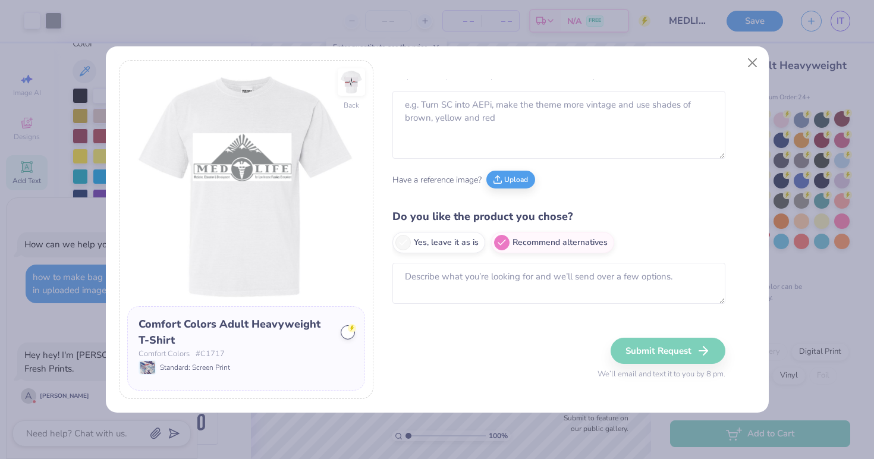
scroll to position [37, 0]
click at [457, 276] on textarea at bounding box center [558, 283] width 333 height 41
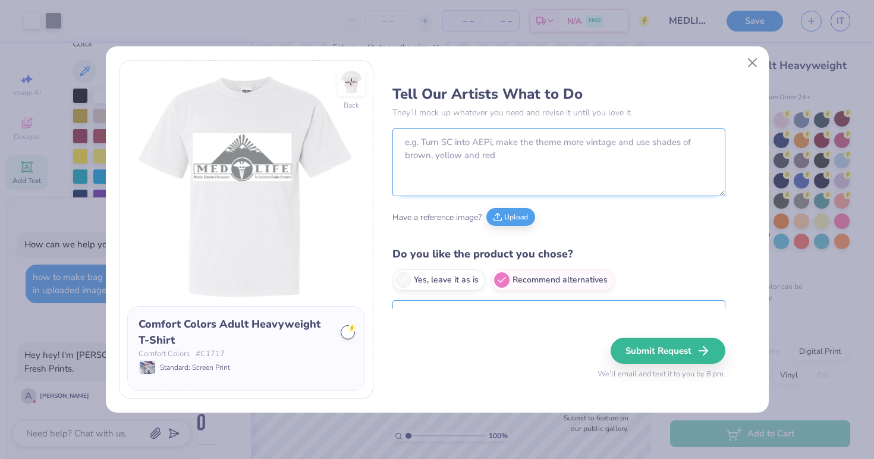
scroll to position [0, 0]
click at [490, 159] on textarea at bounding box center [558, 162] width 333 height 68
click at [409, 159] on textarea "the front image to blend in, with the gray turned to black and the back aground…" at bounding box center [558, 162] width 333 height 68
click at [568, 158] on textarea "the front image to blend in, with the gray turned to black and the back ground …" at bounding box center [558, 162] width 333 height 68
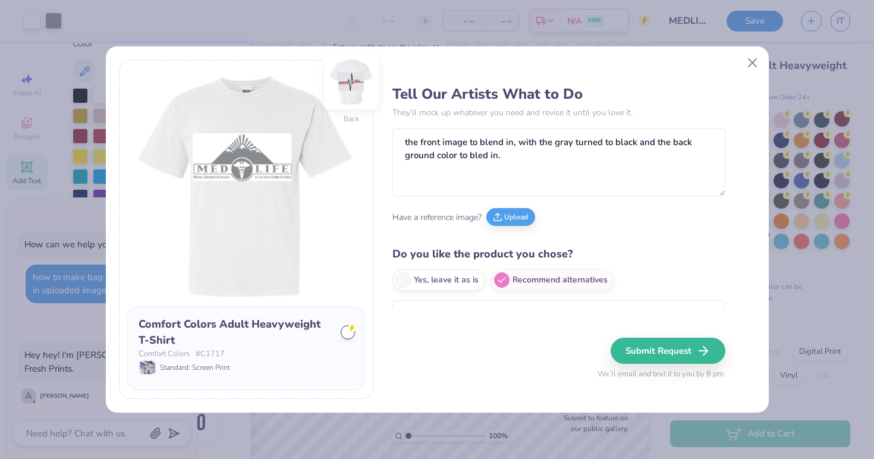
click at [360, 80] on img at bounding box center [351, 82] width 55 height 55
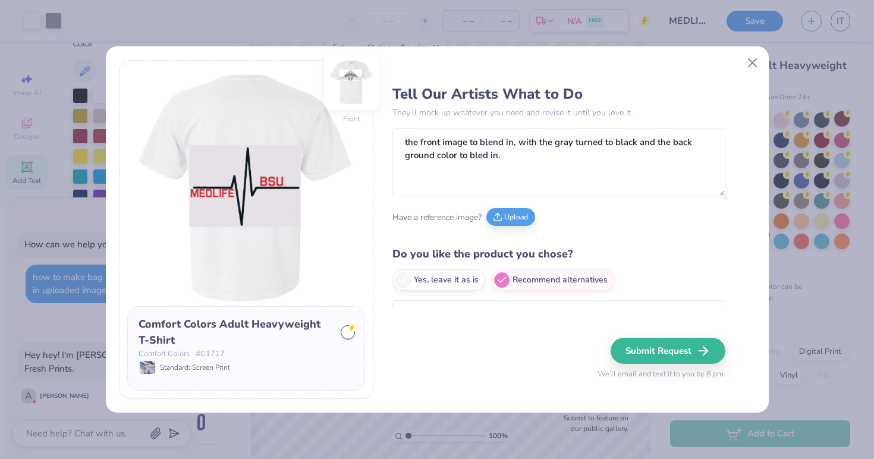
click at [351, 96] on img at bounding box center [351, 82] width 55 height 55
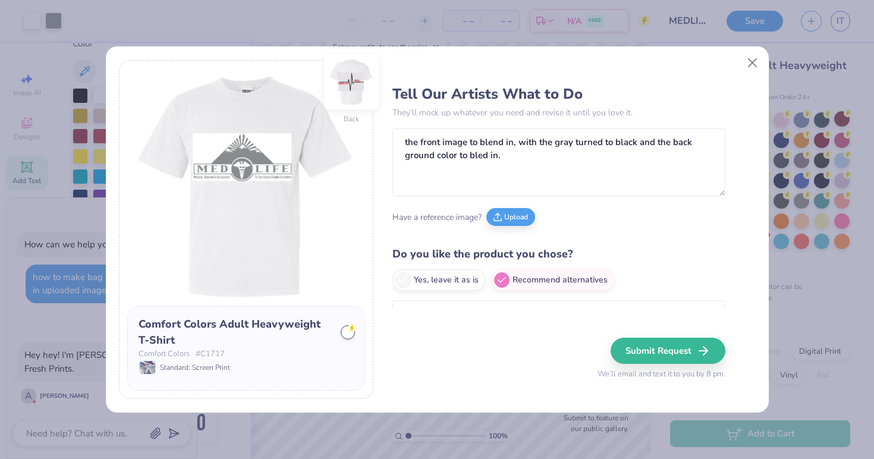
scroll to position [162, 0]
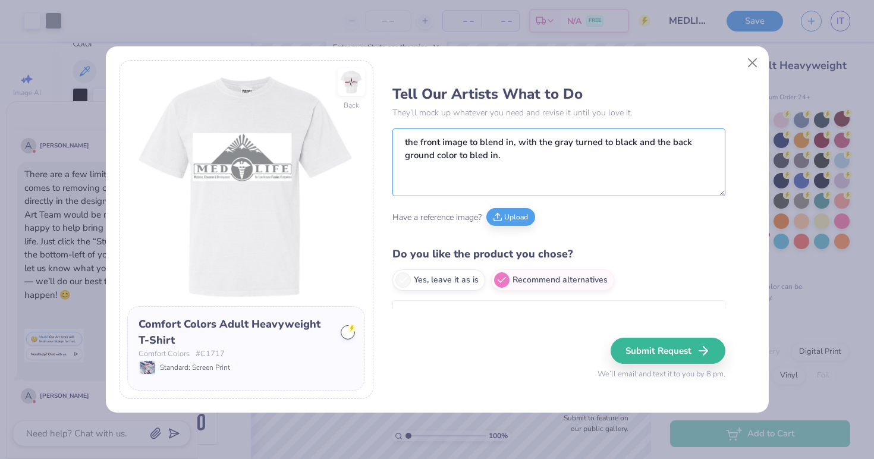
drag, startPoint x: 521, startPoint y: 159, endPoint x: 392, endPoint y: 138, distance: 131.2
click at [392, 138] on div "Back Comfort Colors Adult Heavyweight T-Shirt Comfort Colors # C1717 Standard: …" at bounding box center [437, 229] width 636 height 339
click at [749, 61] on button "Close" at bounding box center [751, 63] width 23 height 23
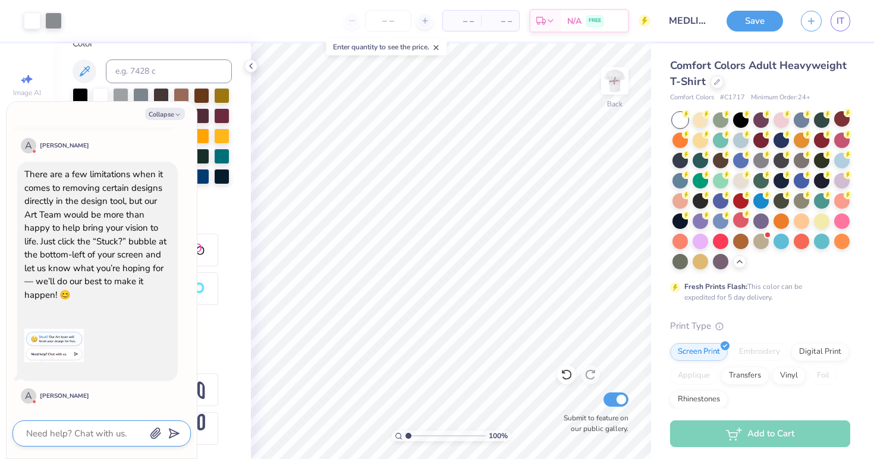
click at [74, 434] on textarea at bounding box center [85, 433] width 121 height 15
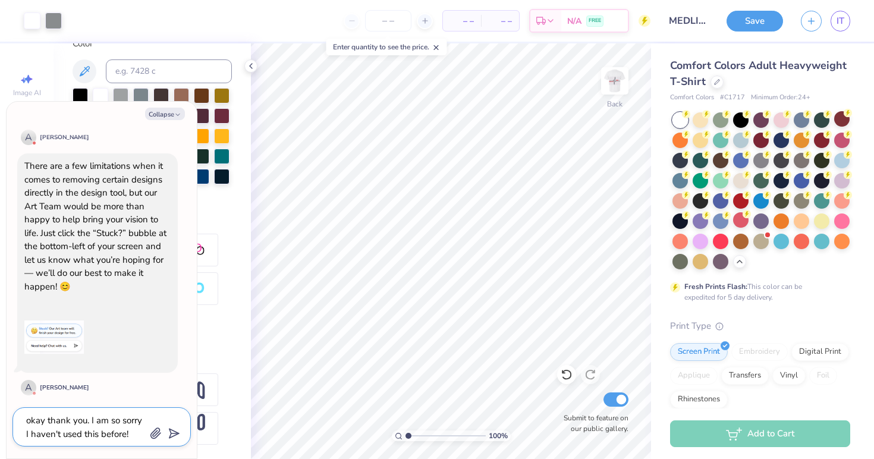
click at [37, 416] on textarea "okay thank you. I am so sorry I haven't used this before!" at bounding box center [85, 426] width 121 height 29
click at [177, 431] on icon "submit" at bounding box center [171, 433] width 17 height 17
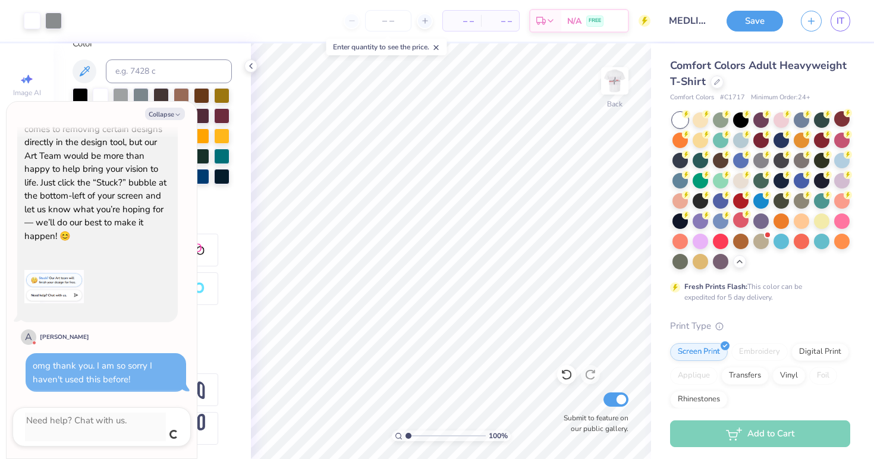
scroll to position [207, 0]
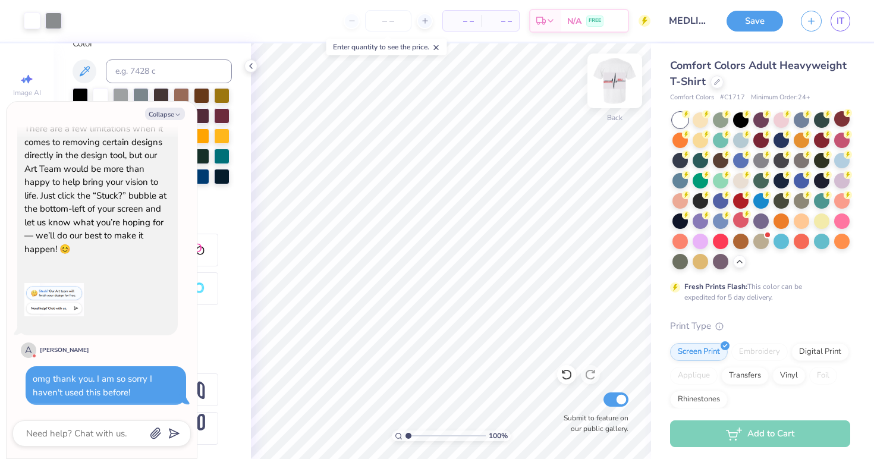
click at [617, 83] on img at bounding box center [615, 81] width 48 height 48
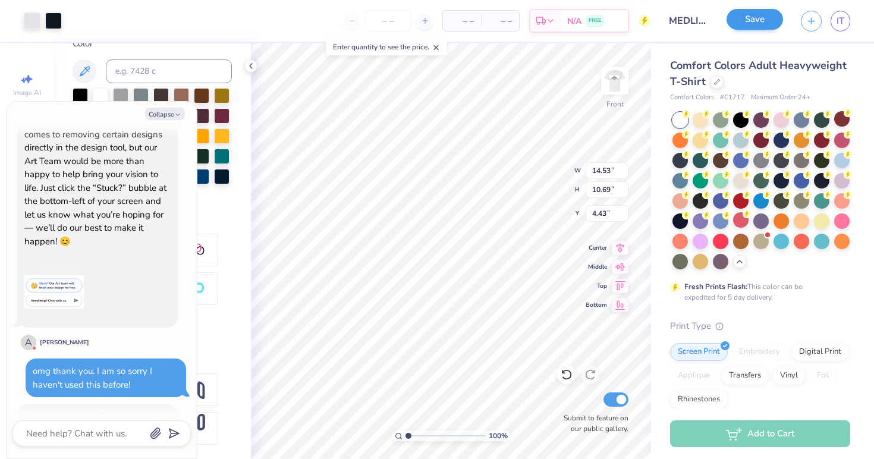
scroll to position [276, 0]
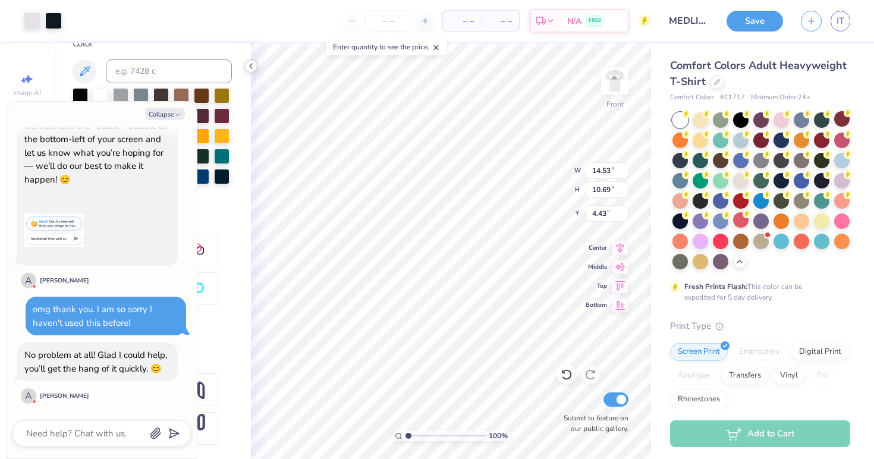
click at [254, 67] on icon at bounding box center [251, 66] width 10 height 10
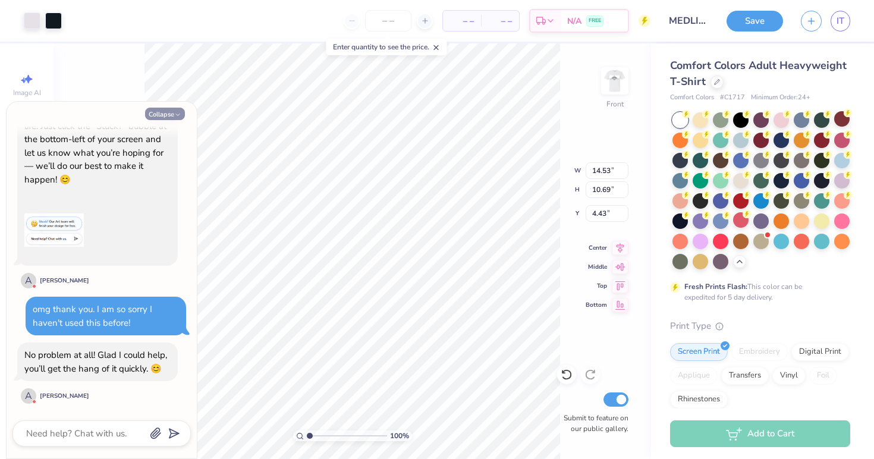
click at [165, 116] on button "Collapse" at bounding box center [165, 114] width 40 height 12
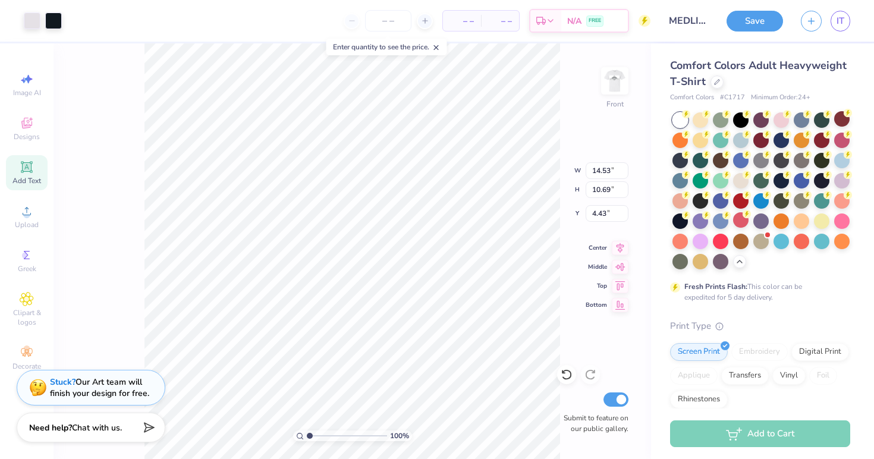
click at [25, 168] on icon at bounding box center [26, 166] width 9 height 9
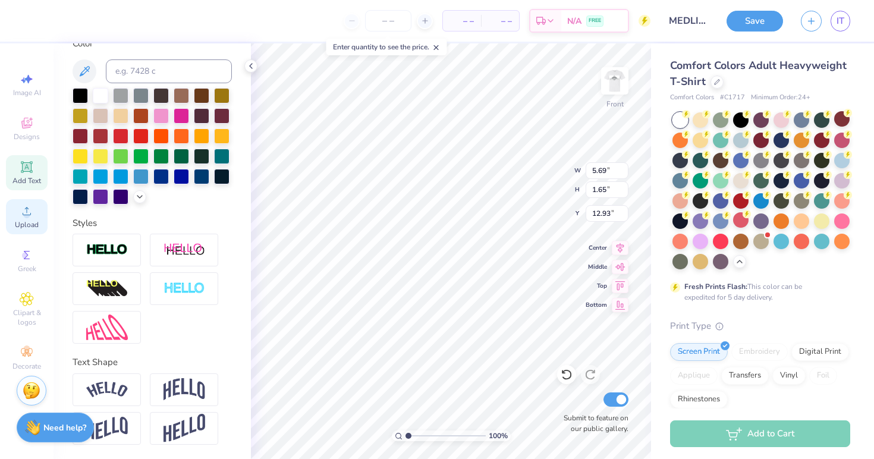
click at [32, 219] on div "Upload" at bounding box center [27, 216] width 42 height 35
click at [30, 221] on span "Upload" at bounding box center [27, 225] width 24 height 10
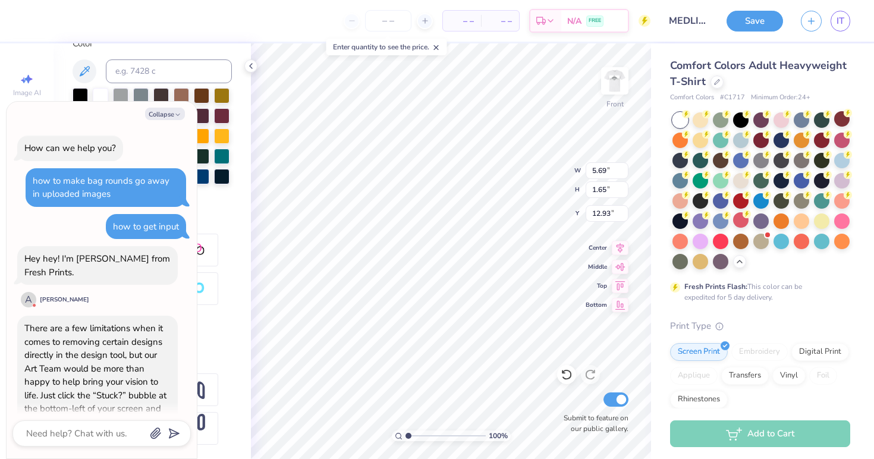
scroll to position [358, 0]
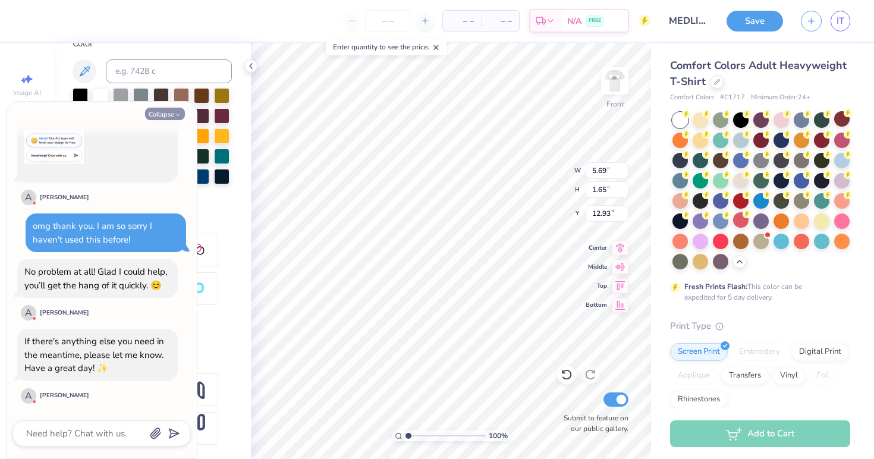
click at [166, 108] on button "Collapse" at bounding box center [165, 114] width 40 height 12
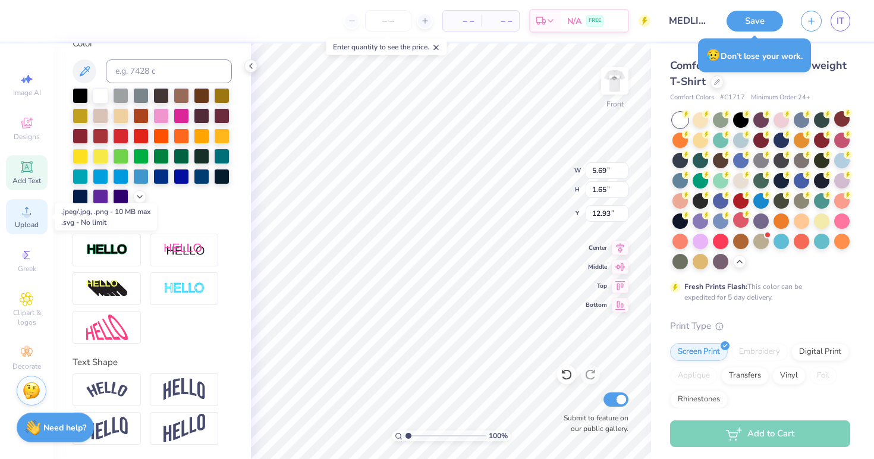
click at [24, 216] on icon at bounding box center [27, 211] width 14 height 14
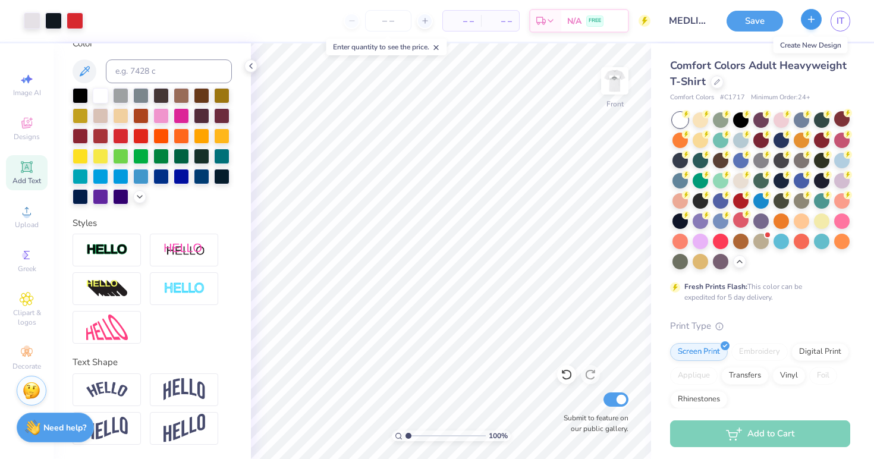
click at [803, 21] on button "button" at bounding box center [810, 19] width 21 height 21
click at [766, 24] on button "Save" at bounding box center [754, 19] width 56 height 21
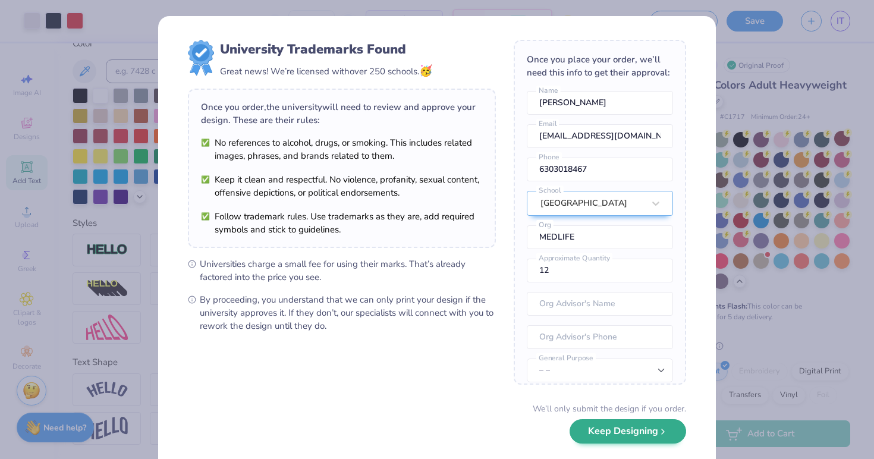
click at [659, 432] on icon "submit" at bounding box center [663, 432] width 10 height 10
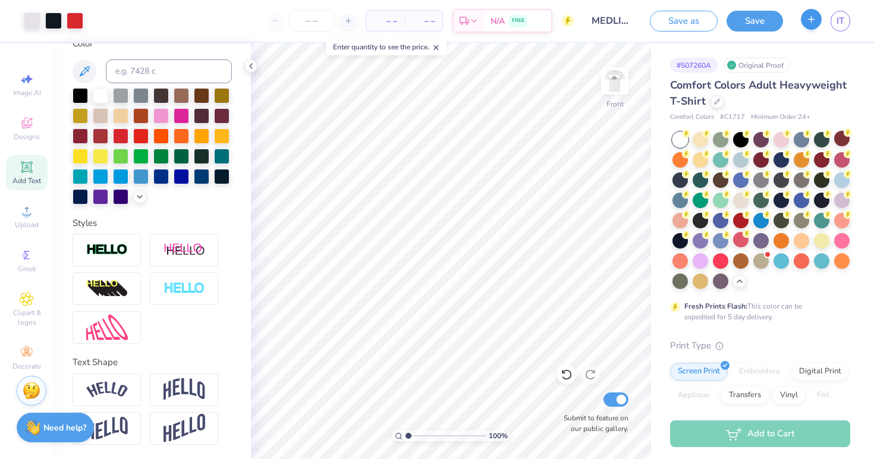
click at [811, 25] on button "button" at bounding box center [810, 19] width 21 height 21
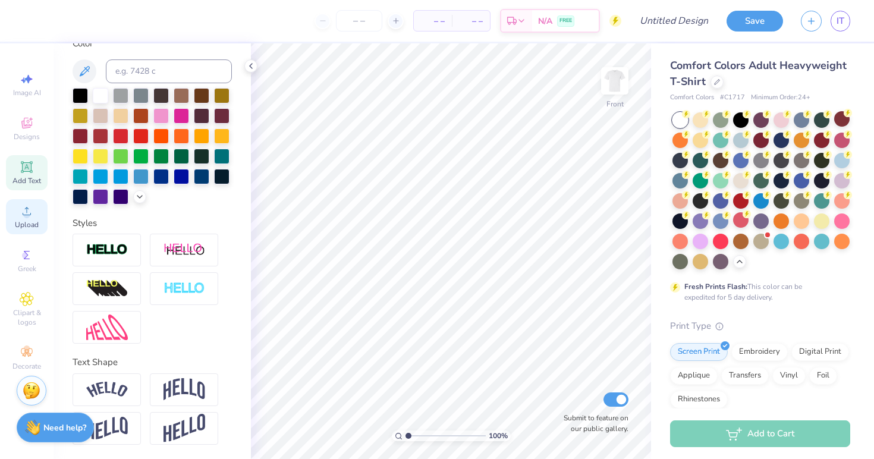
click at [36, 220] on span "Upload" at bounding box center [27, 225] width 24 height 10
click at [800, 1] on div "Save IT" at bounding box center [799, 21] width 147 height 42
click at [26, 224] on span "Upload" at bounding box center [27, 225] width 24 height 10
click at [567, 374] on icon at bounding box center [566, 374] width 12 height 12
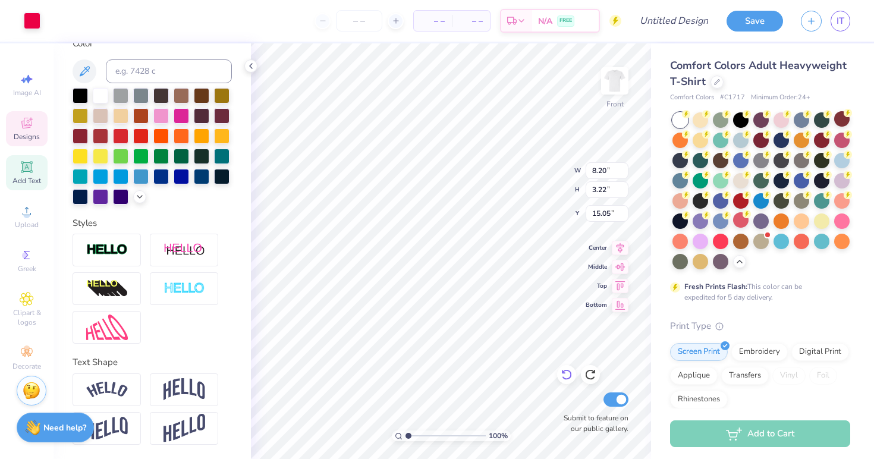
click at [567, 374] on icon at bounding box center [566, 374] width 12 height 12
click at [842, 22] on span "IT" at bounding box center [840, 21] width 8 height 14
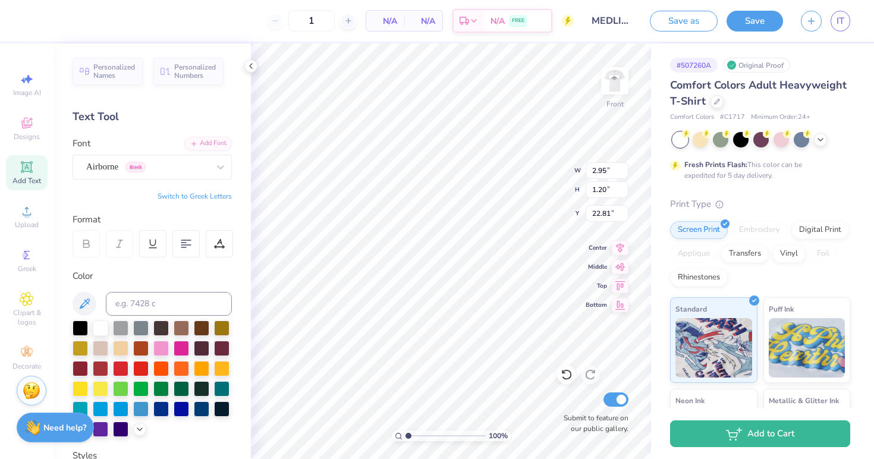
type input "8.57"
click at [613, 83] on img at bounding box center [615, 81] width 48 height 48
click at [762, 21] on button "Save" at bounding box center [754, 19] width 56 height 21
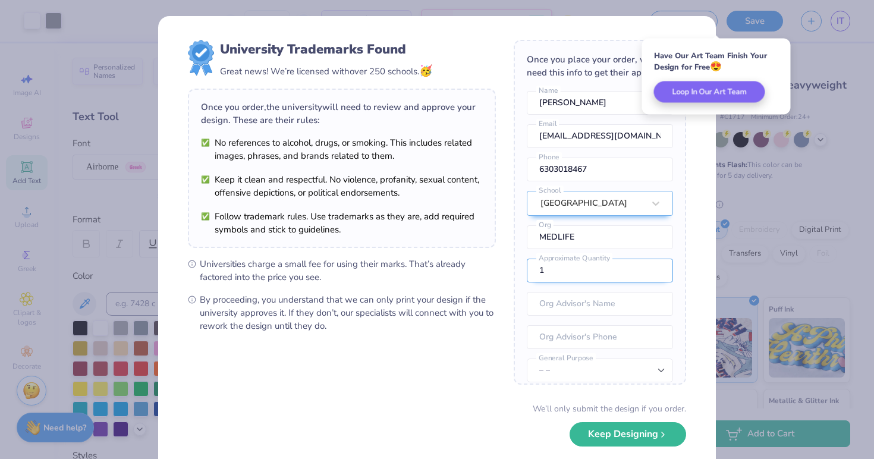
click at [606, 271] on input "1" at bounding box center [600, 271] width 146 height 24
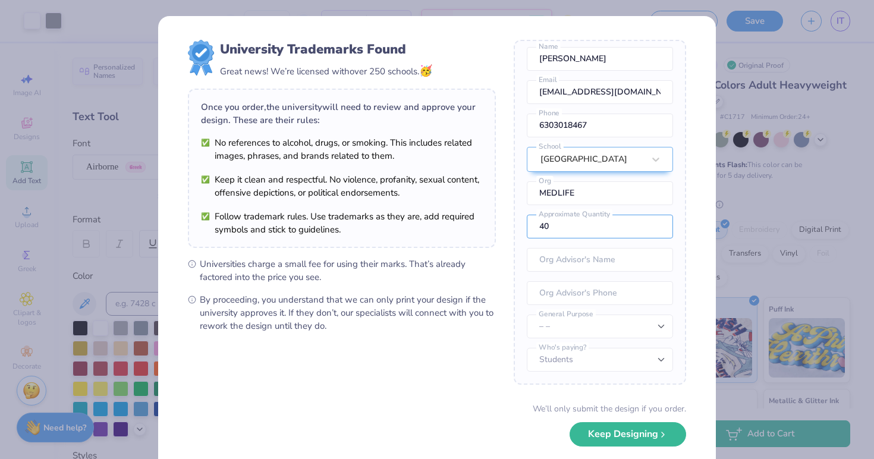
scroll to position [44, 0]
type input "40"
select select "Member apparel for registered Student Organization / Department / School"
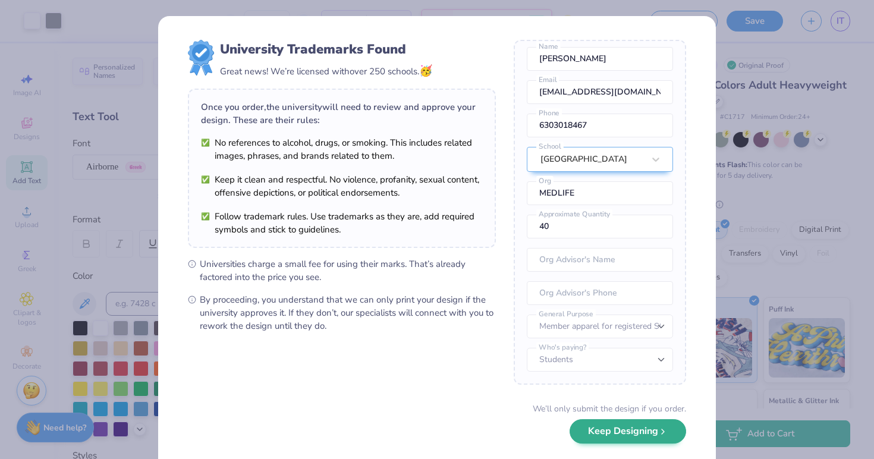
click at [600, 434] on button "Keep Designing" at bounding box center [627, 431] width 116 height 24
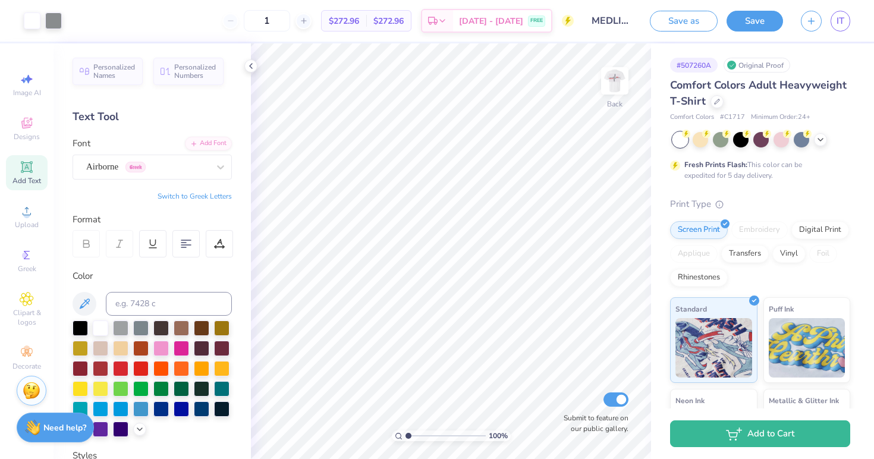
scroll to position [0, 0]
click at [756, 23] on button "Save" at bounding box center [754, 19] width 56 height 21
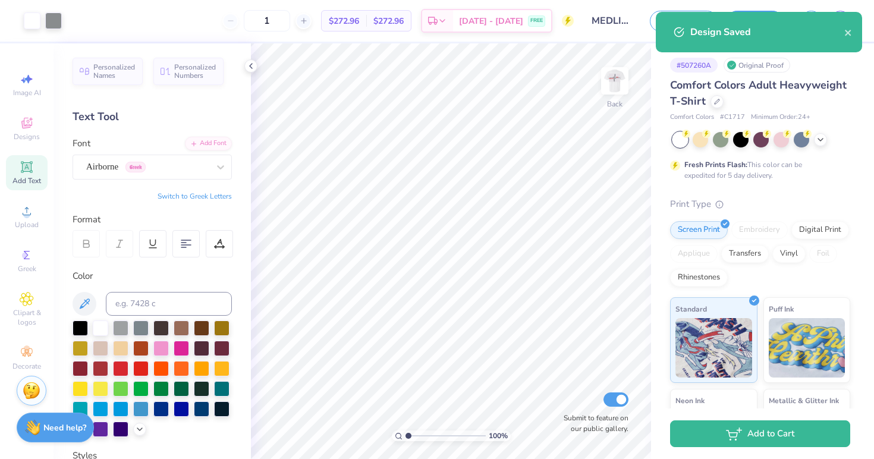
select select "Member apparel for registered Student Organization / Department / School"
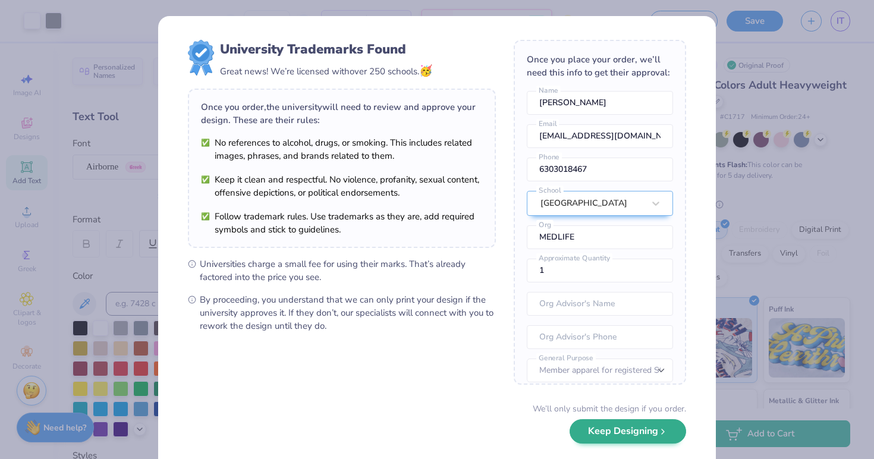
click at [646, 437] on button "Keep Designing" at bounding box center [627, 431] width 116 height 24
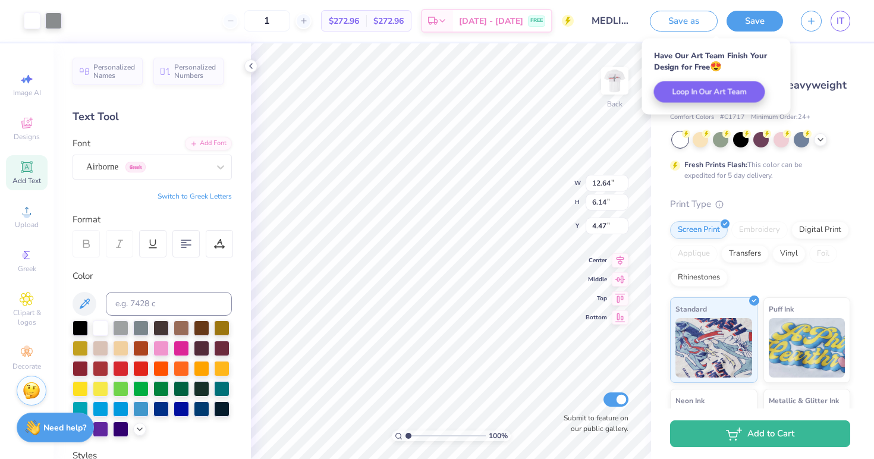
type input "4.51"
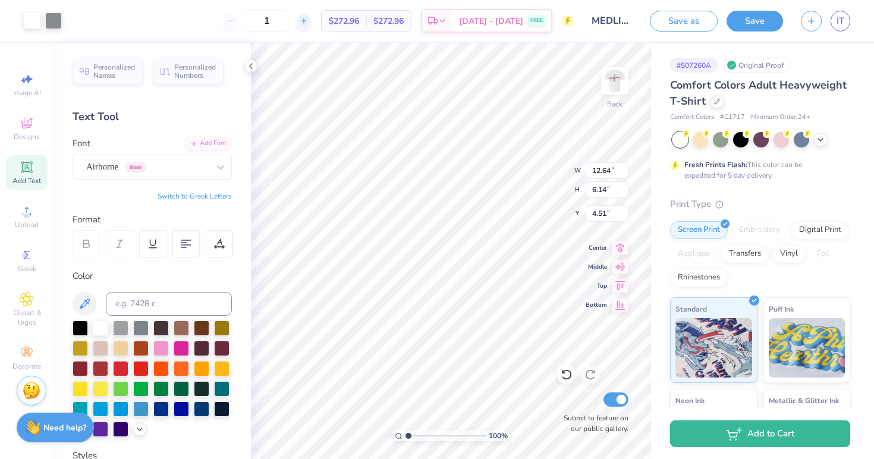
click at [308, 23] on icon at bounding box center [304, 21] width 8 height 8
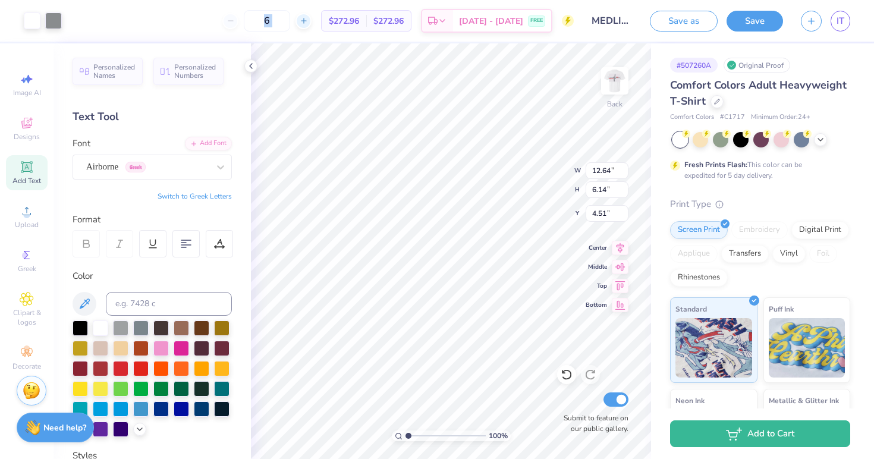
click at [308, 23] on icon at bounding box center [304, 21] width 8 height 8
click at [311, 26] on div at bounding box center [303, 21] width 16 height 16
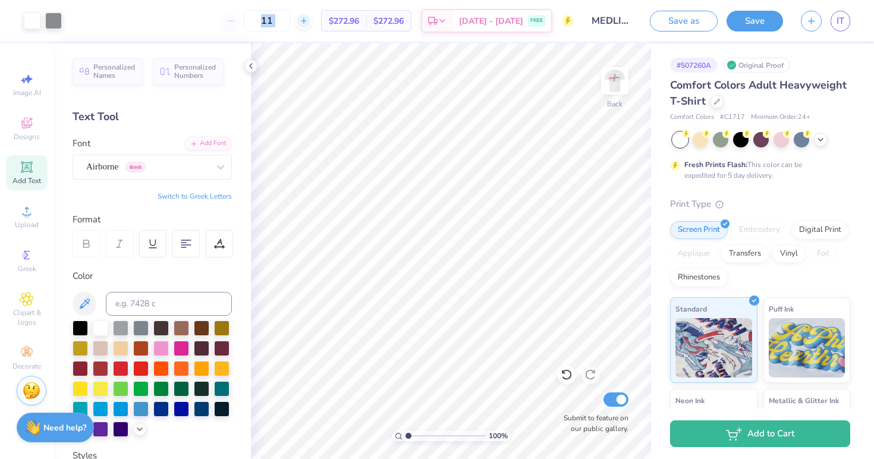
click at [311, 26] on div at bounding box center [303, 21] width 16 height 16
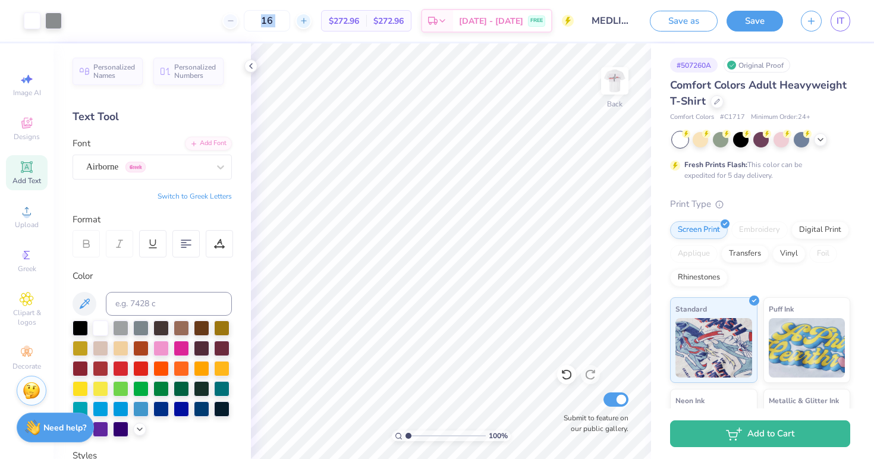
click at [311, 26] on div at bounding box center [303, 21] width 16 height 16
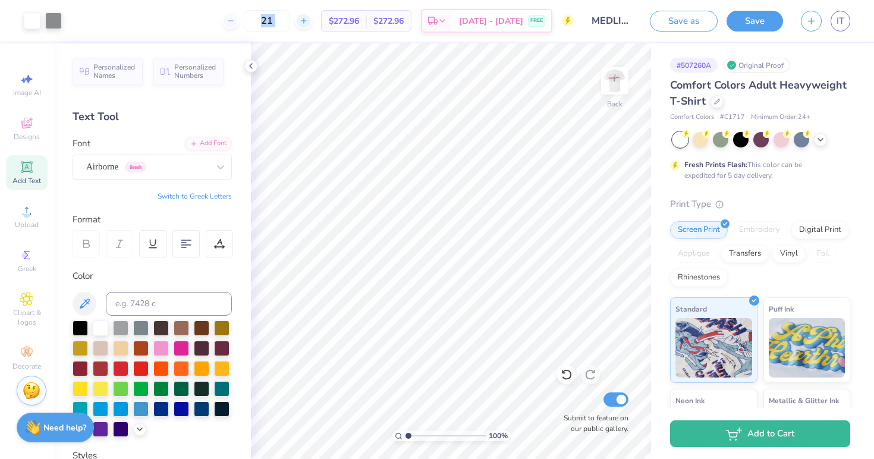
click at [311, 26] on div at bounding box center [303, 21] width 16 height 16
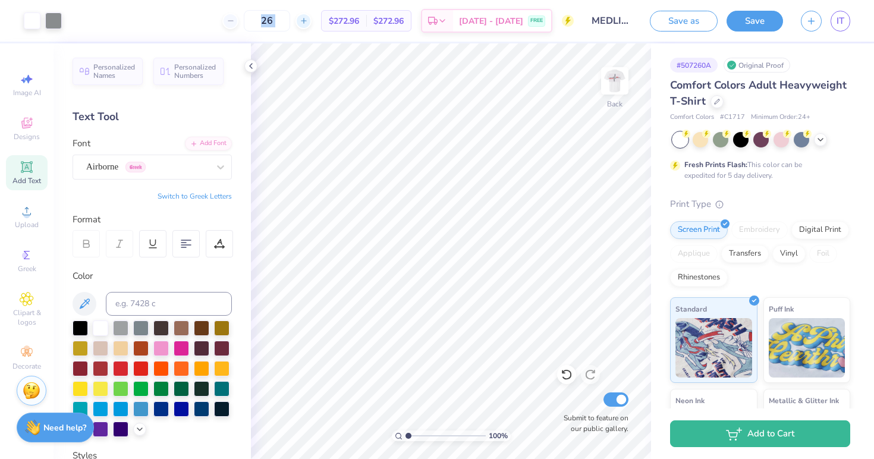
click at [311, 26] on div "26" at bounding box center [266, 20] width 89 height 21
click at [316, 26] on div at bounding box center [308, 21] width 16 height 16
click at [313, 21] on icon at bounding box center [308, 21] width 8 height 8
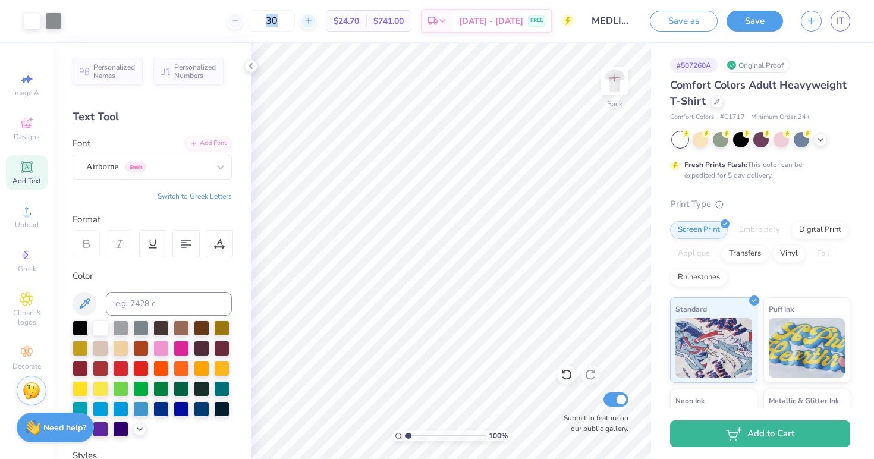
click at [313, 21] on icon at bounding box center [308, 21] width 8 height 8
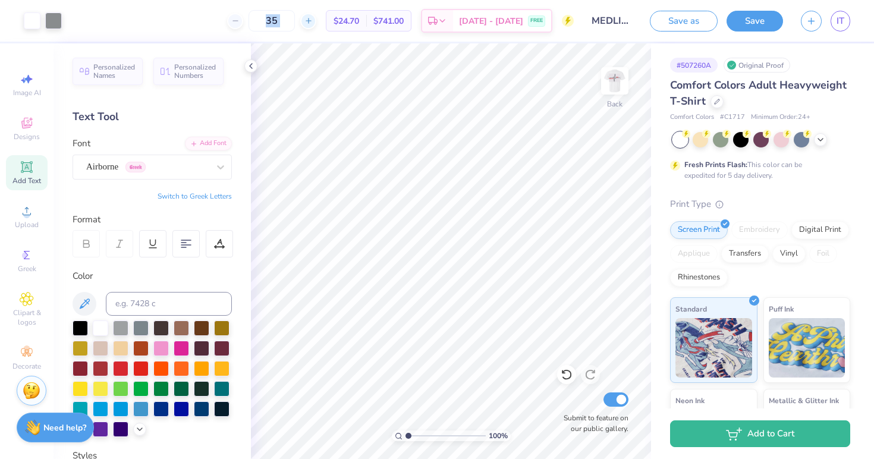
click at [313, 21] on icon at bounding box center [308, 21] width 8 height 8
click at [319, 21] on div "39" at bounding box center [311, 20] width 89 height 21
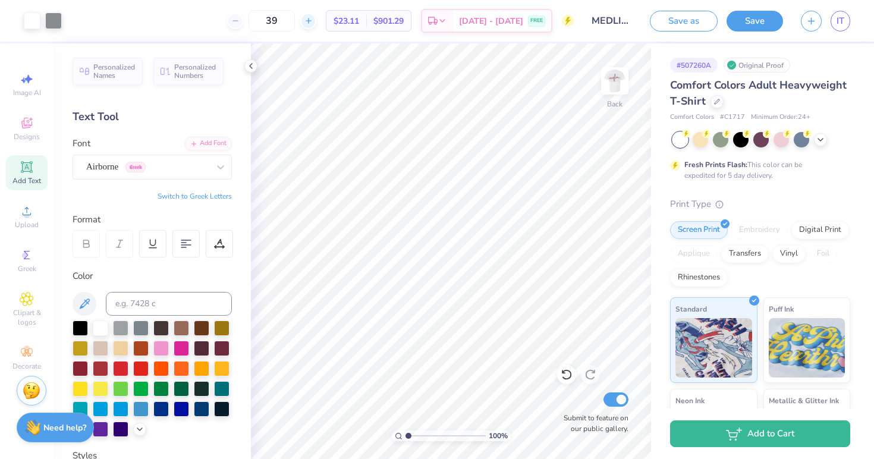
click at [313, 21] on icon at bounding box center [308, 21] width 8 height 8
type input "40"
click at [35, 217] on div "Upload" at bounding box center [27, 216] width 42 height 35
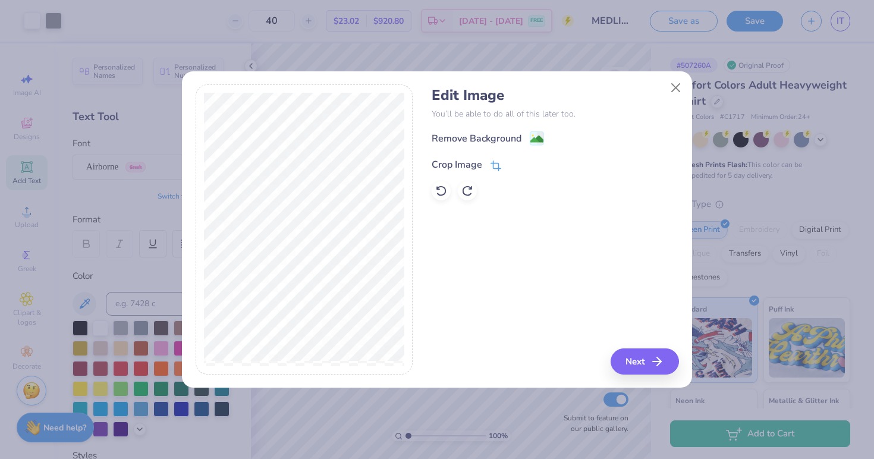
click at [487, 169] on div "Crop Image" at bounding box center [466, 164] width 70 height 14
click at [513, 164] on icon at bounding box center [515, 163] width 7 height 7
click at [653, 357] on button "Next" at bounding box center [646, 361] width 68 height 26
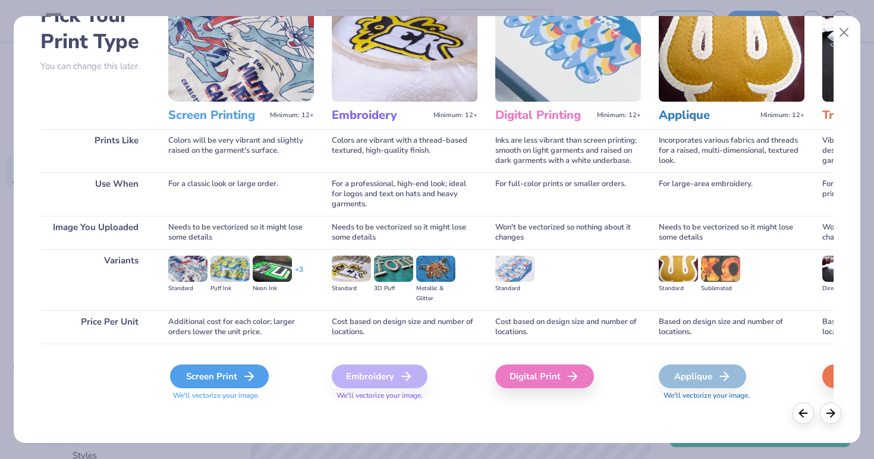
click at [206, 379] on div "Screen Print" at bounding box center [219, 376] width 99 height 24
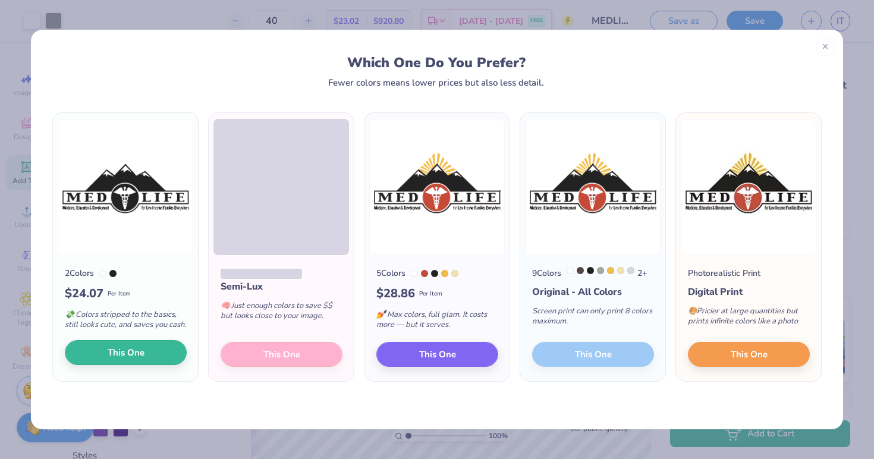
click at [147, 361] on button "This One" at bounding box center [126, 352] width 122 height 25
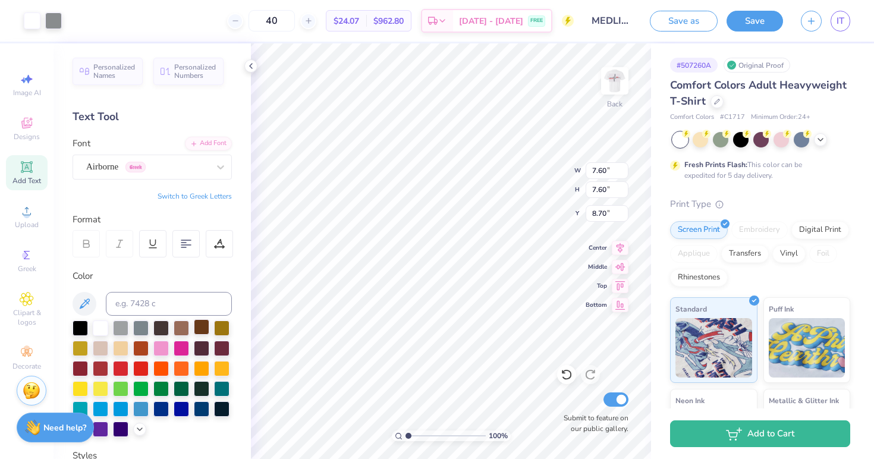
type input "12.64"
type input "6.14"
type input "4.51"
type input "3.39"
type input "10.42"
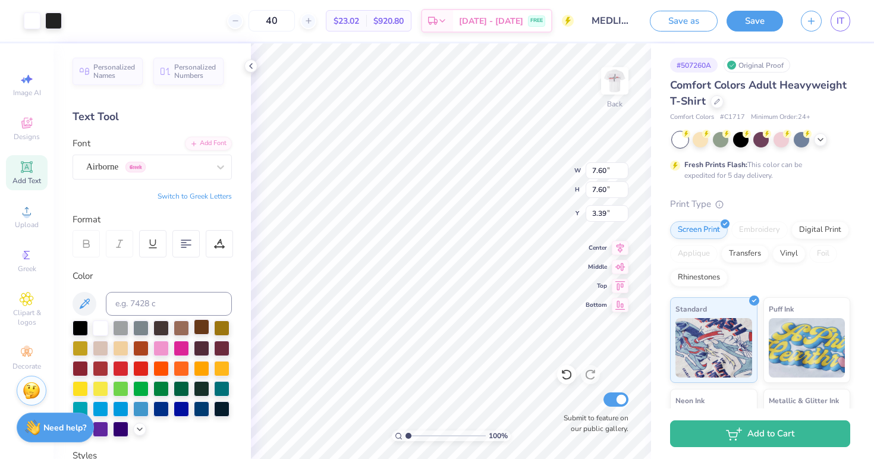
type input "10.42"
type input "3.26"
type input "11.94"
type input "2.08"
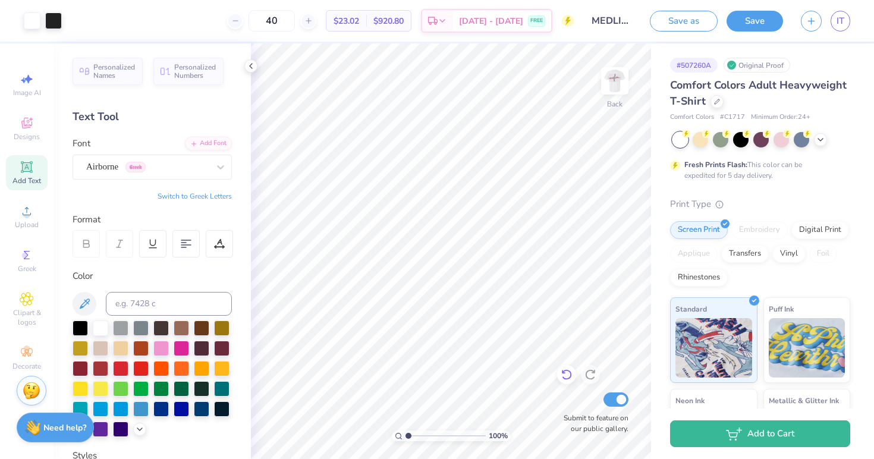
click at [568, 371] on icon at bounding box center [566, 375] width 10 height 11
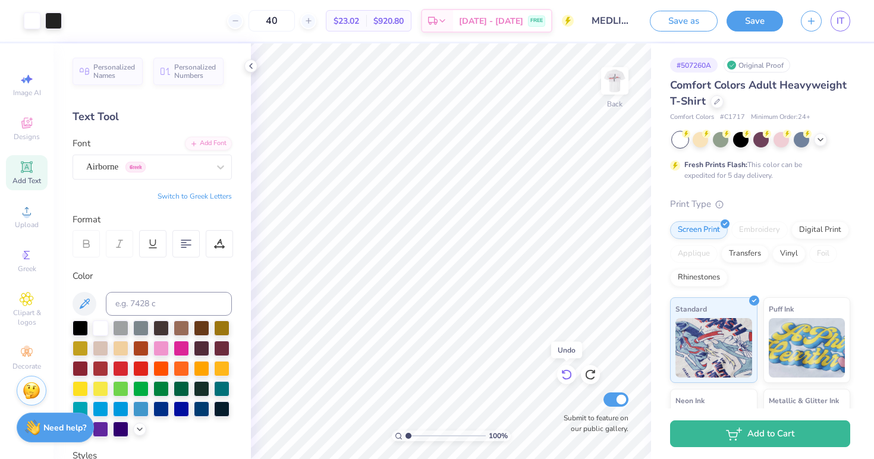
click at [568, 371] on icon at bounding box center [566, 375] width 10 height 11
click at [611, 89] on img at bounding box center [615, 81] width 48 height 48
click at [622, 89] on img at bounding box center [615, 81] width 48 height 48
click at [31, 392] on img at bounding box center [32, 389] width 18 height 18
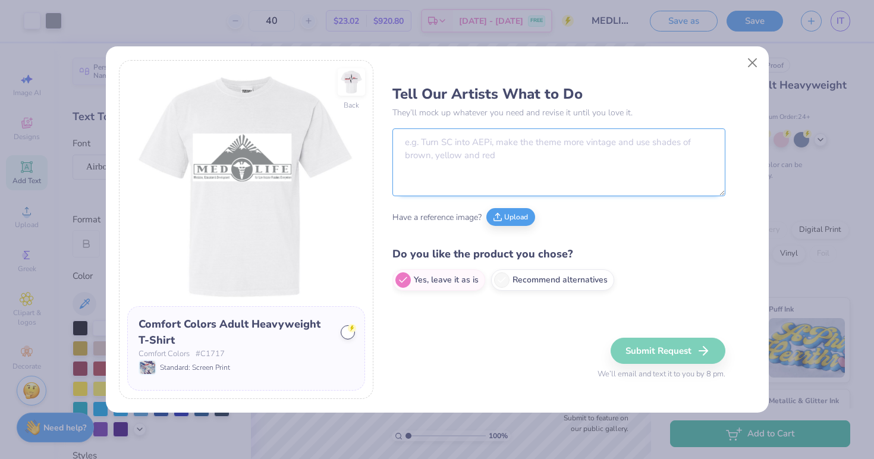
click at [427, 145] on textarea at bounding box center [558, 162] width 333 height 68
type textarea "T"
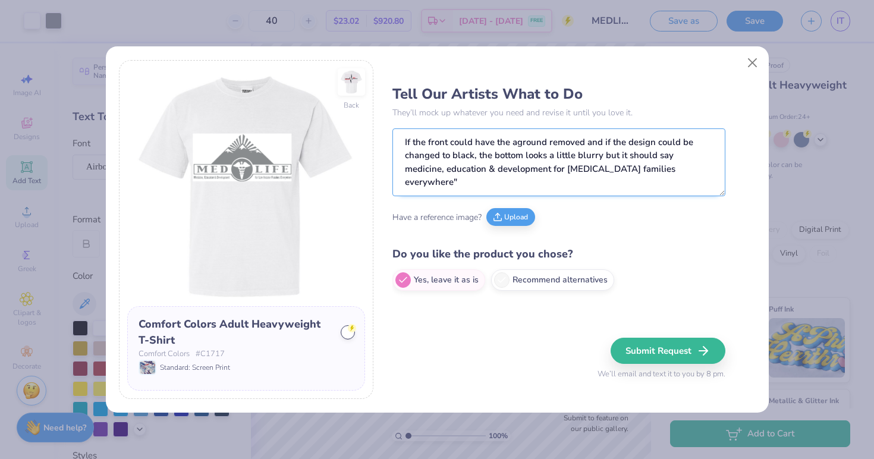
click at [672, 156] on textarea "If the front could have the aground removed and if the design could be changed …" at bounding box center [558, 162] width 333 height 68
click at [674, 156] on textarea "If the front could have the aground removed and if the design could be changed …" at bounding box center [558, 162] width 333 height 68
click at [416, 168] on textarea "If the front could have the aground removed and if the design could be changed …" at bounding box center [558, 162] width 333 height 68
click at [453, 170] on textarea "If the front could have the aground removed and if the design could be changed …" at bounding box center [558, 162] width 333 height 68
click at [503, 168] on textarea "If the front could have the aground removed and if the design could be changed …" at bounding box center [558, 162] width 333 height 68
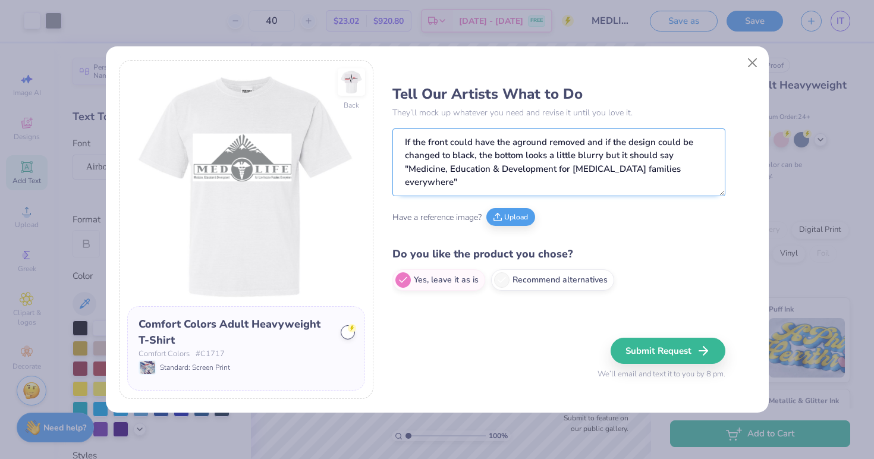
click at [573, 168] on textarea "If the front could have the aground removed and if the design could be changed …" at bounding box center [558, 162] width 333 height 68
click at [592, 169] on textarea "If the front could have the aground removed and if the design could be changed …" at bounding box center [558, 162] width 333 height 68
click at [626, 168] on textarea "If the front could have the aground removed and if the design could be changed …" at bounding box center [558, 162] width 333 height 68
click at [661, 168] on textarea "If the front could have the aground removed and if the design could be changed …" at bounding box center [558, 162] width 333 height 68
click at [713, 170] on textarea "If the front could have the aground removed and if the design could be changed …" at bounding box center [558, 162] width 333 height 68
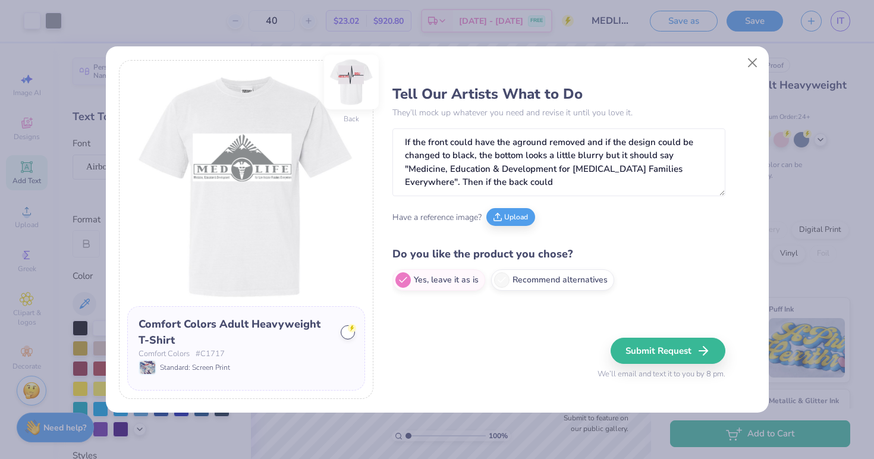
click at [358, 86] on img at bounding box center [351, 82] width 55 height 55
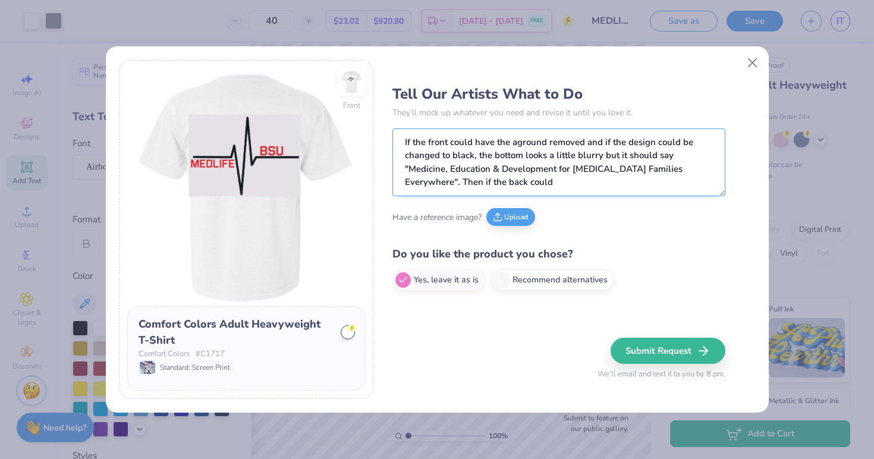
click at [523, 182] on textarea "If the front could have the aground removed and if the design could be changed …" at bounding box center [558, 162] width 333 height 68
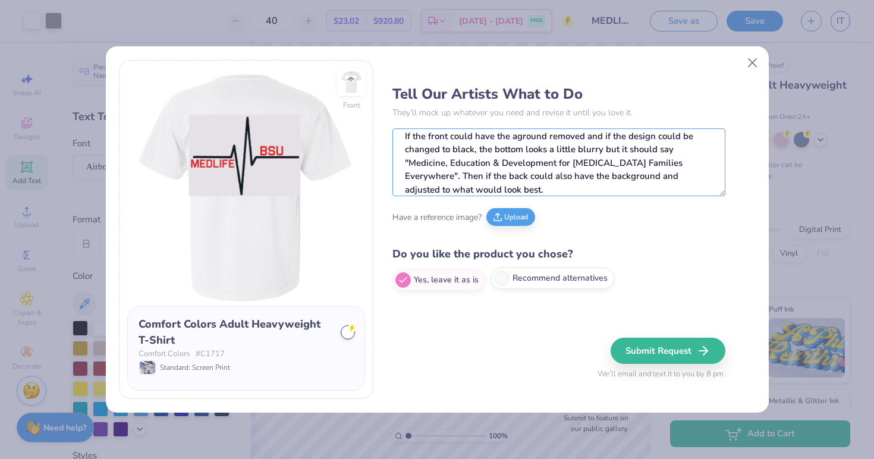
type textarea "If the front could have the aground removed and if the design could be changed …"
click at [502, 274] on icon at bounding box center [501, 278] width 11 height 11
click at [400, 276] on input "Recommend alternatives" at bounding box center [396, 280] width 8 height 8
radio input "true"
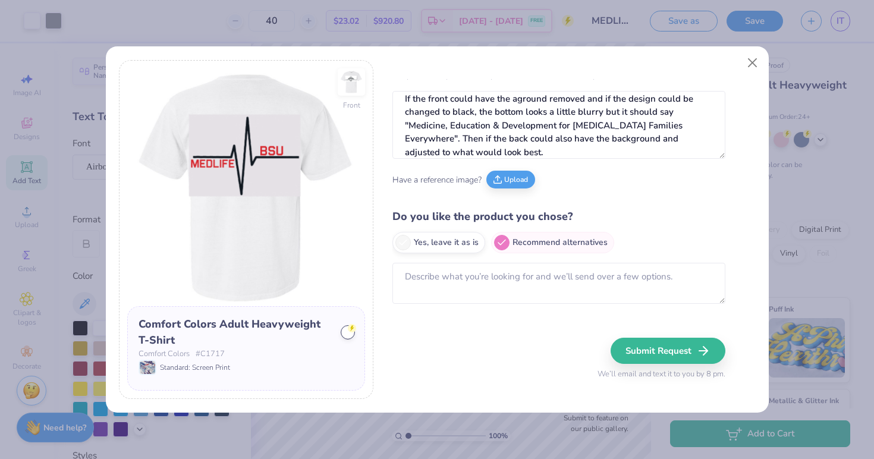
scroll to position [37, 0]
click at [546, 275] on textarea at bounding box center [558, 283] width 333 height 41
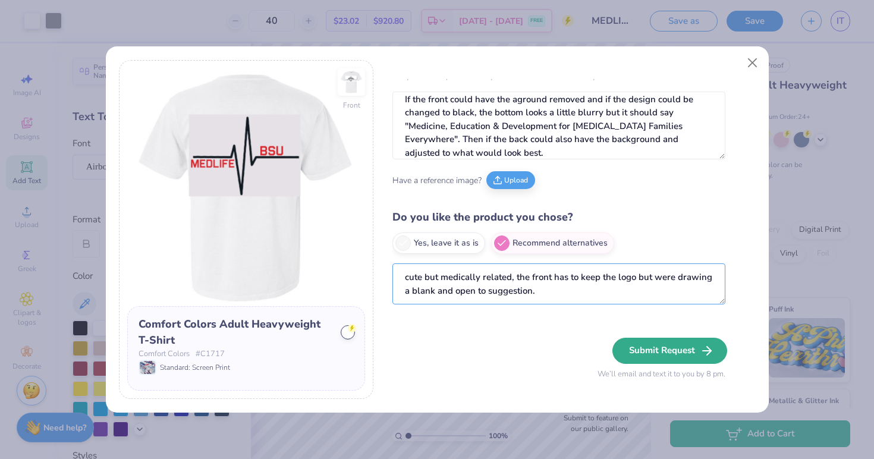
type textarea "cute but medically related, the front has to keep the logo but were drawing a b…"
click at [673, 349] on button "Submit Request" at bounding box center [669, 351] width 115 height 26
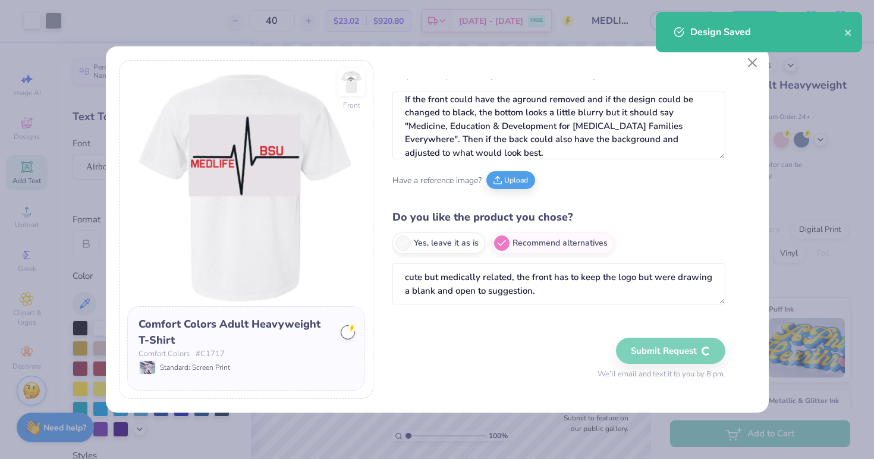
radio input "true"
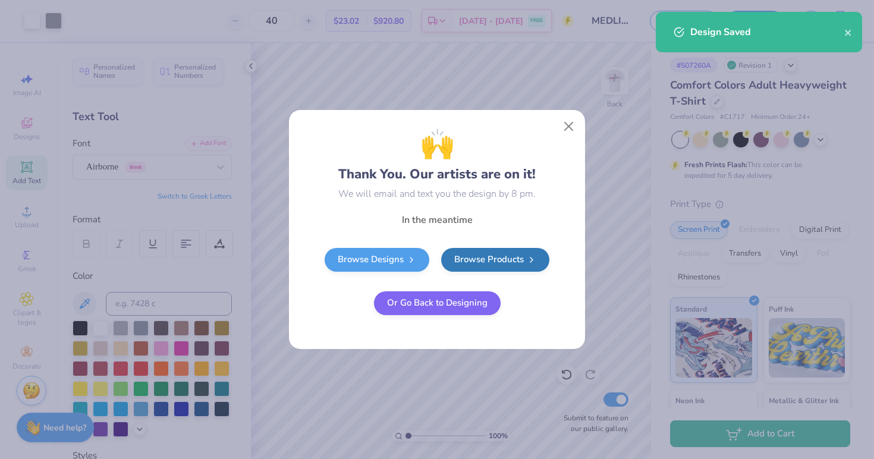
select select "Member apparel for registered Student Organization / Department / School"
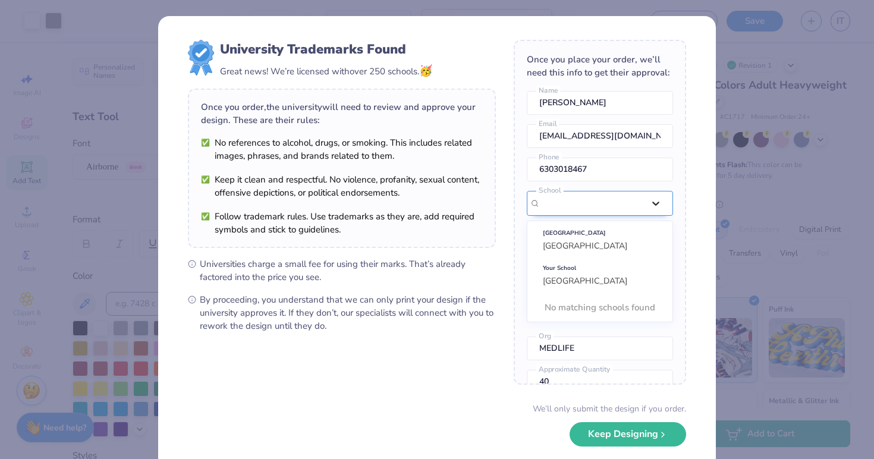
click at [660, 201] on icon at bounding box center [656, 203] width 12 height 12
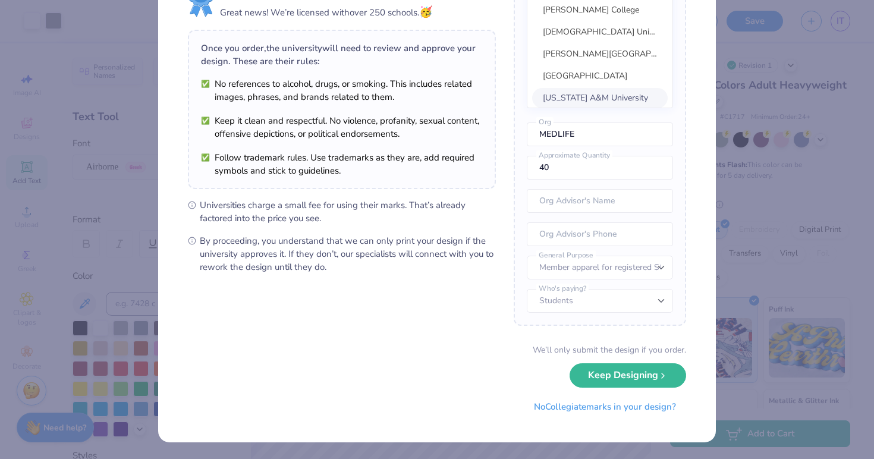
scroll to position [58, 0]
click at [626, 368] on button "Keep Designing" at bounding box center [627, 373] width 116 height 24
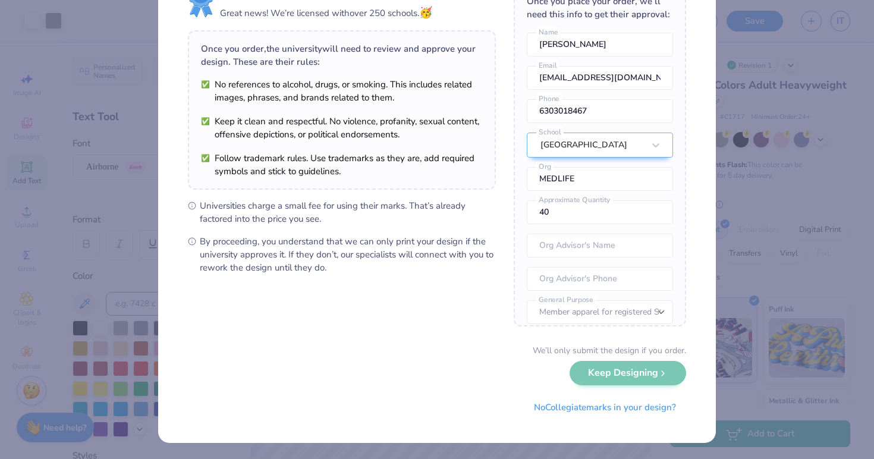
scroll to position [0, 0]
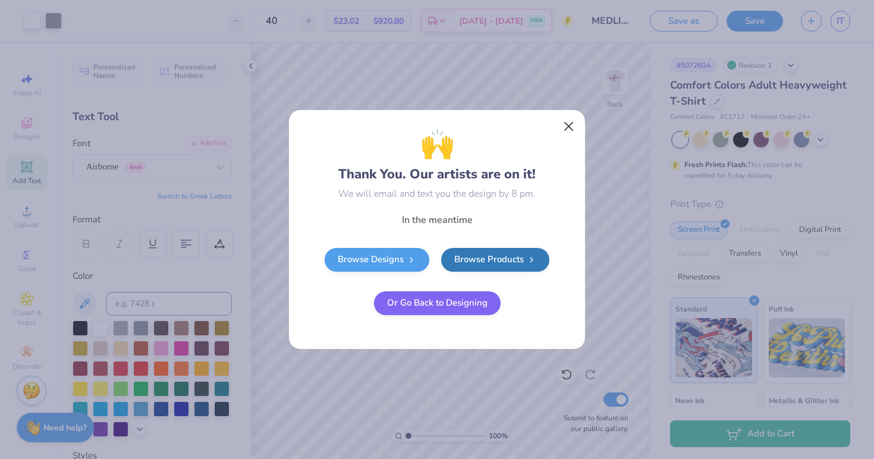
click at [569, 128] on button "Close" at bounding box center [568, 126] width 23 height 23
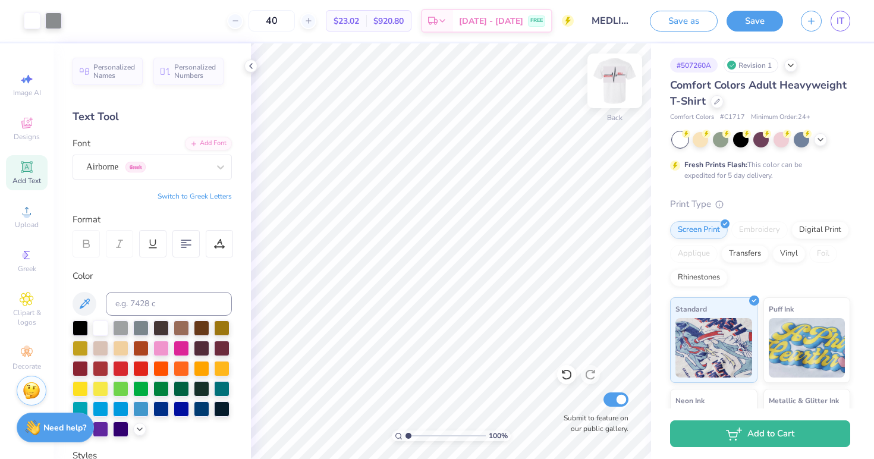
click at [620, 81] on img at bounding box center [615, 81] width 48 height 48
type textarea "B"
type textarea "2"
type textarea "'25-'26"
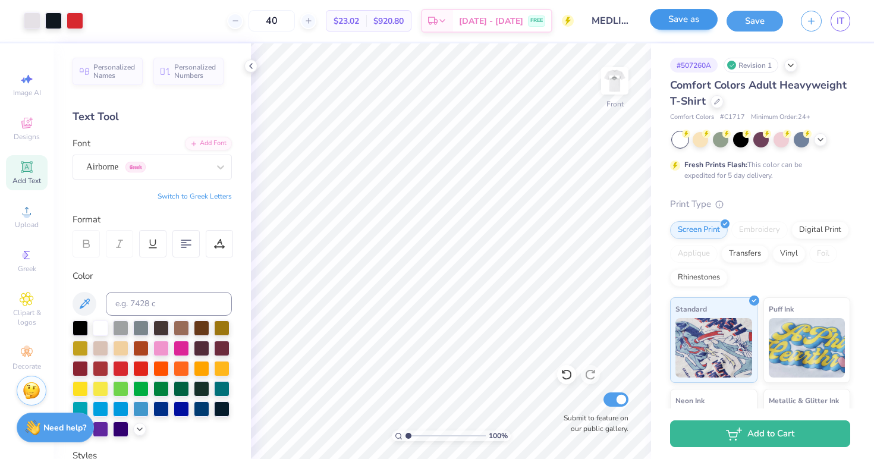
click at [689, 26] on button "Save as" at bounding box center [684, 19] width 68 height 21
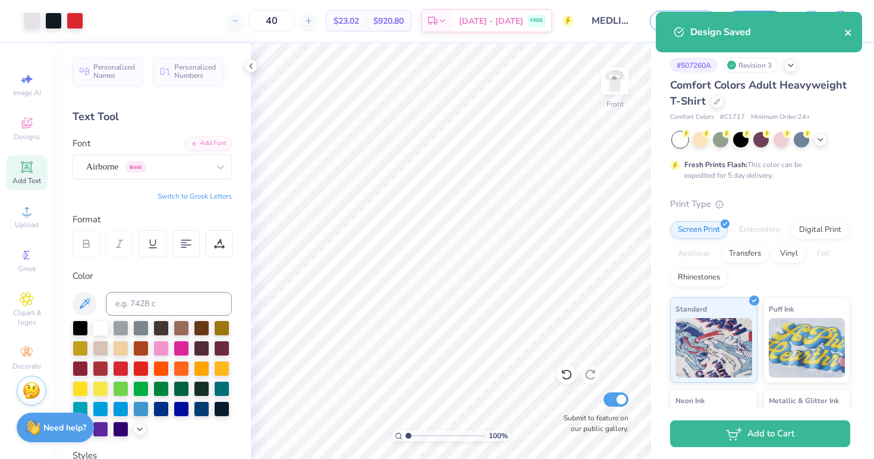
click at [849, 31] on icon "close" at bounding box center [847, 33] width 6 height 6
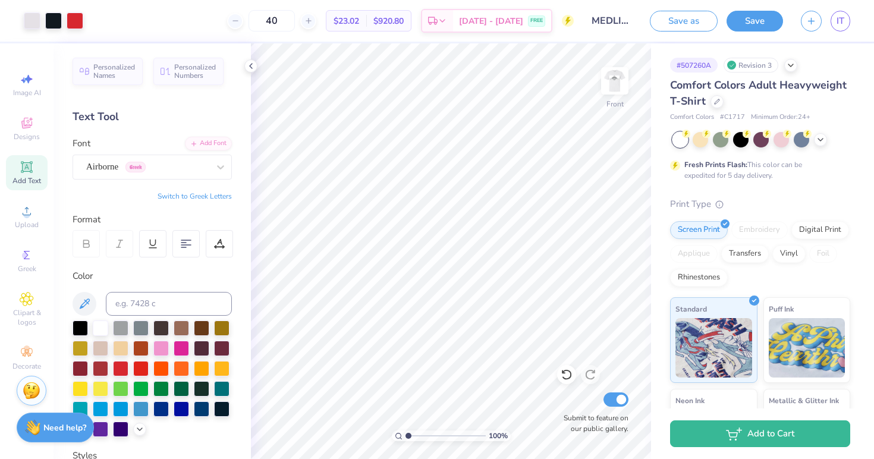
click at [749, 65] on div "Revision 3" at bounding box center [750, 65] width 55 height 15
click at [740, 64] on div "Revision 3" at bounding box center [750, 65] width 55 height 15
click at [733, 64] on icon at bounding box center [732, 65] width 6 height 6
click at [793, 67] on icon at bounding box center [791, 64] width 10 height 10
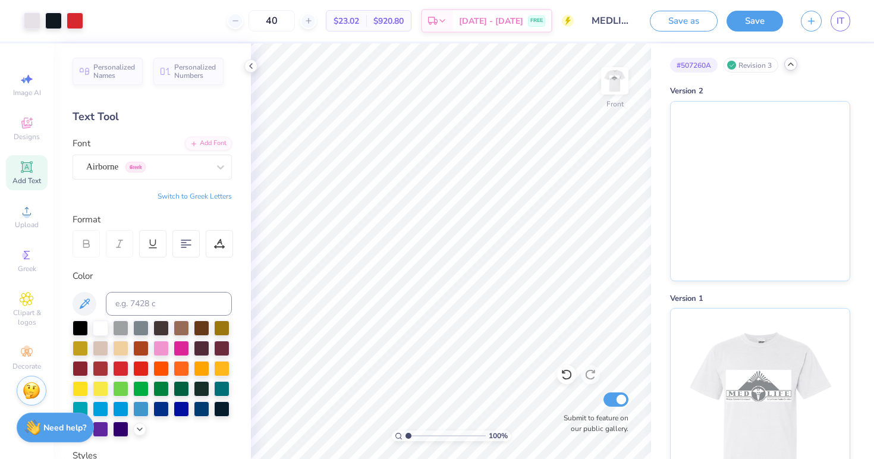
click at [758, 62] on div "Revision 3" at bounding box center [750, 65] width 55 height 15
click at [675, 196] on img at bounding box center [759, 189] width 179 height 179
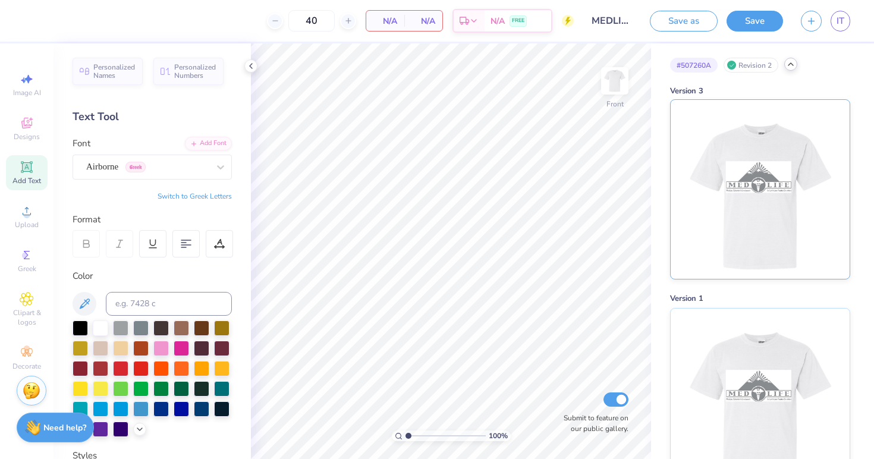
click at [730, 215] on img at bounding box center [759, 189] width 147 height 179
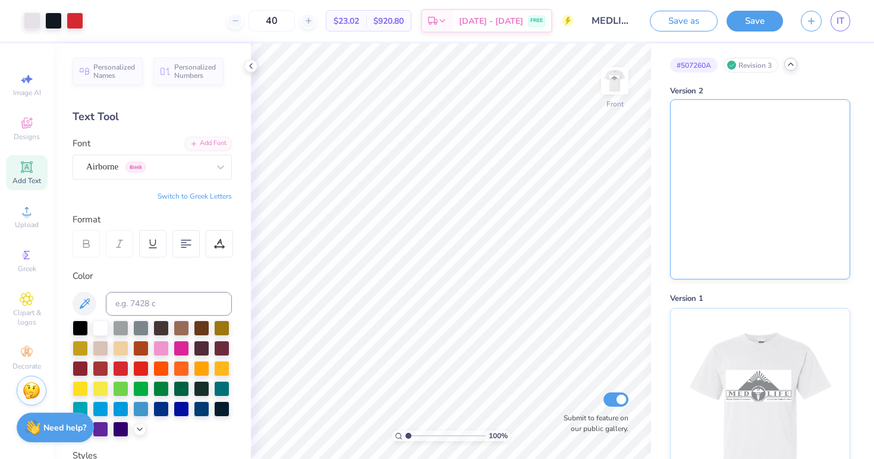
click at [735, 231] on img at bounding box center [759, 189] width 179 height 179
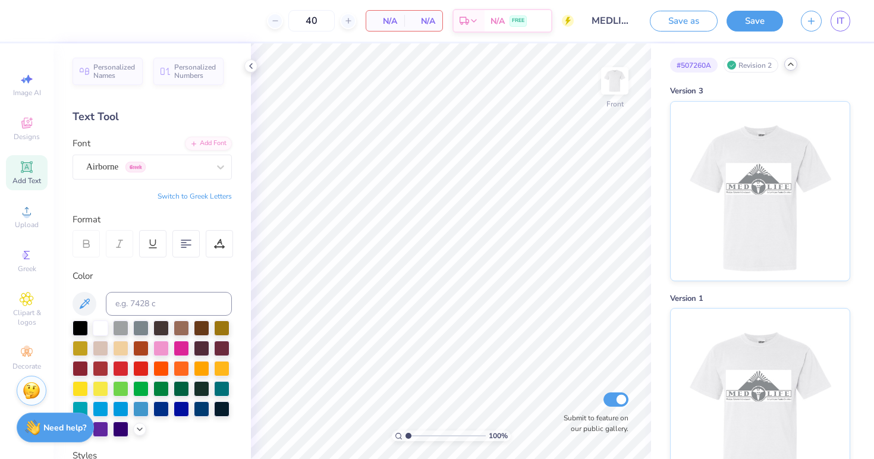
click at [735, 231] on img at bounding box center [759, 191] width 147 height 179
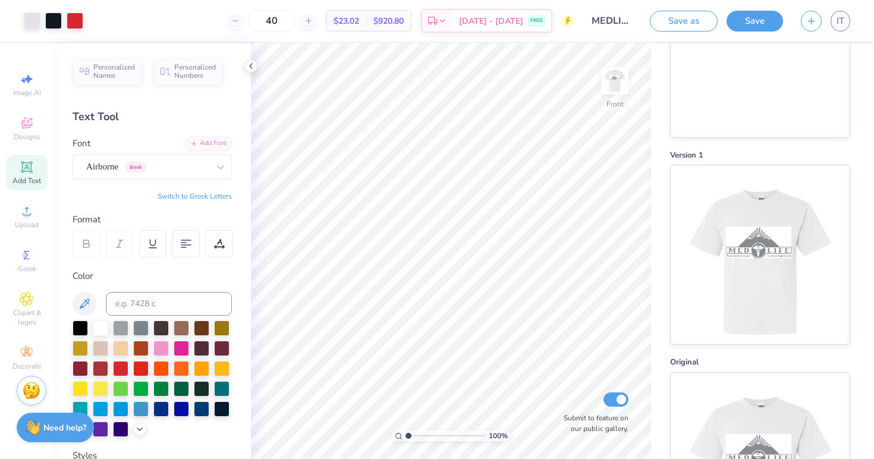
scroll to position [243, 0]
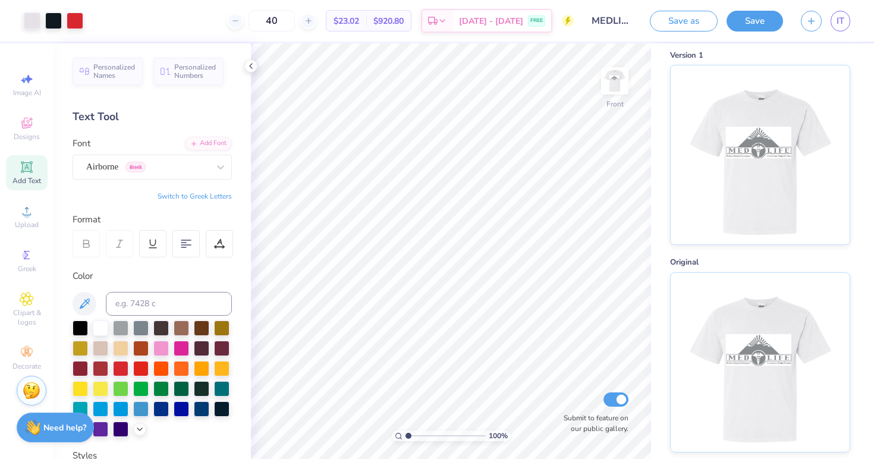
click at [735, 231] on img at bounding box center [759, 154] width 147 height 179
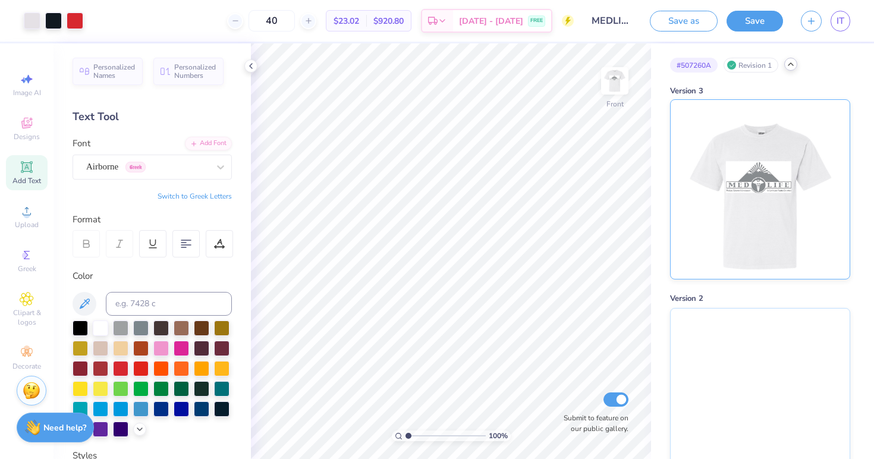
click at [745, 182] on img at bounding box center [759, 189] width 147 height 179
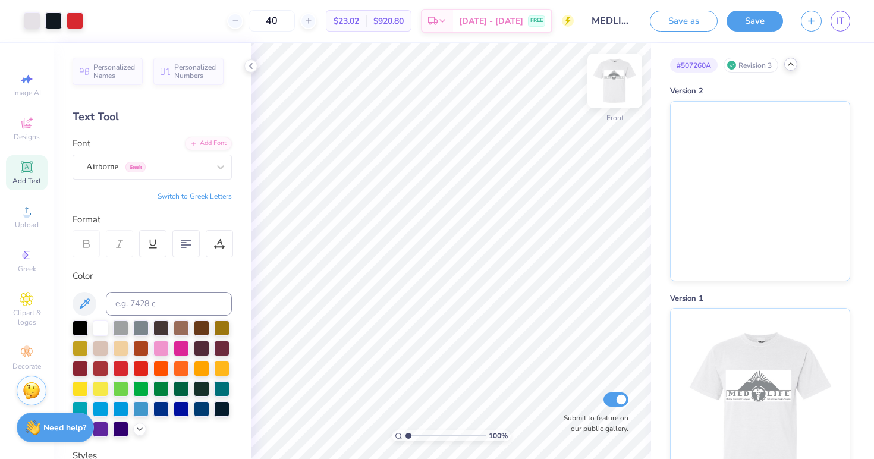
click at [614, 89] on img at bounding box center [615, 81] width 48 height 48
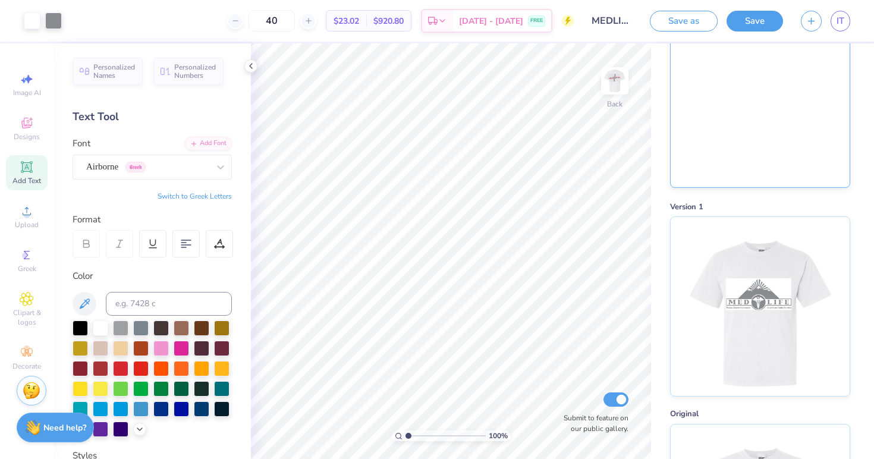
scroll to position [101, 0]
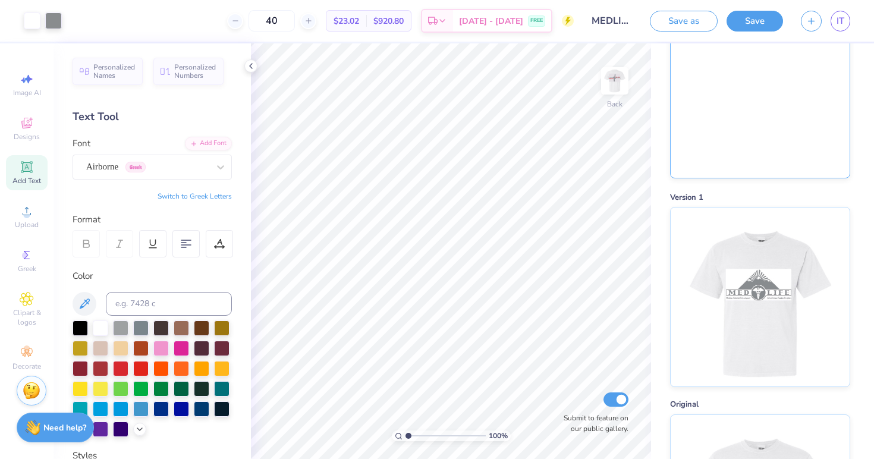
click at [766, 246] on img at bounding box center [759, 296] width 147 height 179
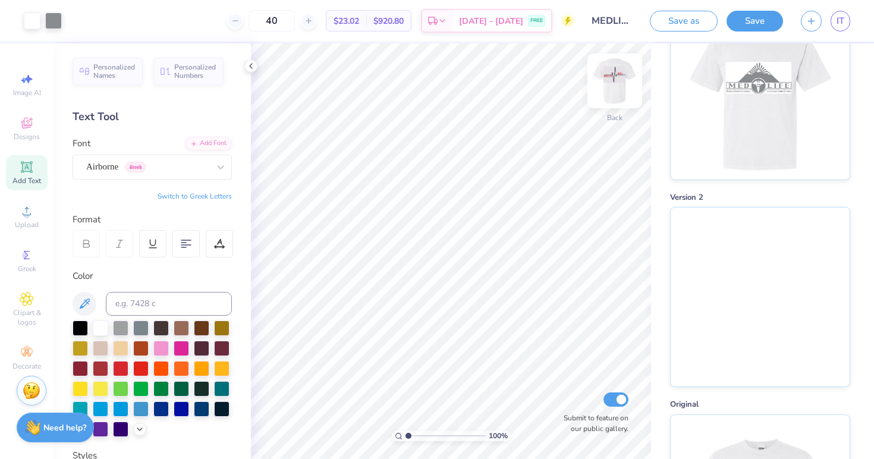
click at [619, 77] on img at bounding box center [615, 81] width 48 height 48
click at [616, 78] on img at bounding box center [615, 81] width 48 height 48
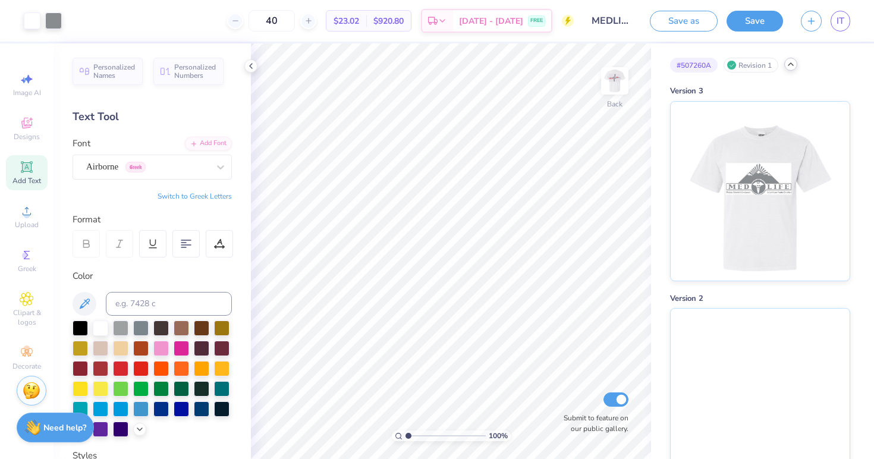
click at [765, 64] on div "Revision 1" at bounding box center [750, 65] width 55 height 15
click at [789, 65] on icon at bounding box center [791, 64] width 10 height 10
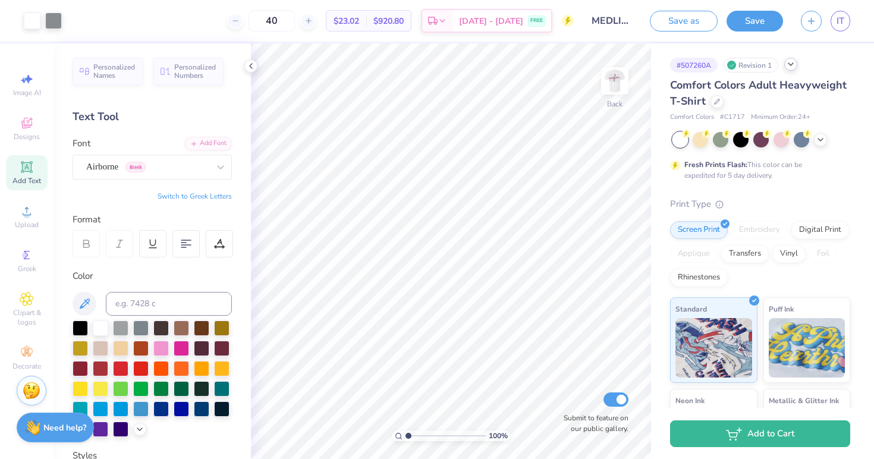
click at [765, 65] on div "Revision 1" at bounding box center [750, 65] width 55 height 15
click at [841, 20] on span "IT" at bounding box center [840, 21] width 8 height 14
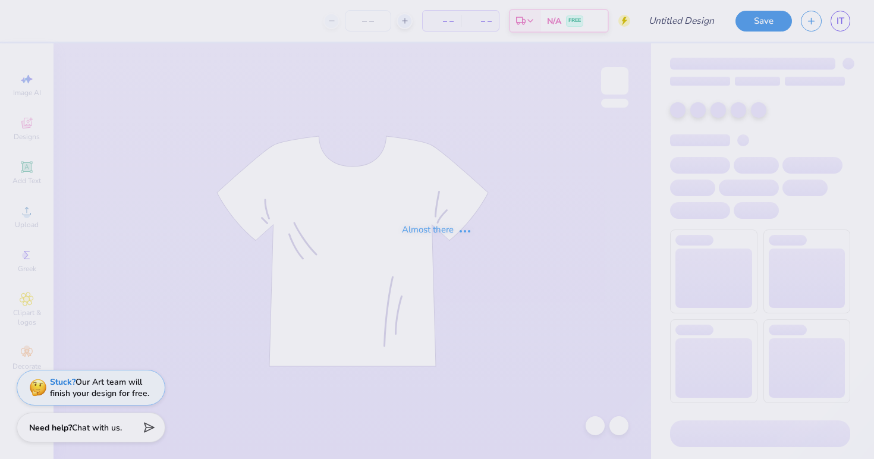
type input "40"
type input "MEDLIFE"
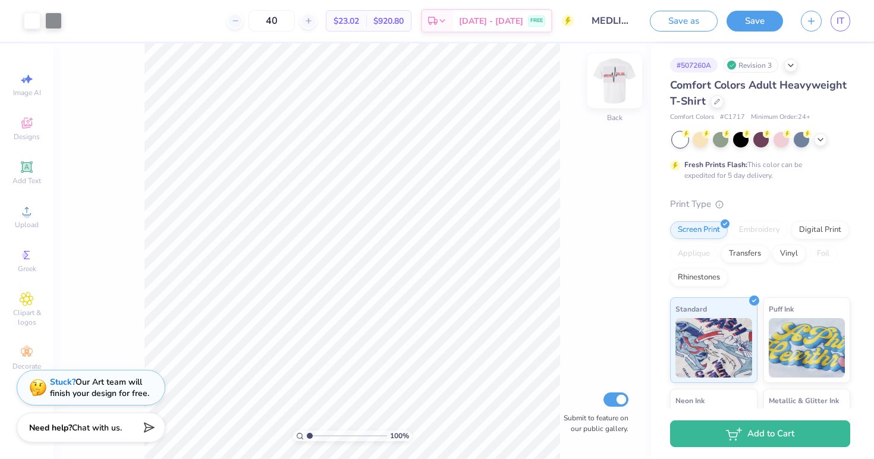
click at [616, 90] on img at bounding box center [615, 81] width 48 height 48
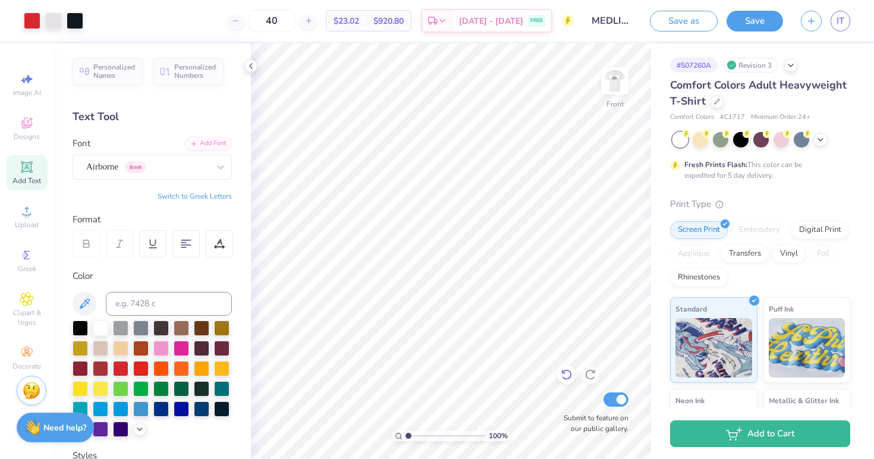
click at [563, 377] on icon at bounding box center [566, 374] width 12 height 12
click at [567, 376] on icon at bounding box center [566, 374] width 12 height 12
type textarea "'"
type textarea "BSU"
click at [744, 16] on button "Save" at bounding box center [754, 19] width 56 height 21
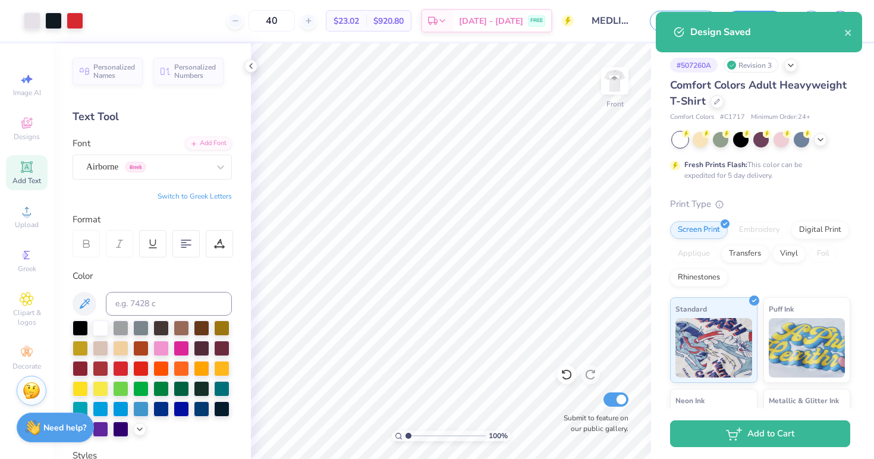
select select "Member apparel for registered Student Organization / Department / School"
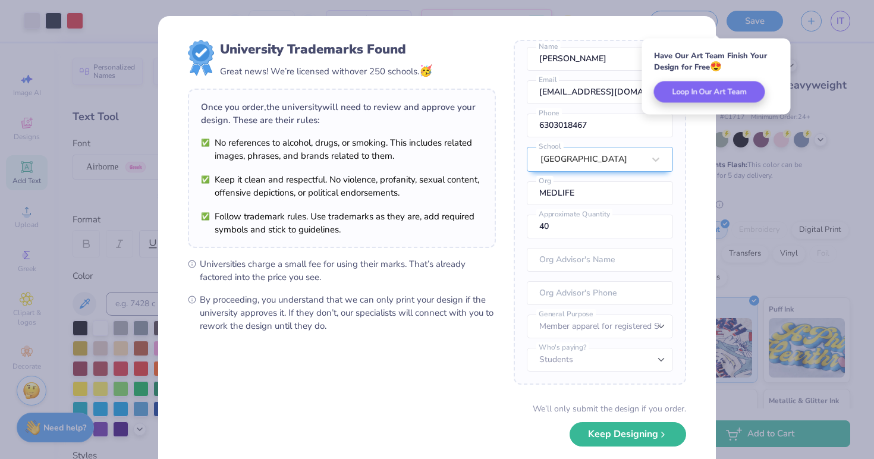
scroll to position [44, 0]
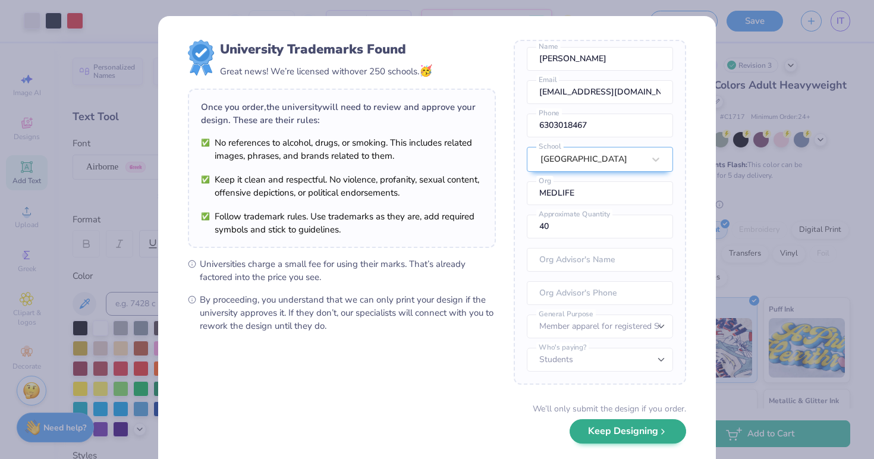
click at [644, 429] on button "Keep Designing" at bounding box center [627, 431] width 116 height 24
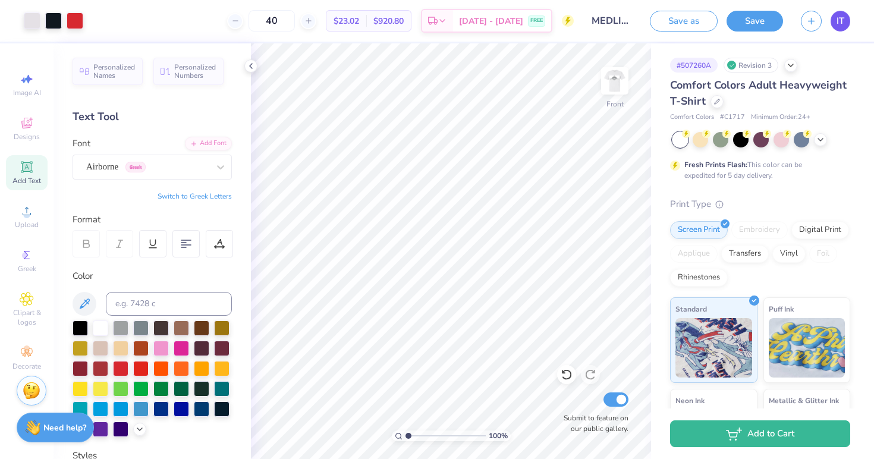
click at [833, 23] on link "IT" at bounding box center [840, 21] width 20 height 21
